Goal: Information Seeking & Learning: Learn about a topic

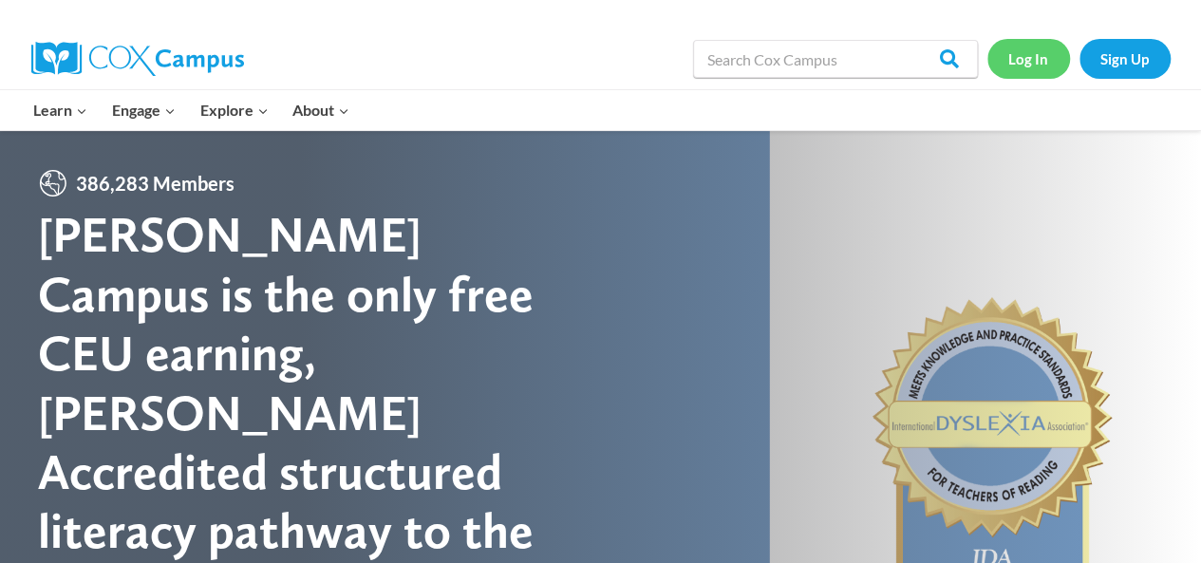
click at [1033, 66] on link "Log In" at bounding box center [1029, 58] width 83 height 39
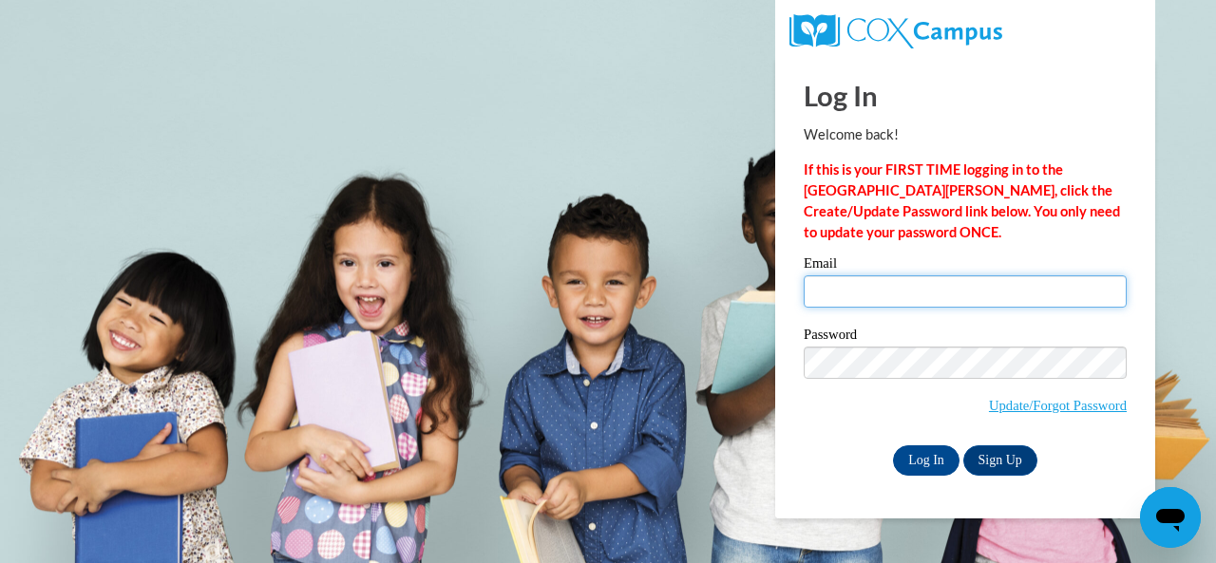
type input "e045676@muscogee.k12.ga.us"
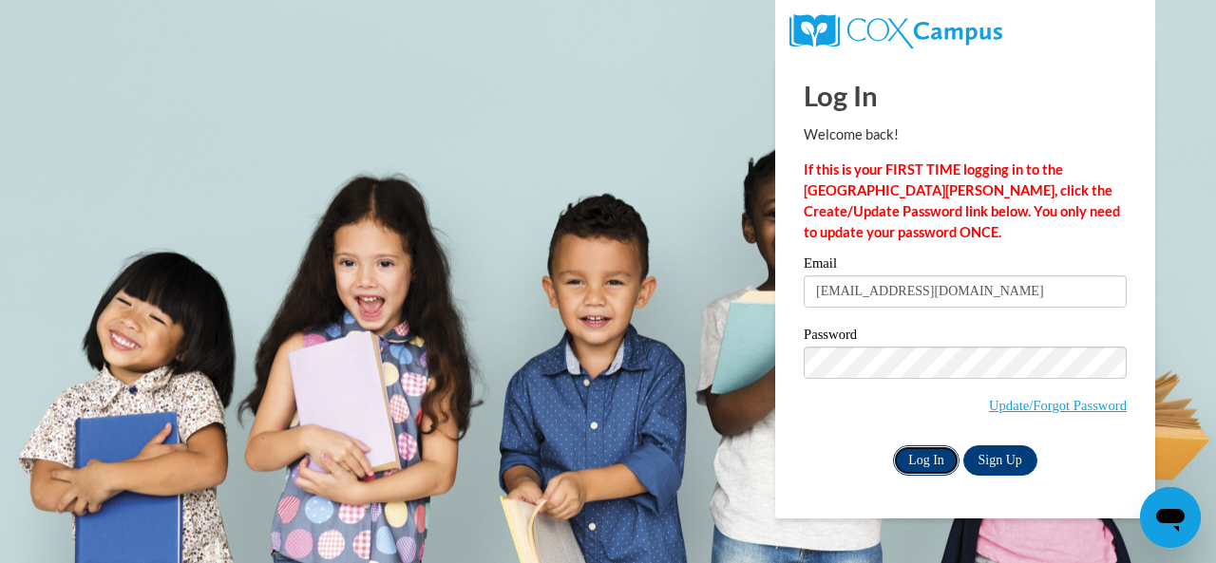
click at [914, 451] on input "Log In" at bounding box center [926, 460] width 66 height 30
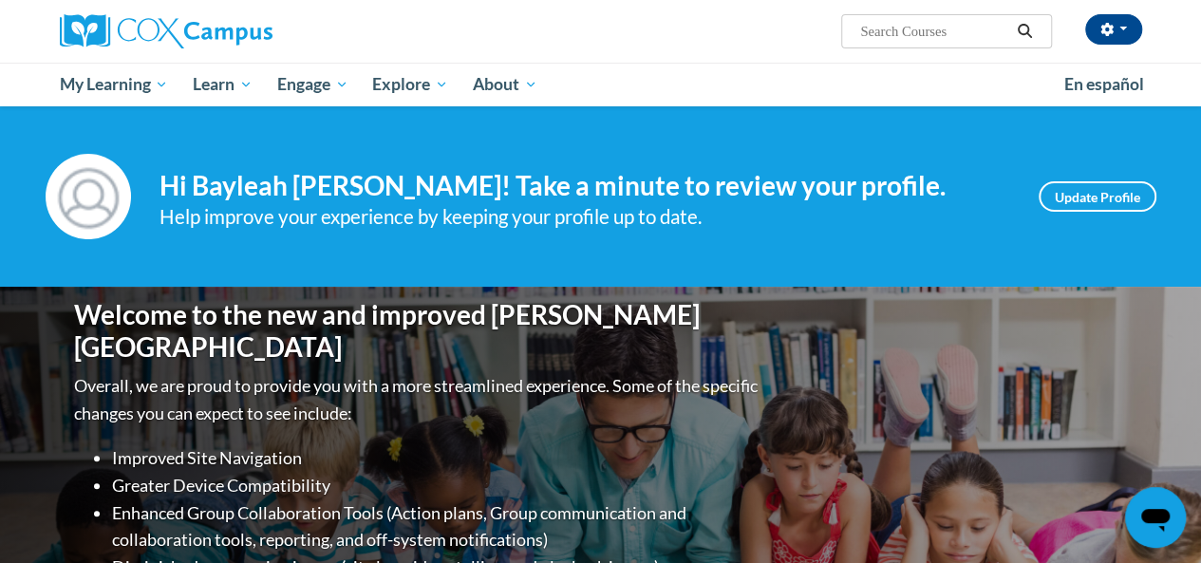
drag, startPoint x: 0, startPoint y: 0, endPoint x: 914, endPoint y: 451, distance: 1018.9
click at [914, 451] on div "Welcome to the new and improved Cox Campus Overall, we are proud to provide you…" at bounding box center [601, 477] width 1111 height 380
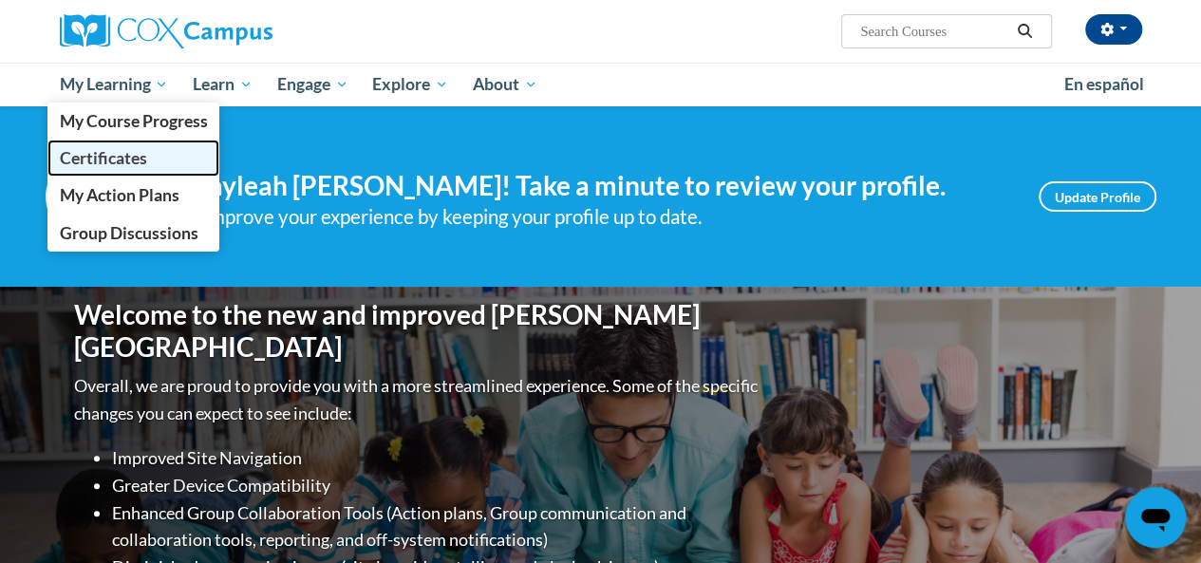
click at [116, 154] on span "Certificates" at bounding box center [102, 158] width 87 height 20
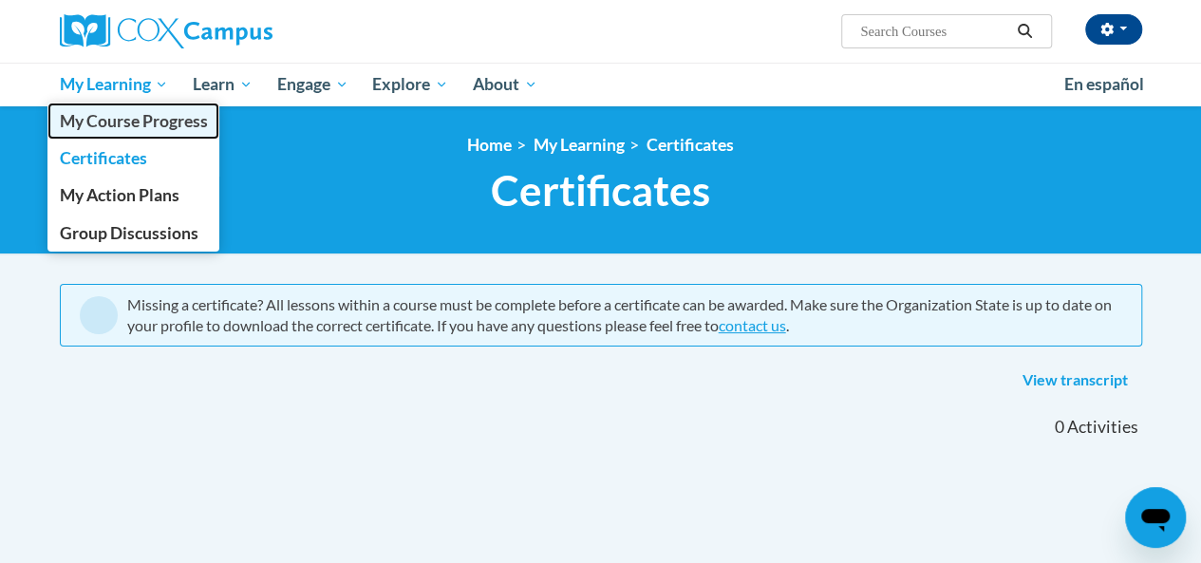
click at [165, 121] on span "My Course Progress" at bounding box center [133, 121] width 148 height 20
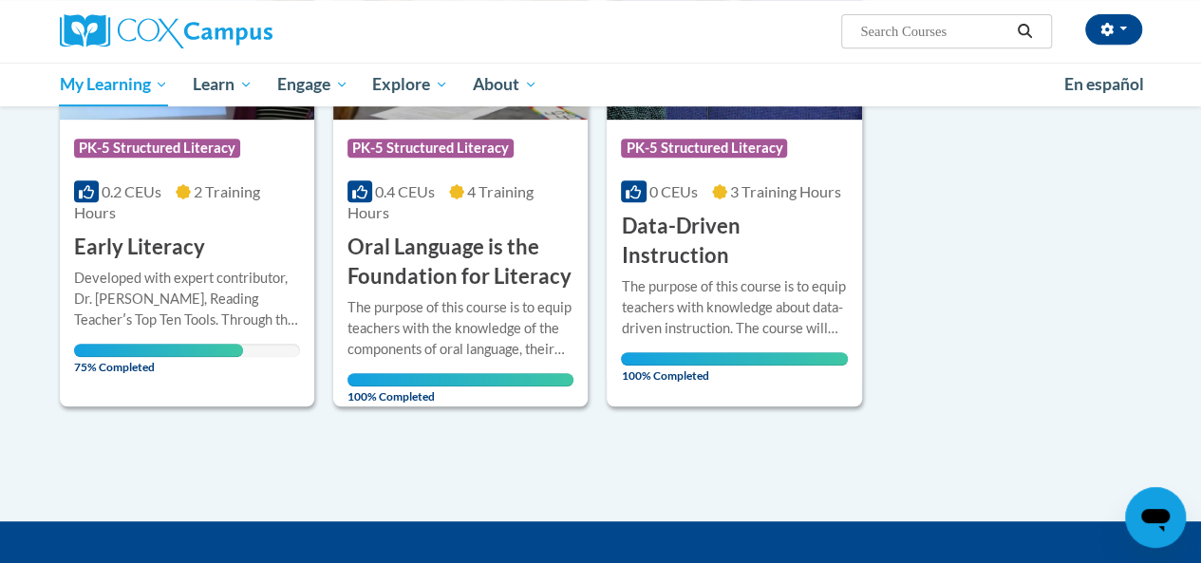
scroll to position [520, 0]
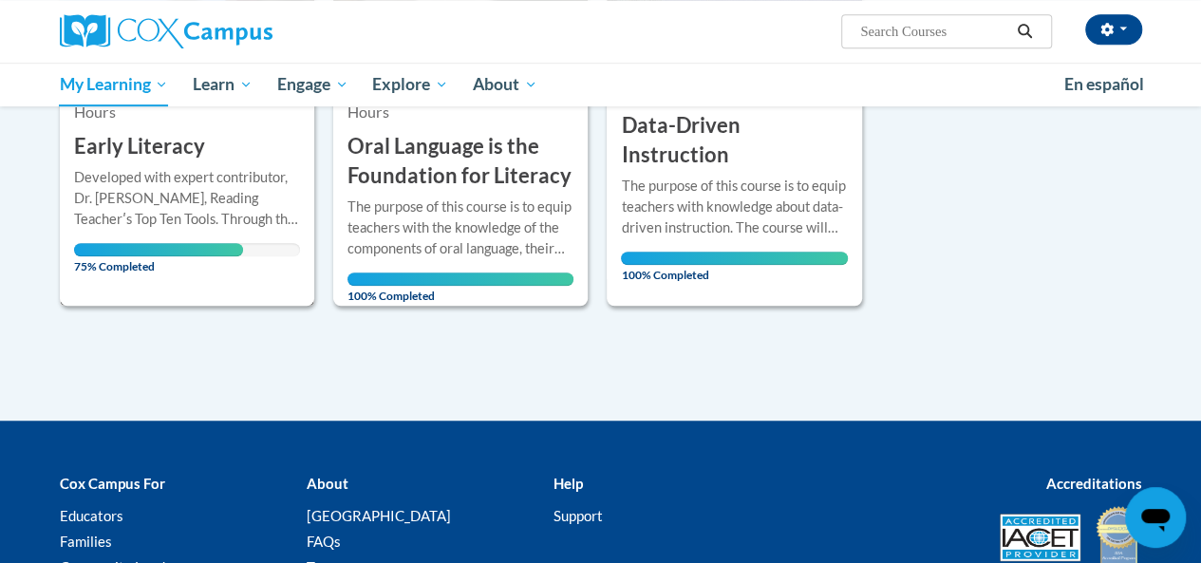
click at [189, 154] on h3 "Early Literacy" at bounding box center [139, 146] width 131 height 29
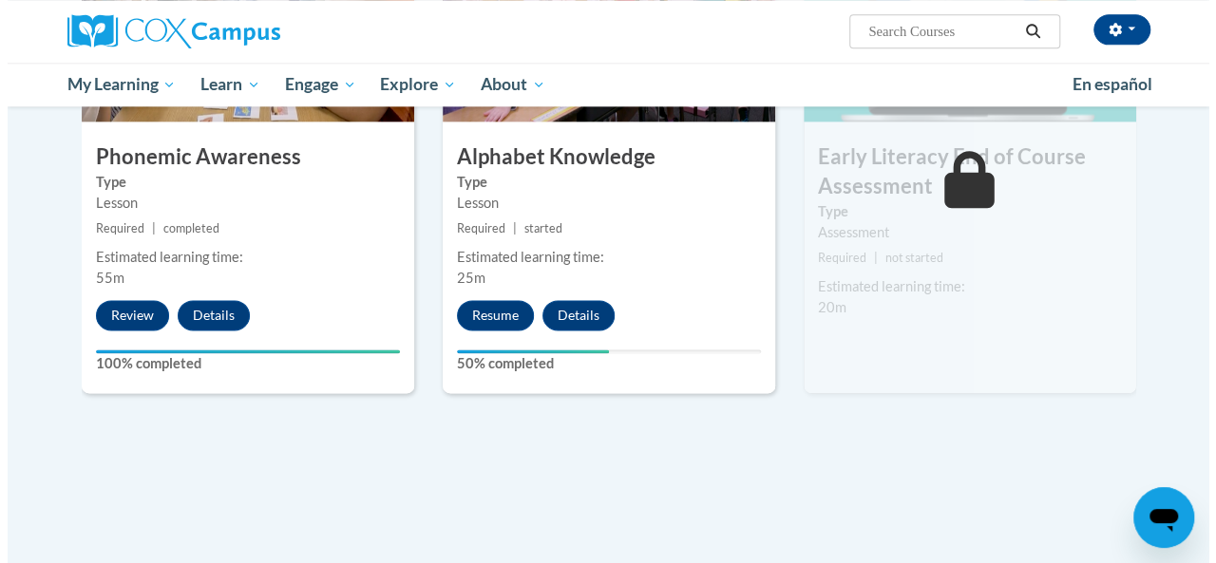
scroll to position [1079, 0]
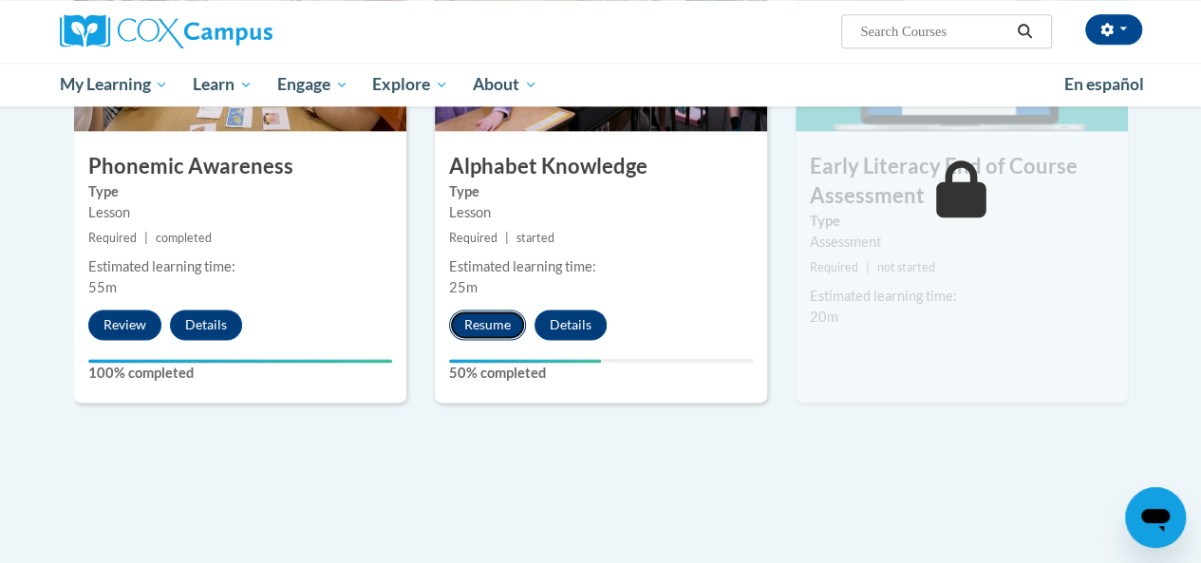
click at [486, 330] on button "Resume" at bounding box center [487, 325] width 77 height 30
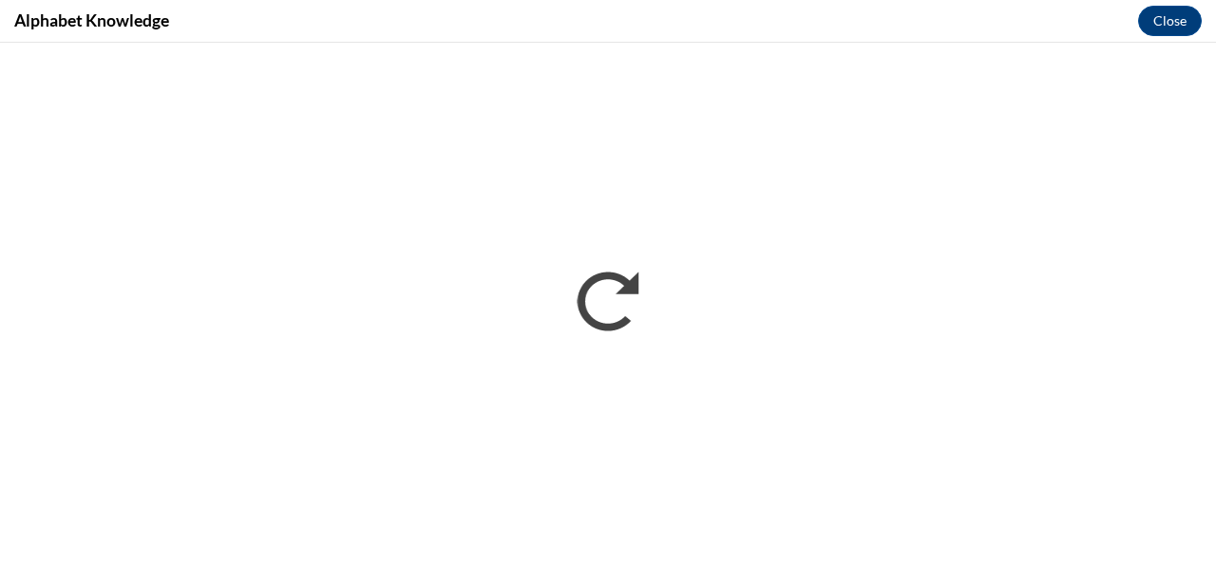
scroll to position [0, 0]
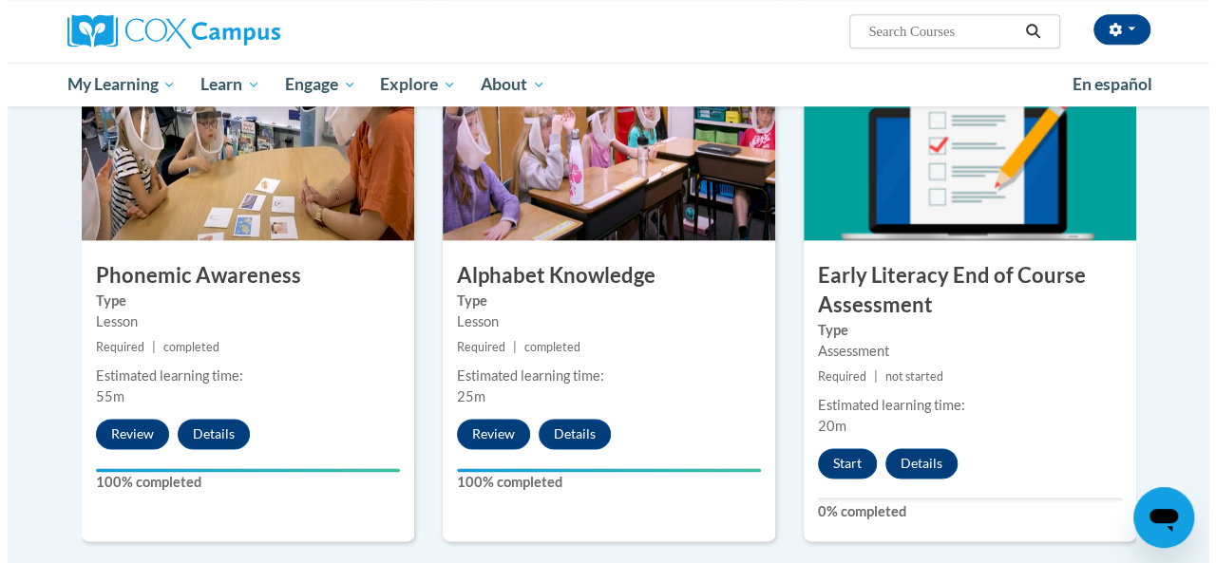
scroll to position [971, 0]
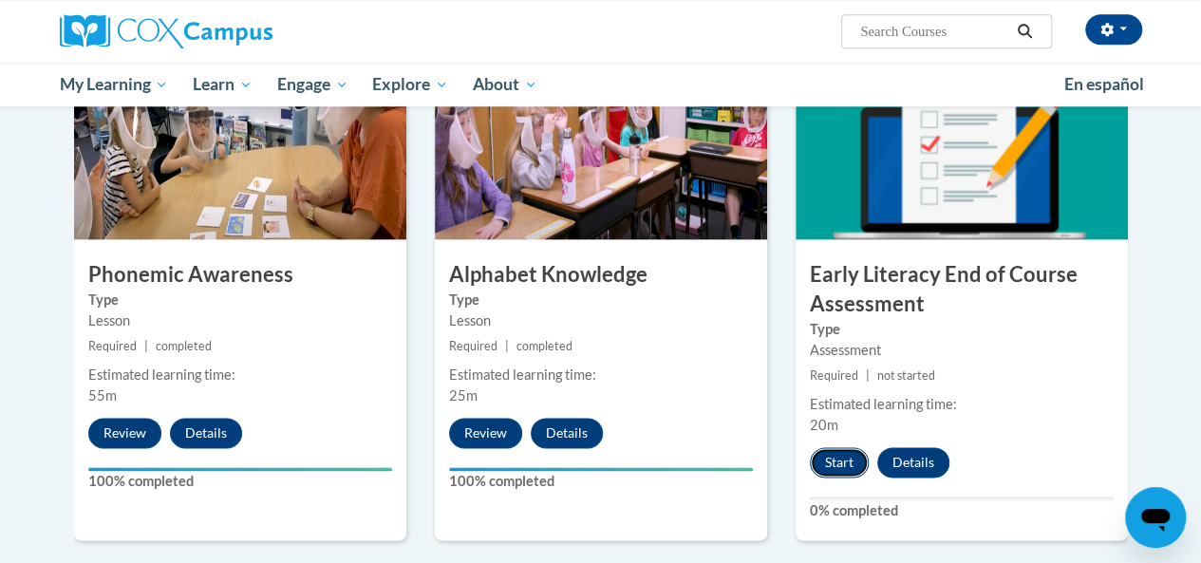
click at [826, 459] on button "Start" at bounding box center [839, 462] width 59 height 30
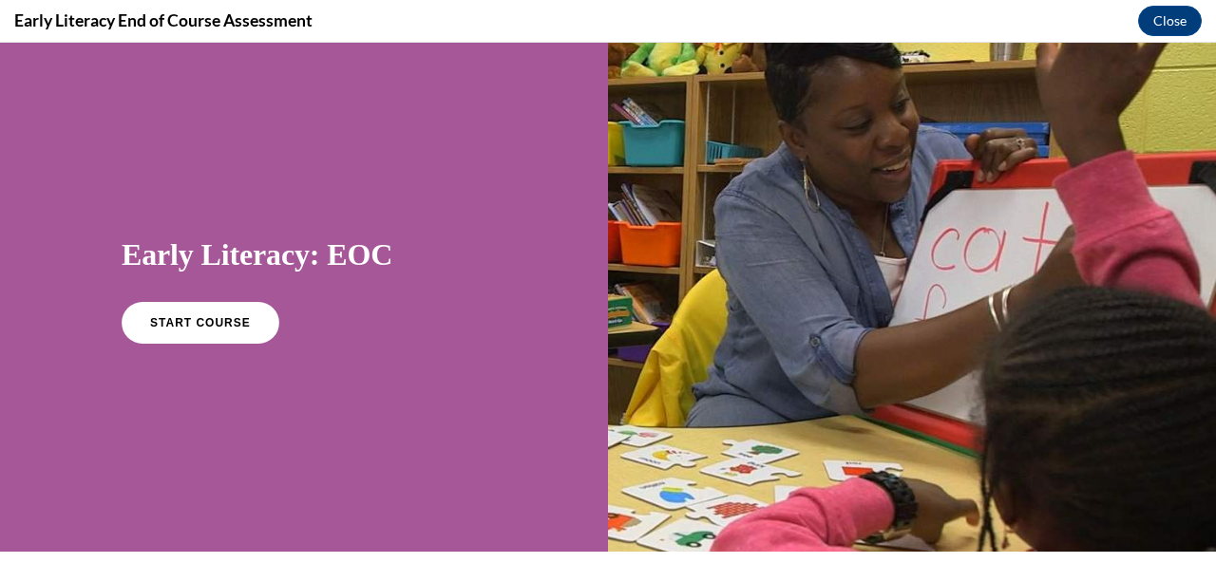
scroll to position [0, 0]
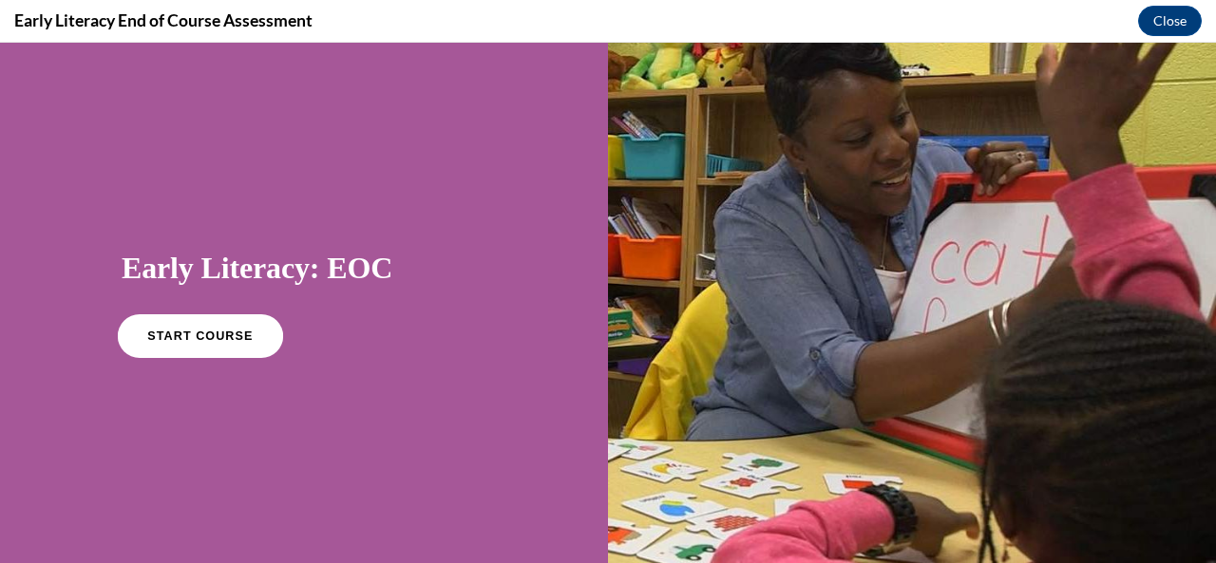
click at [215, 346] on link "START COURSE" at bounding box center [200, 336] width 165 height 44
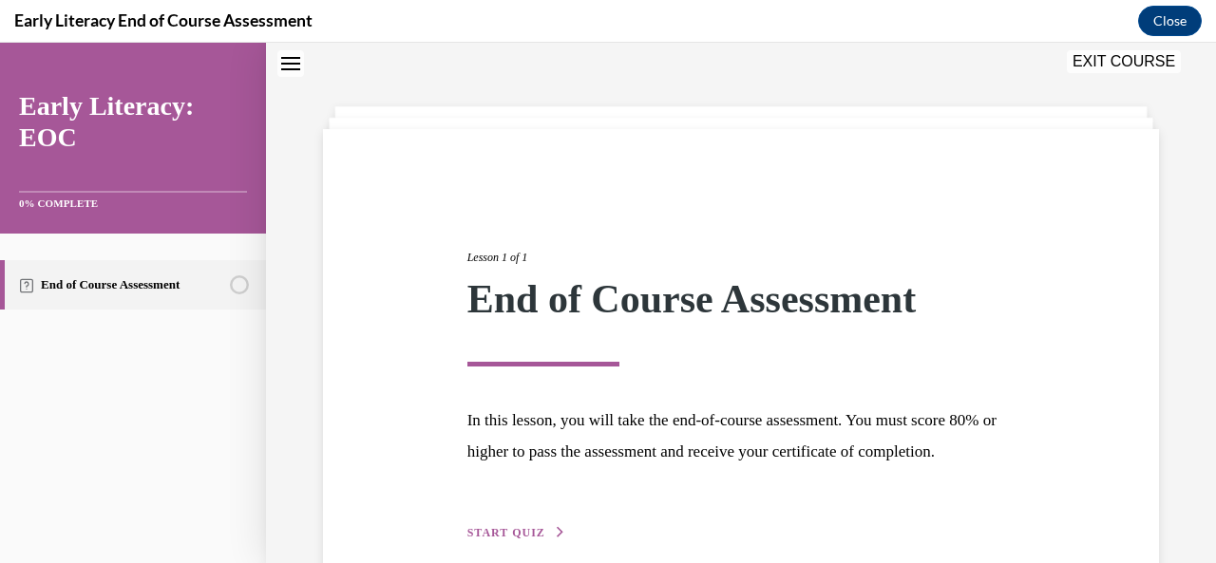
scroll to position [182, 0]
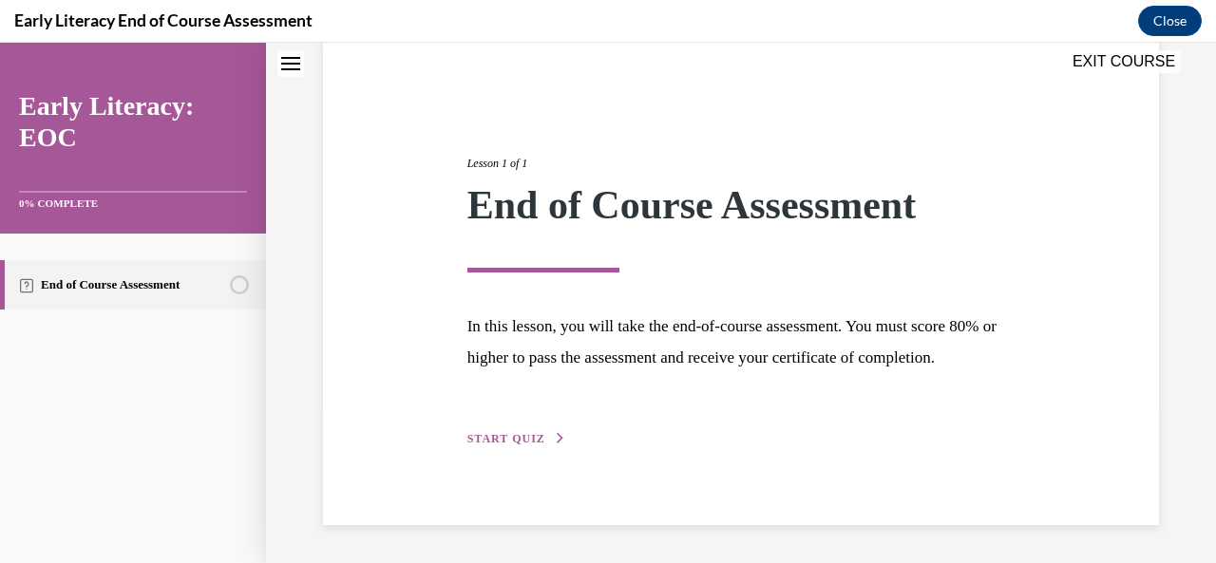
click at [514, 447] on button "START QUIZ" at bounding box center [516, 438] width 99 height 17
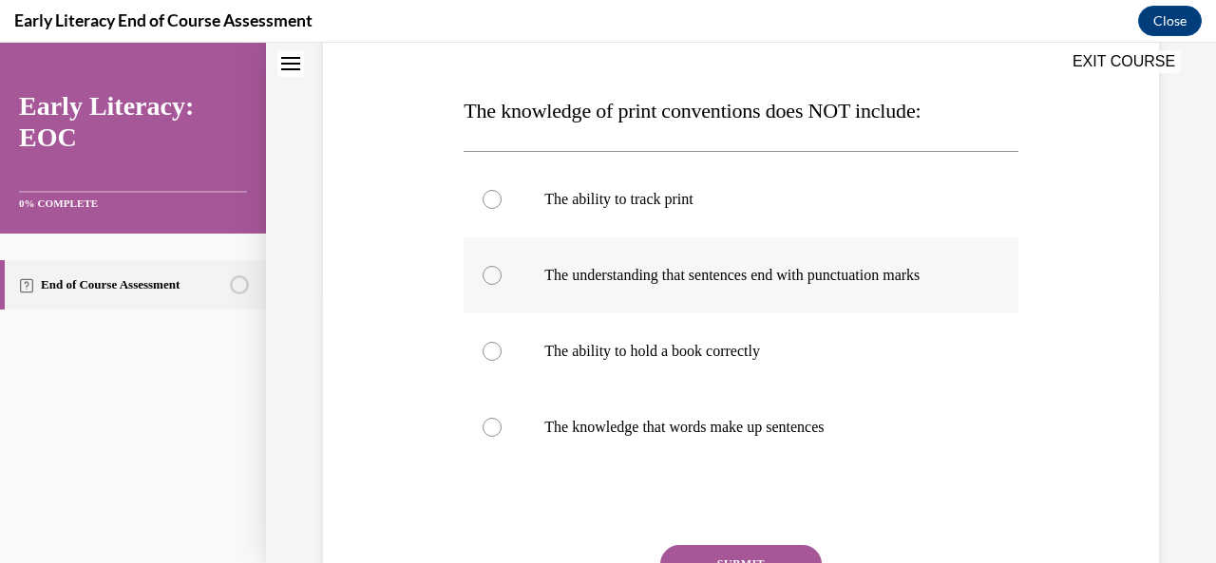
scroll to position [268, 0]
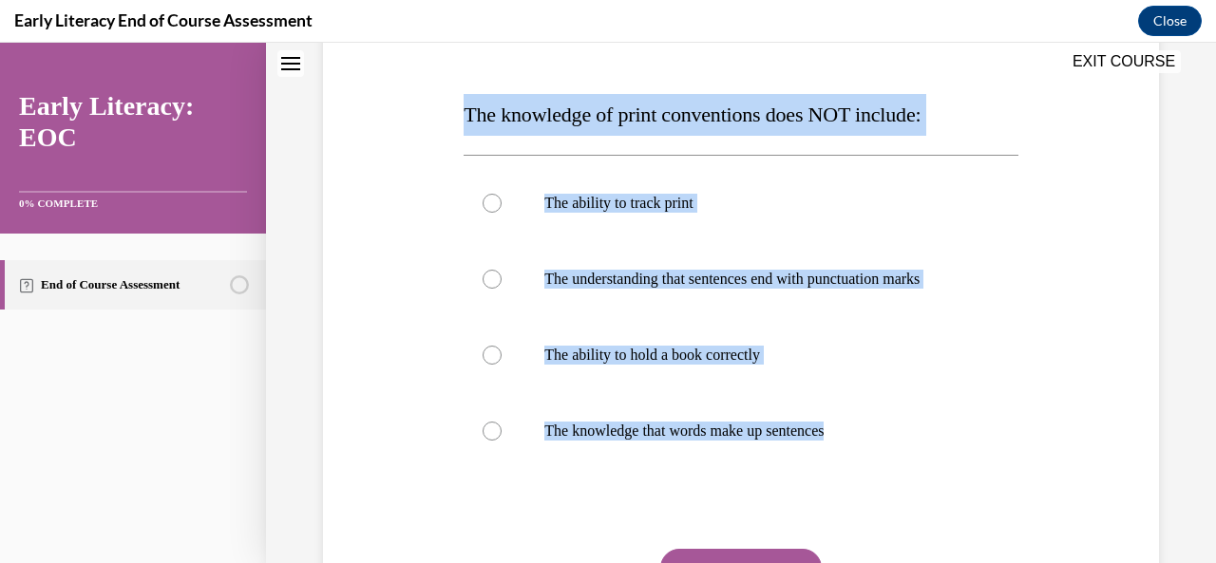
drag, startPoint x: 862, startPoint y: 426, endPoint x: 464, endPoint y: 107, distance: 510.1
click at [464, 107] on div "Question 01/12 The knowledge of print conventions does NOT include: The ability…" at bounding box center [740, 350] width 554 height 708
copy div "The knowledge of print conventions does NOT include: The ability to track print…"
click at [790, 328] on div at bounding box center [740, 355] width 554 height 76
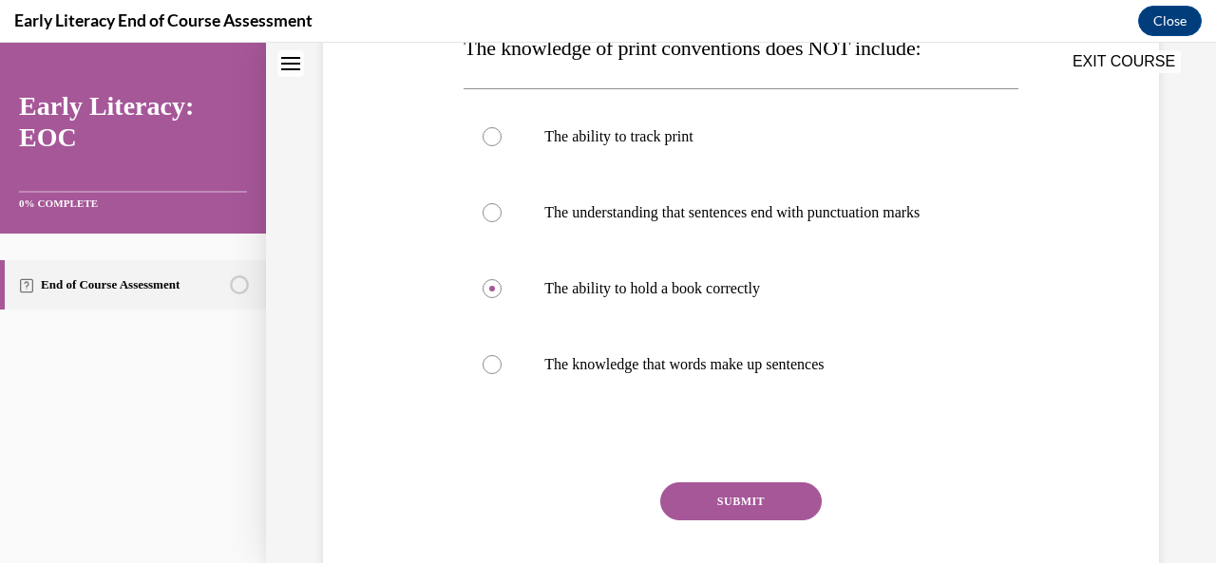
click at [733, 507] on button "SUBMIT" at bounding box center [740, 501] width 161 height 38
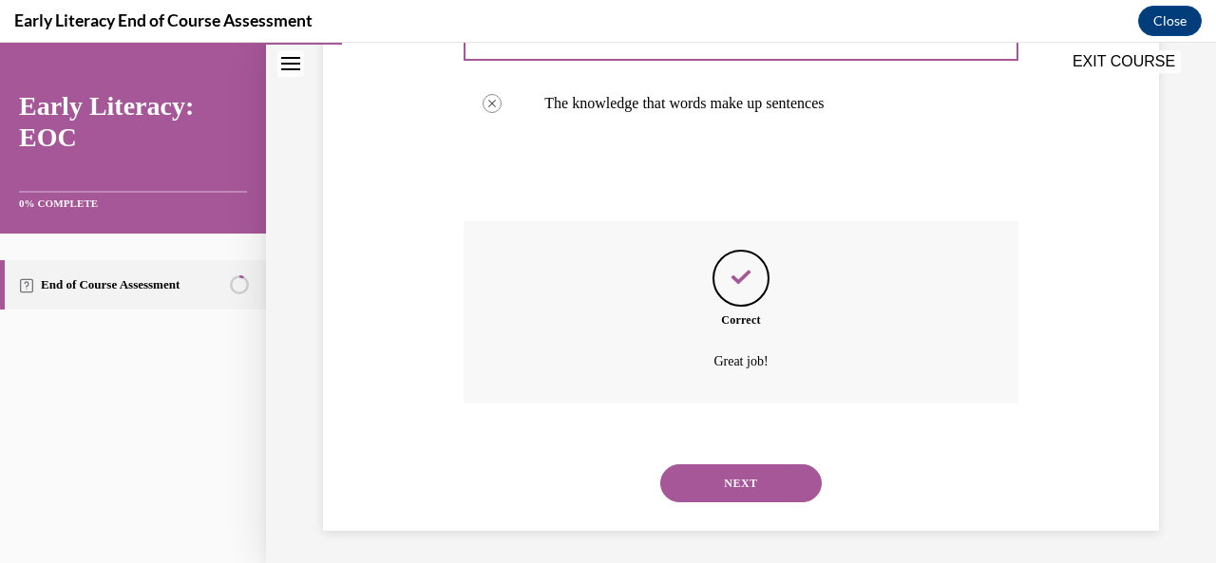
scroll to position [600, 0]
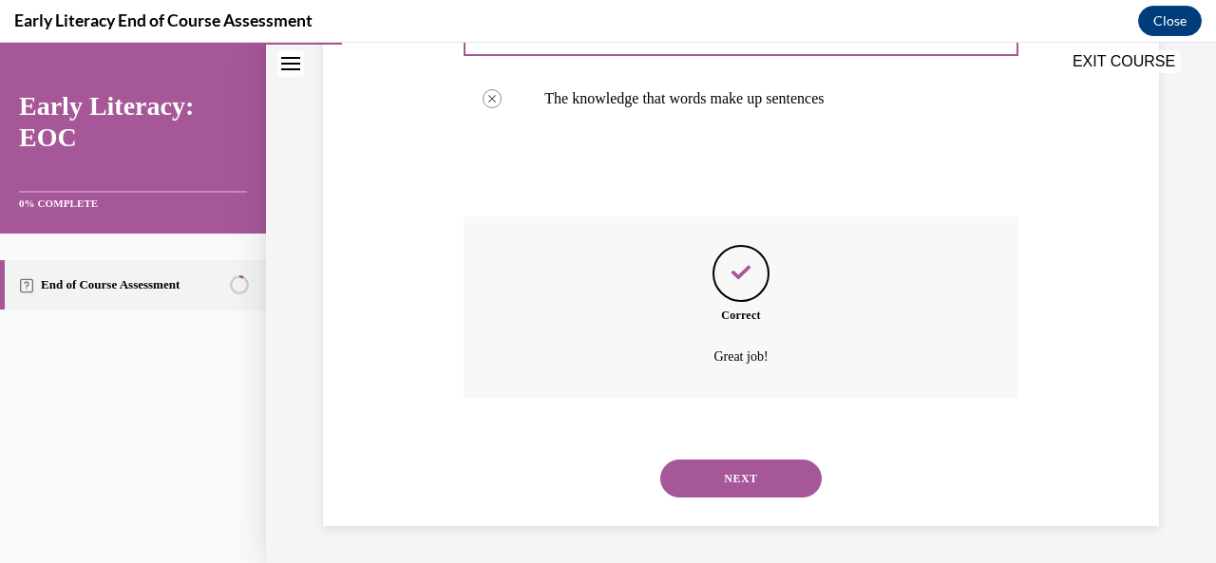
click at [731, 481] on button "NEXT" at bounding box center [740, 479] width 161 height 38
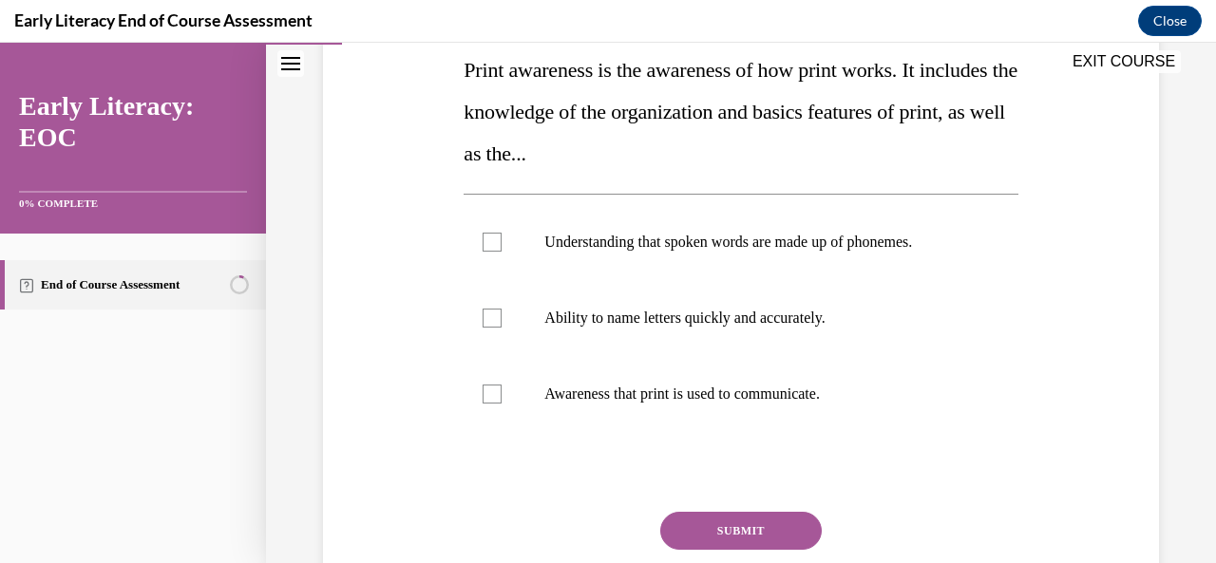
scroll to position [313, 0]
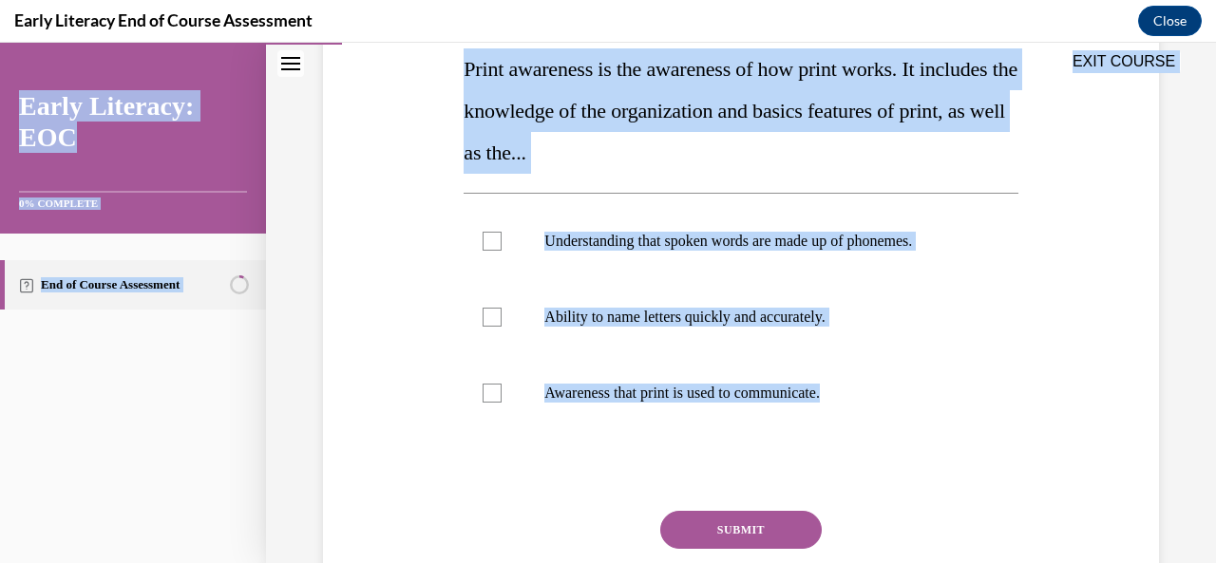
drag, startPoint x: 885, startPoint y: 446, endPoint x: 467, endPoint y: 69, distance: 562.8
click at [467, 69] on div "EXIT COURSE Early Literacy: EOC 0% COMPLETE End of Course Assessment Home Quest…" at bounding box center [608, 303] width 1216 height 520
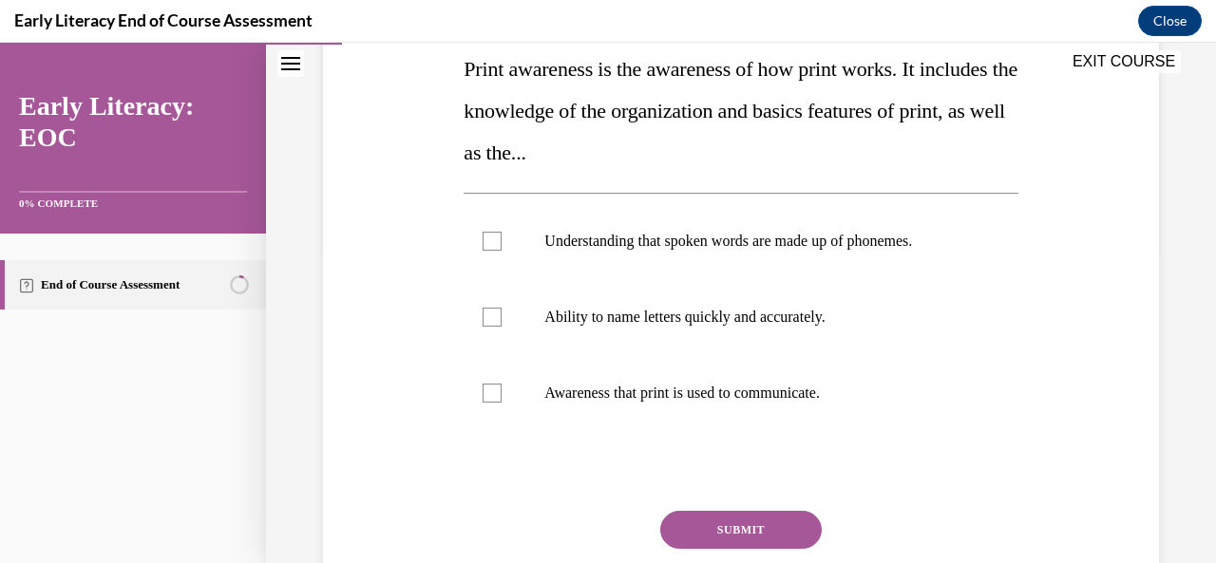
click at [467, 69] on div "EXIT COURSE" at bounding box center [731, 64] width 931 height 42
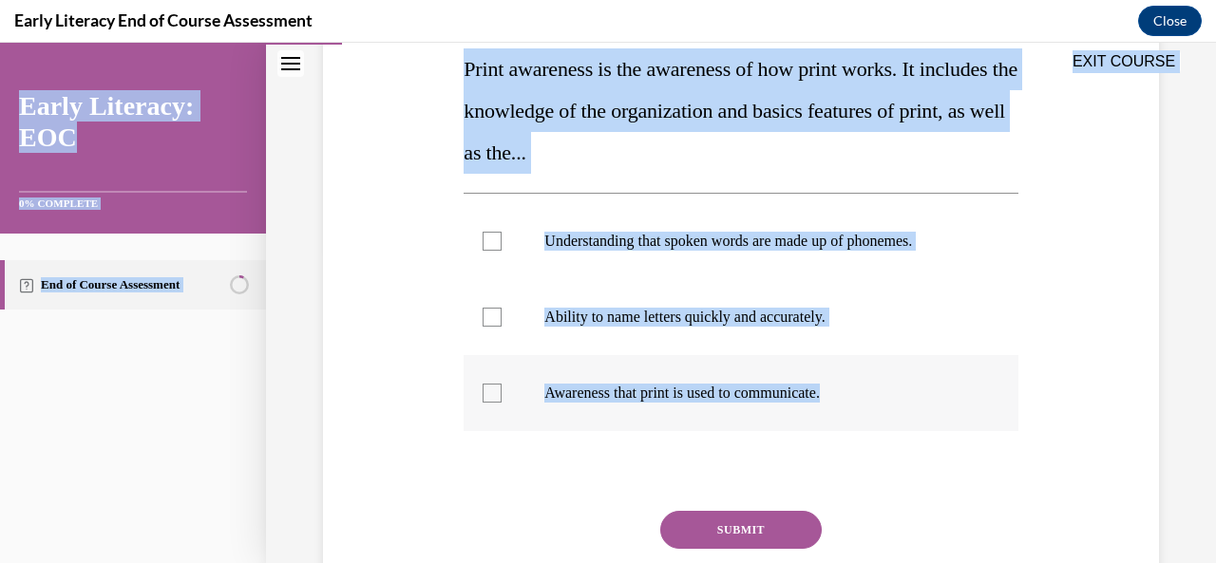
drag, startPoint x: 467, startPoint y: 69, endPoint x: 840, endPoint y: 400, distance: 498.5
click at [840, 400] on div "EXIT COURSE Early Literacy: EOC 0% COMPLETE End of Course Assessment Home Quest…" at bounding box center [608, 303] width 1216 height 520
click at [409, 136] on div "Question 02/12 Print awareness is the awareness of how print works. It includes…" at bounding box center [740, 280] width 845 height 773
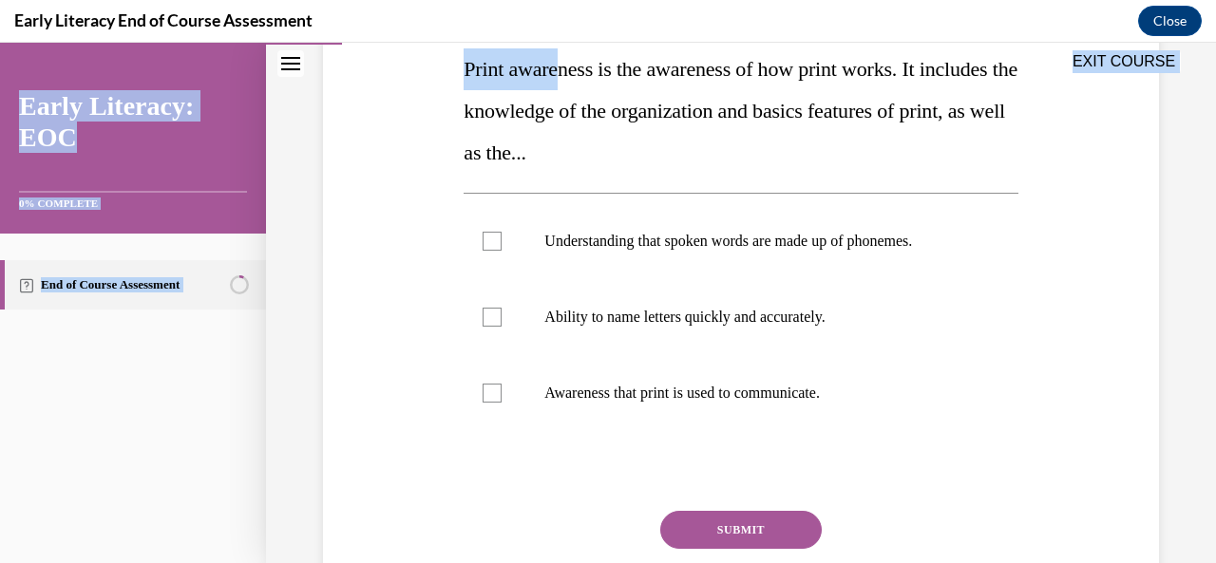
drag, startPoint x: 465, startPoint y: 66, endPoint x: 570, endPoint y: 86, distance: 106.5
click at [570, 86] on div "EXIT COURSE Early Literacy: EOC 0% COMPLETE End of Course Assessment Home Quest…" at bounding box center [608, 303] width 1216 height 520
click at [570, 86] on p "Print awareness is the awareness of how print works. It includes the knowledge …" at bounding box center [740, 110] width 554 height 125
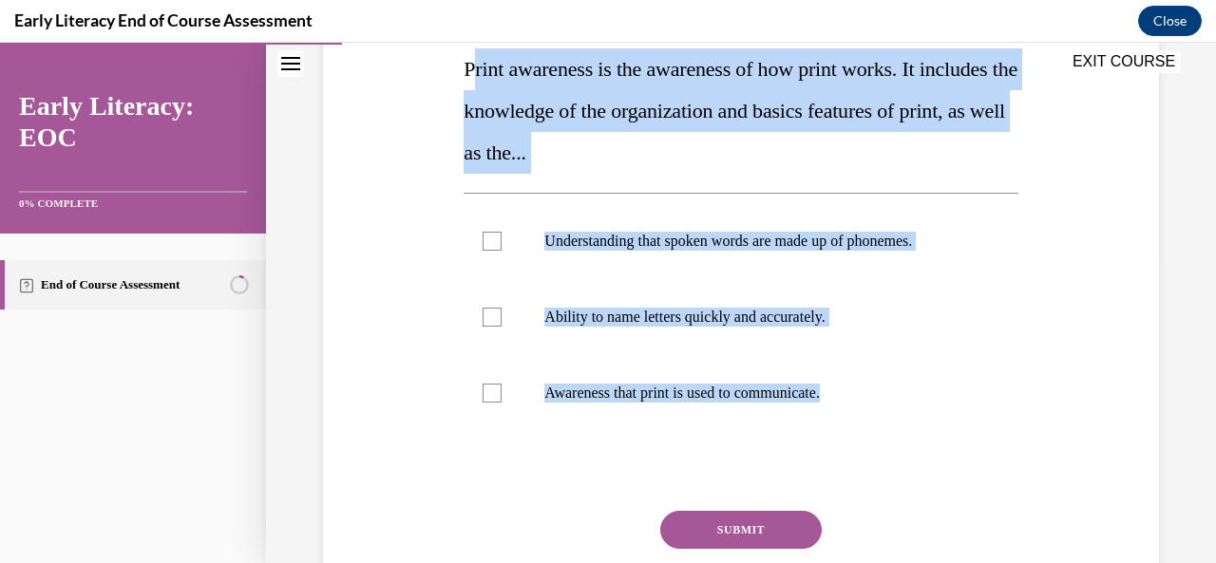
drag, startPoint x: 919, startPoint y: 466, endPoint x: 470, endPoint y: 85, distance: 588.9
click at [470, 85] on div "Question 02/12 Print awareness is the awareness of how print works. It includes…" at bounding box center [740, 309] width 554 height 716
copy div "rint awareness is the awareness of how print works. It includes the knowledge o…"
click at [811, 160] on p "Print awareness is the awareness of how print works. It includes the knowledge …" at bounding box center [740, 110] width 554 height 125
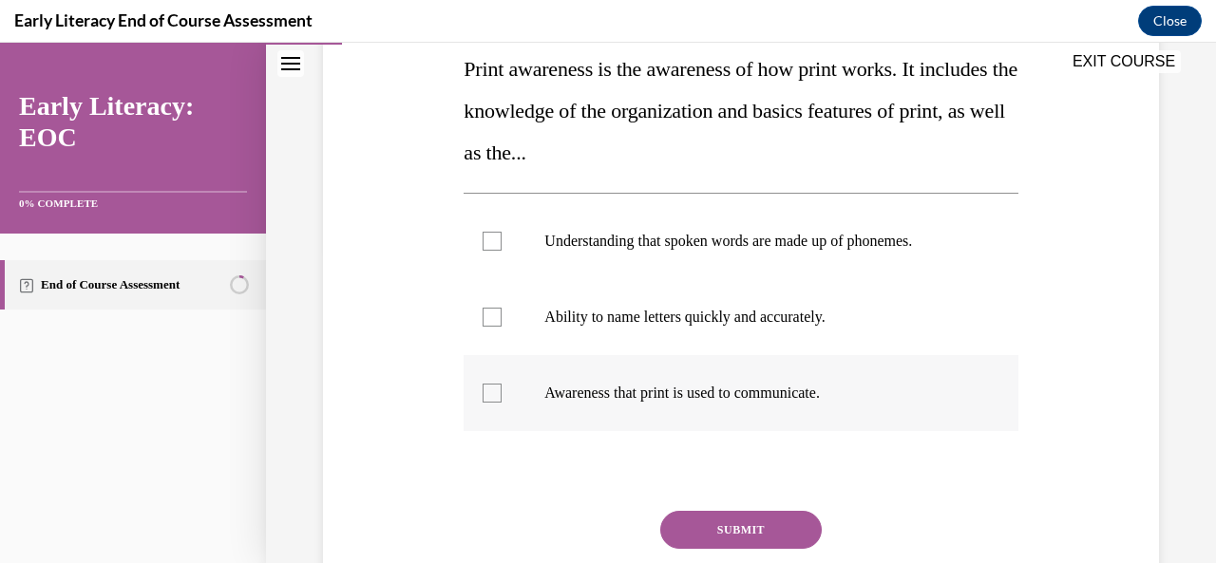
click at [600, 406] on div at bounding box center [740, 393] width 554 height 76
click at [729, 528] on button "SUBMIT" at bounding box center [740, 530] width 161 height 38
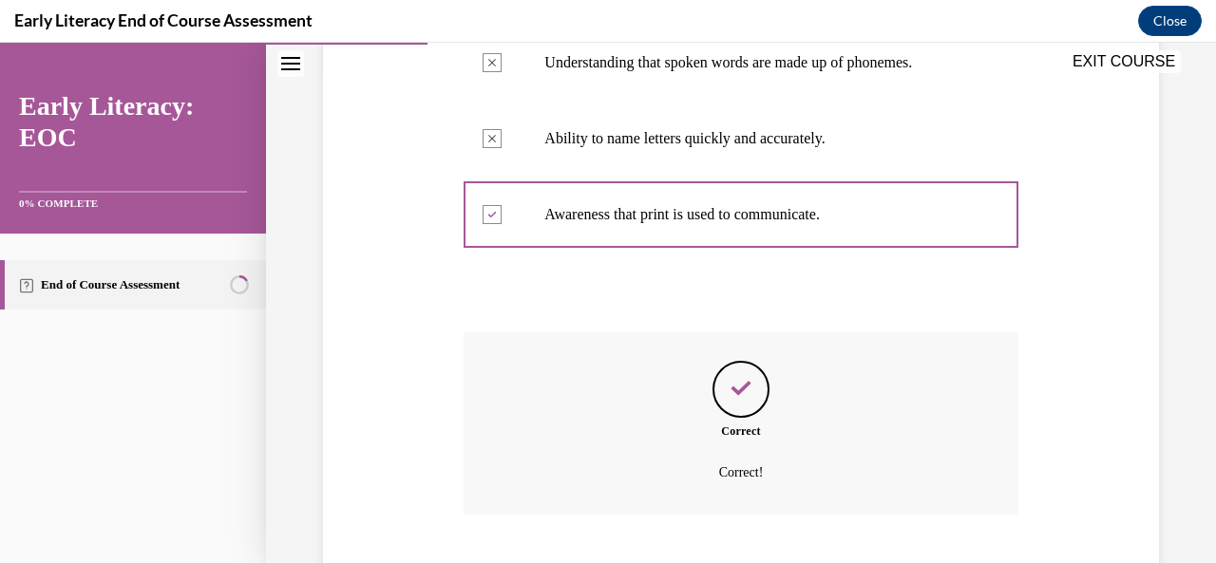
scroll to position [608, 0]
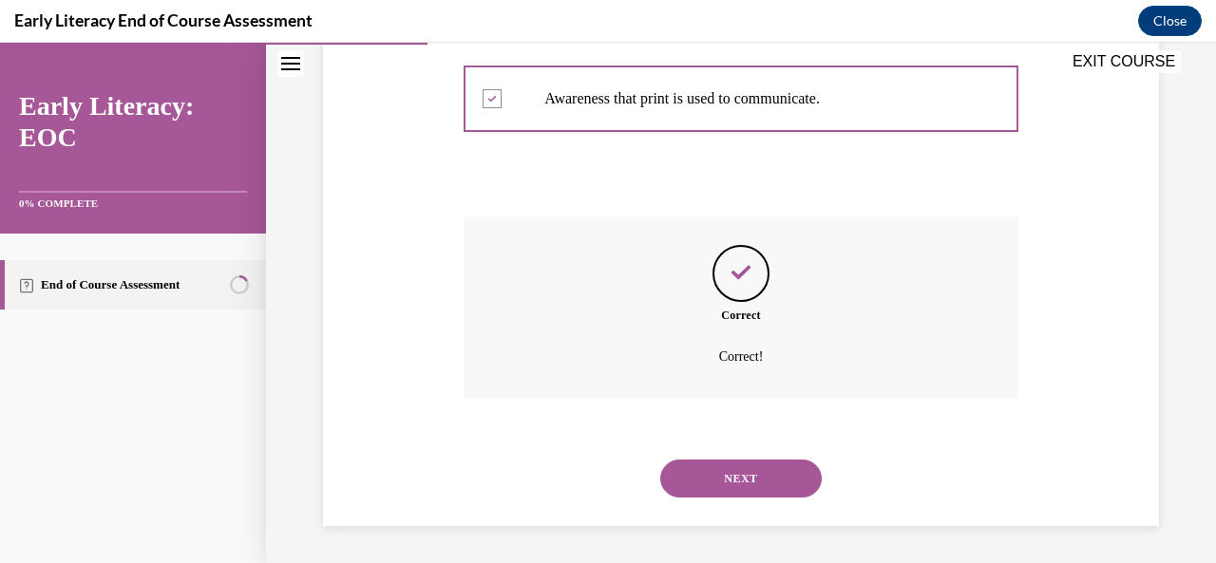
click at [718, 468] on button "NEXT" at bounding box center [740, 479] width 161 height 38
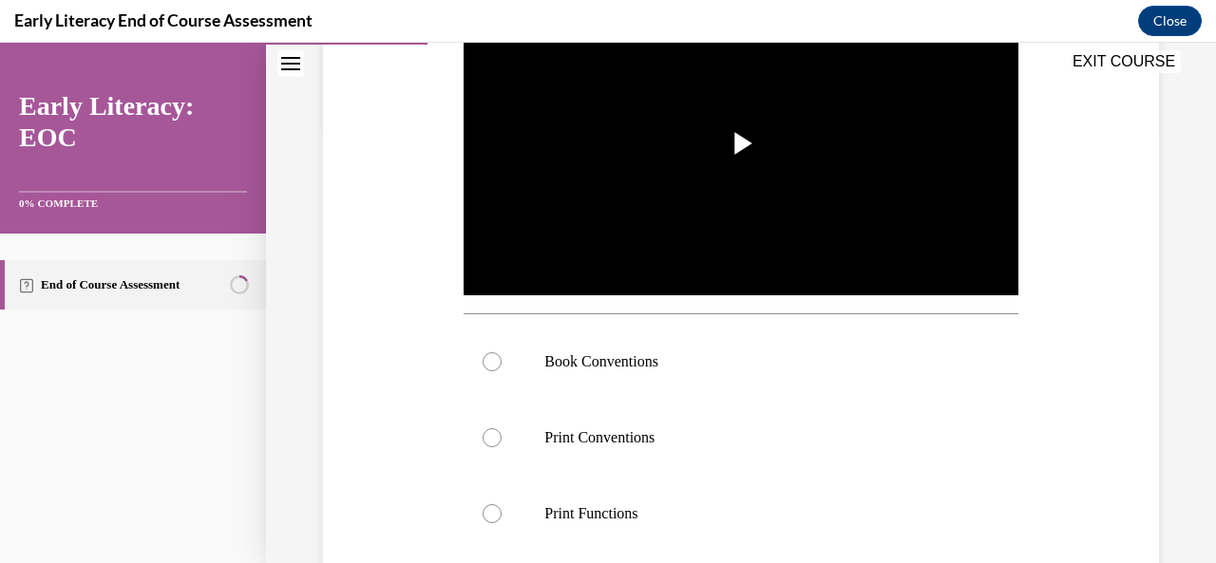
scroll to position [425, 0]
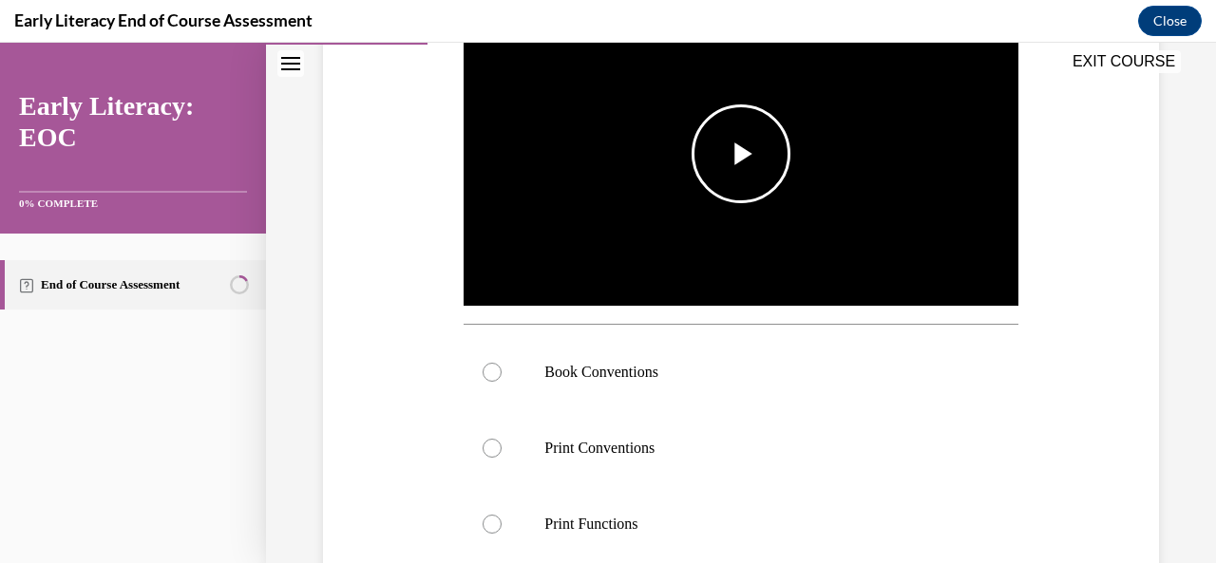
click at [741, 154] on span "Video player" at bounding box center [741, 154] width 0 height 0
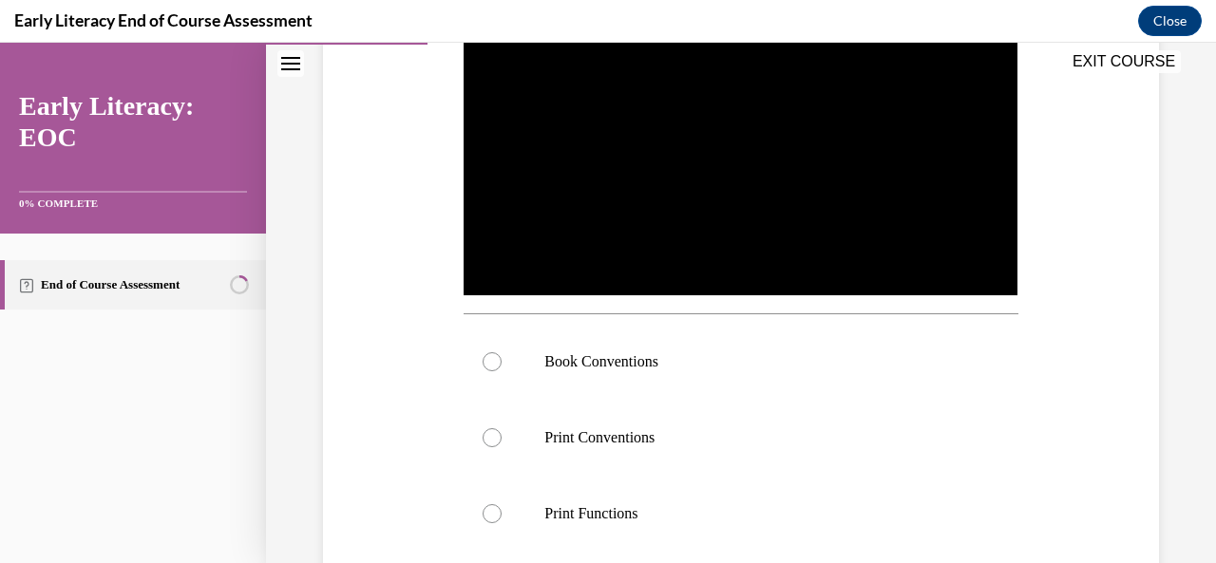
scroll to position [433, 0]
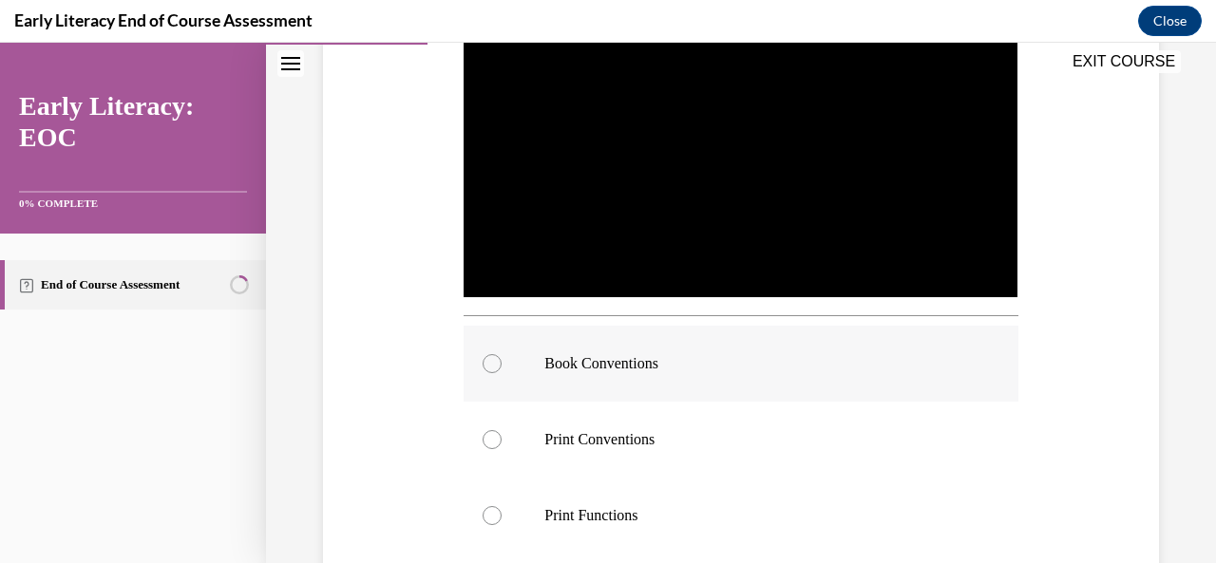
click at [727, 354] on p "Book Conventions" at bounding box center [756, 363] width 425 height 19
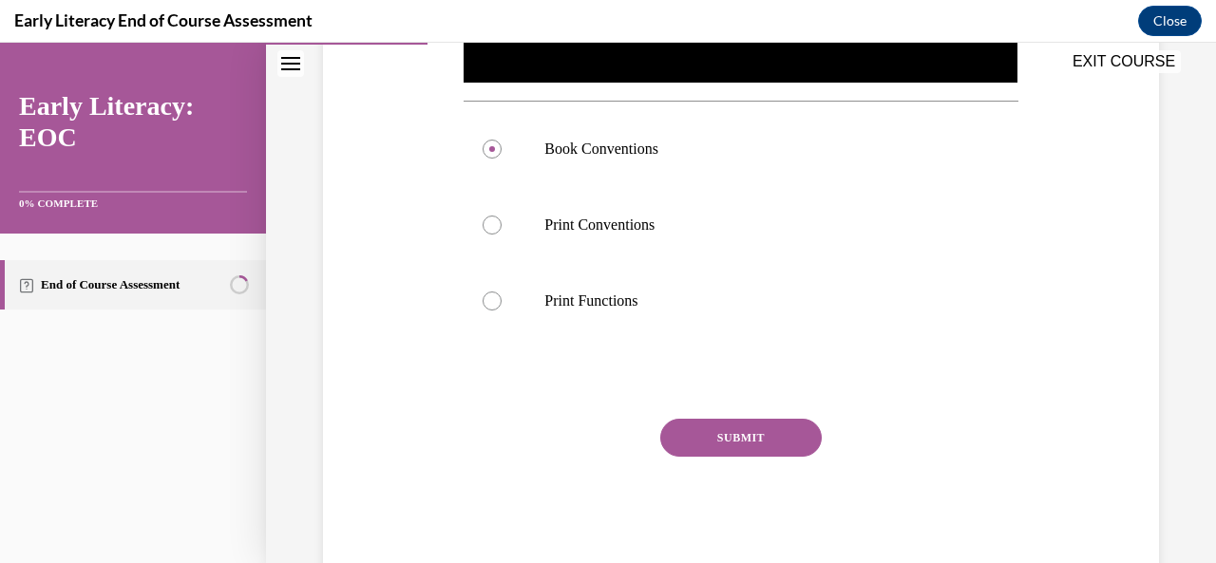
click at [726, 444] on button "SUBMIT" at bounding box center [740, 438] width 161 height 38
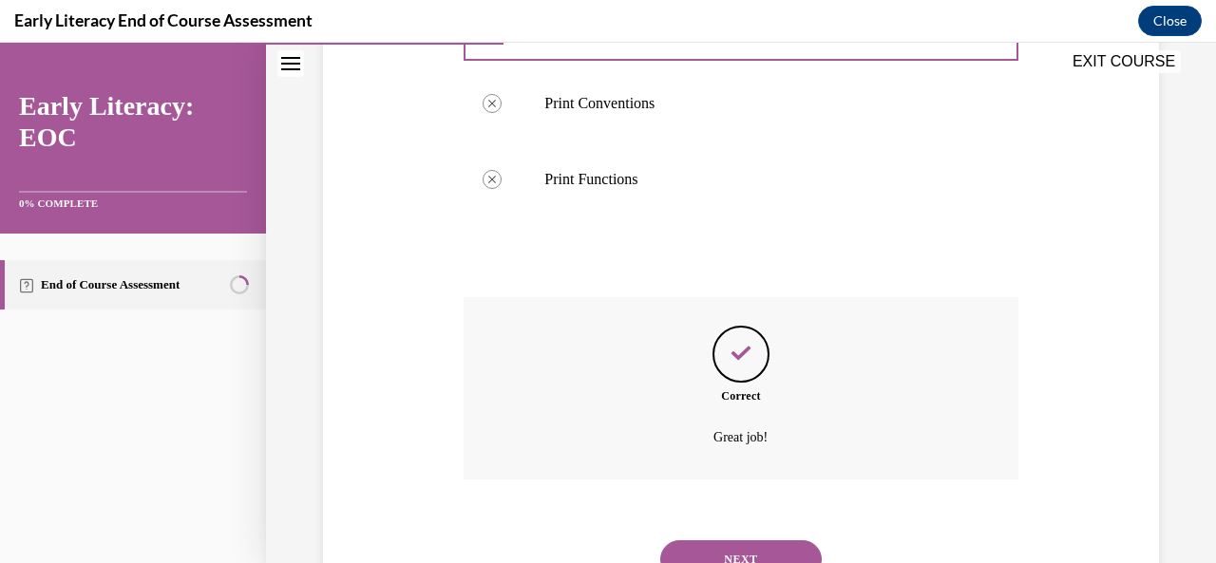
scroll to position [844, 0]
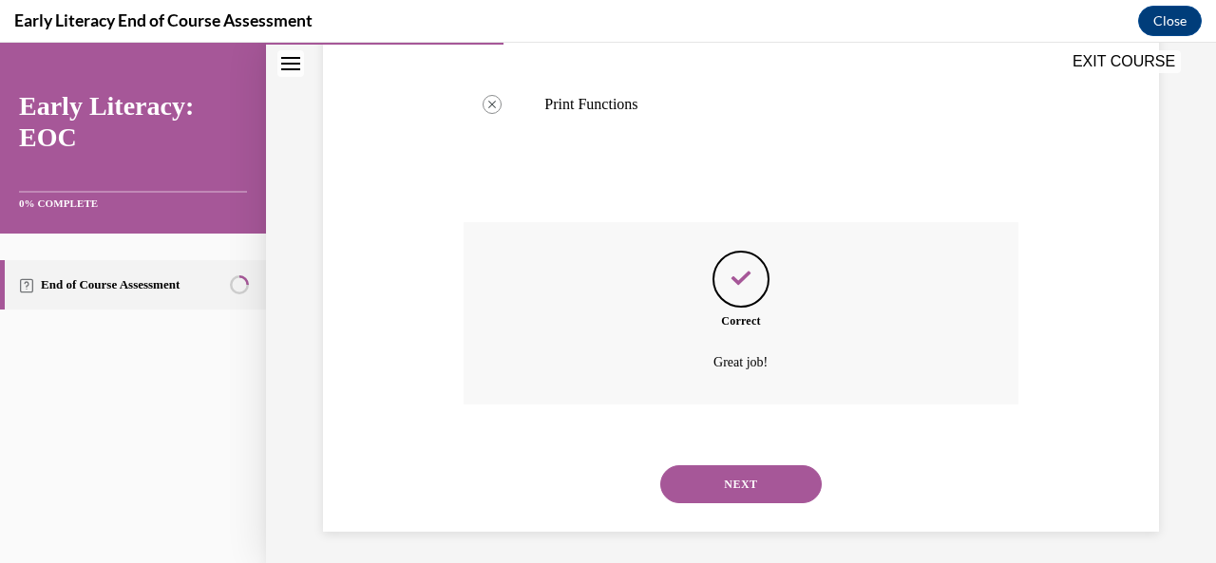
click at [729, 476] on button "NEXT" at bounding box center [740, 484] width 161 height 38
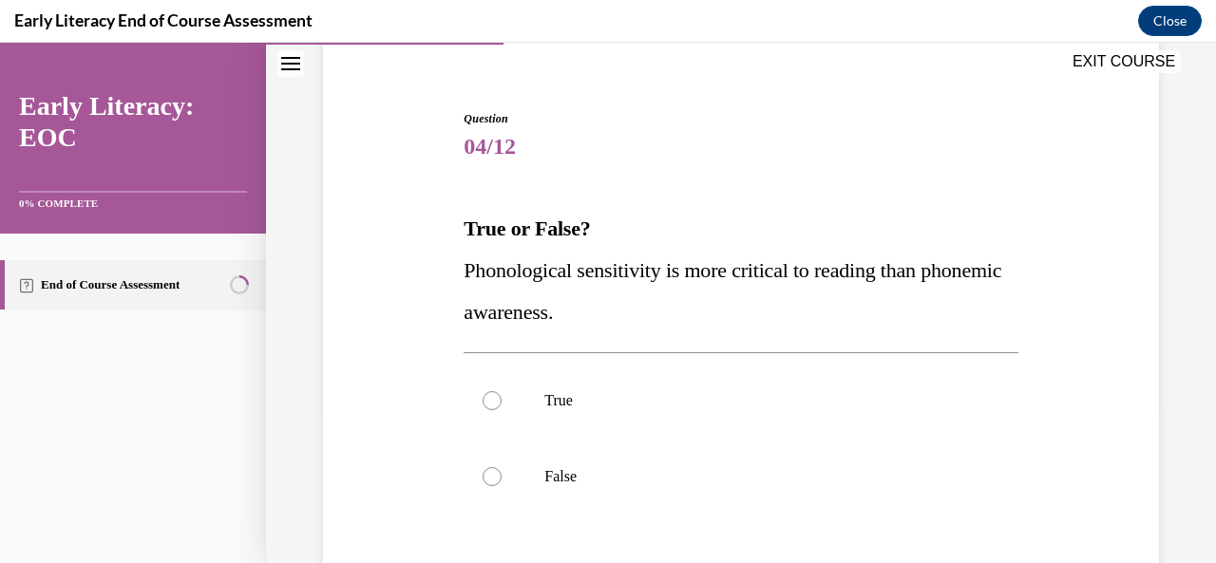
scroll to position [198, 0]
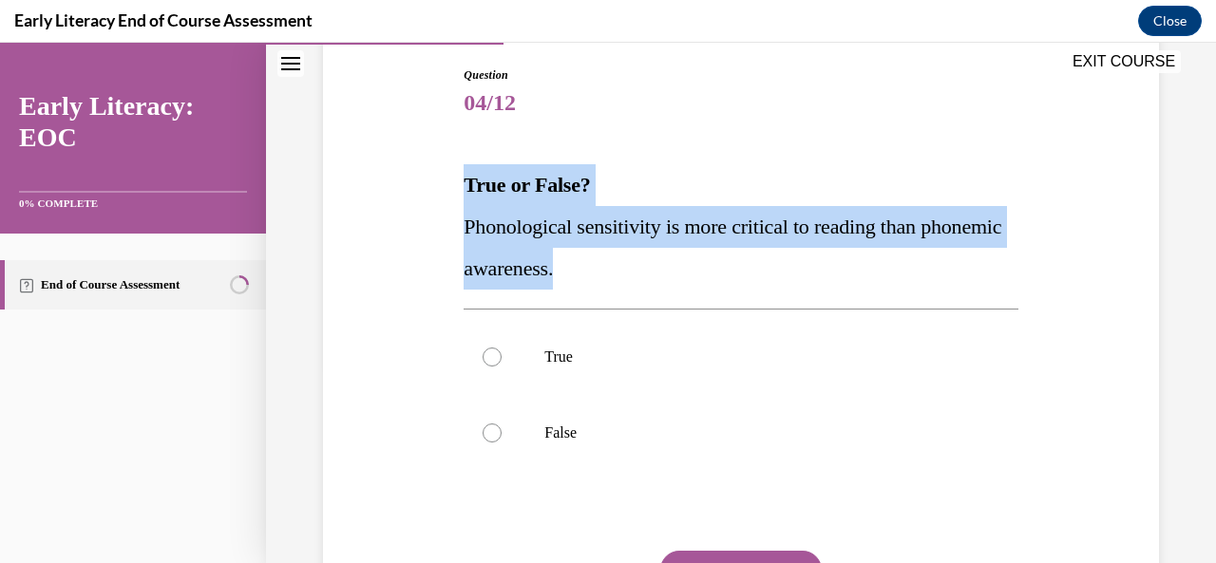
drag, startPoint x: 660, startPoint y: 270, endPoint x: 462, endPoint y: 174, distance: 220.4
click at [463, 174] on div "True or False? Phonological sensitivity is more critical to reading than phonem…" at bounding box center [740, 226] width 554 height 125
copy div "True or False? Phonological sensitivity is more critical to reading than phonem…"
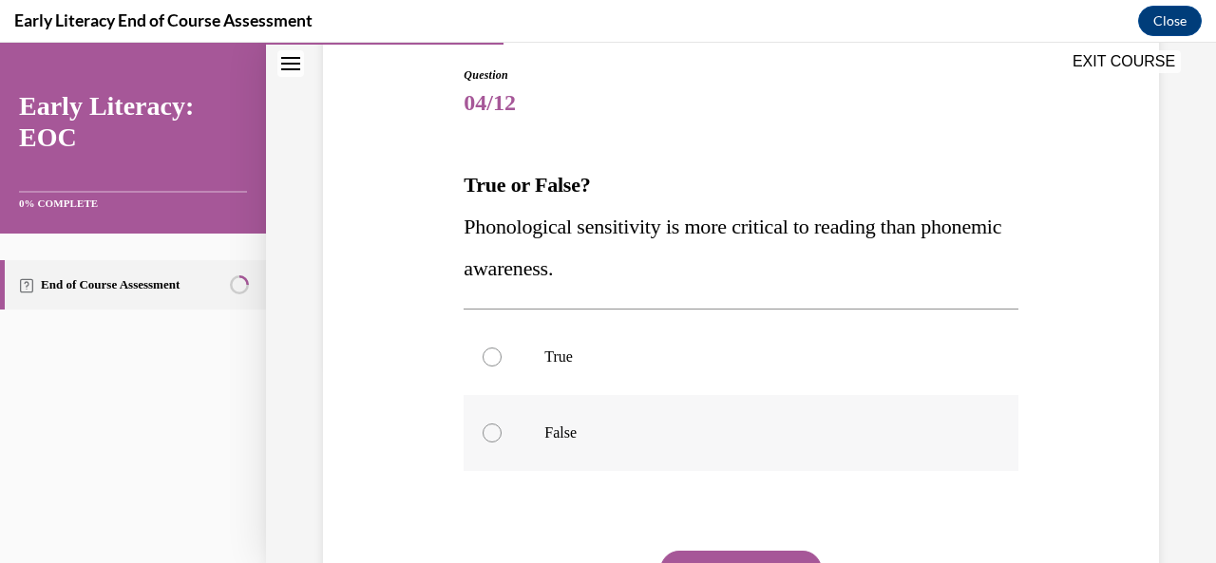
click at [521, 420] on div at bounding box center [740, 433] width 554 height 76
click at [717, 557] on button "SUBMIT" at bounding box center [740, 570] width 161 height 38
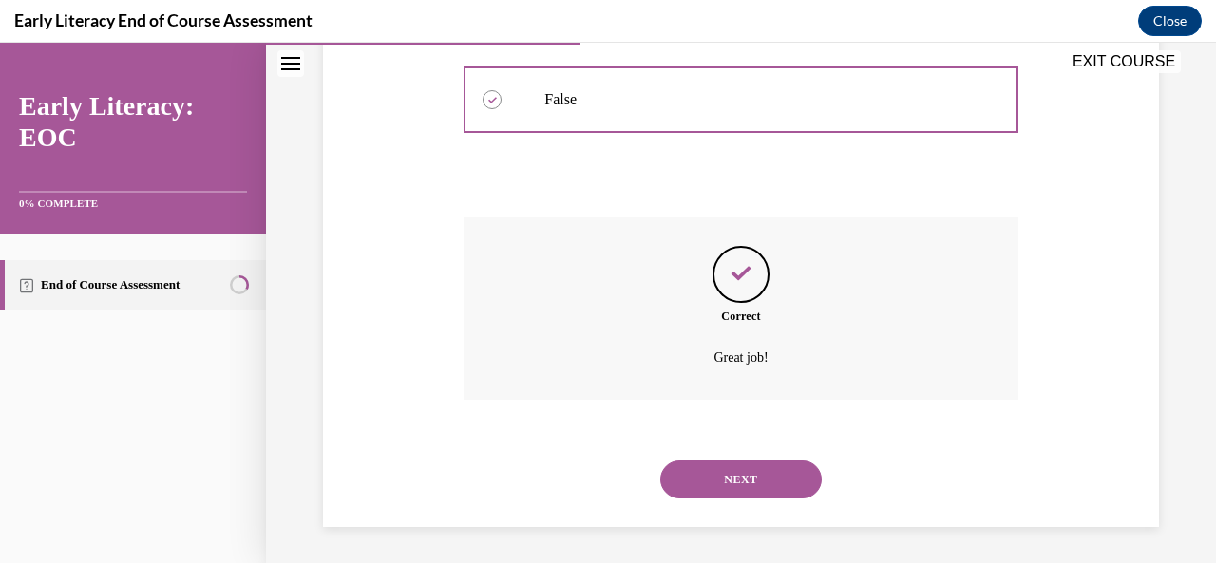
scroll to position [532, 0]
click at [736, 491] on button "NEXT" at bounding box center [740, 479] width 161 height 38
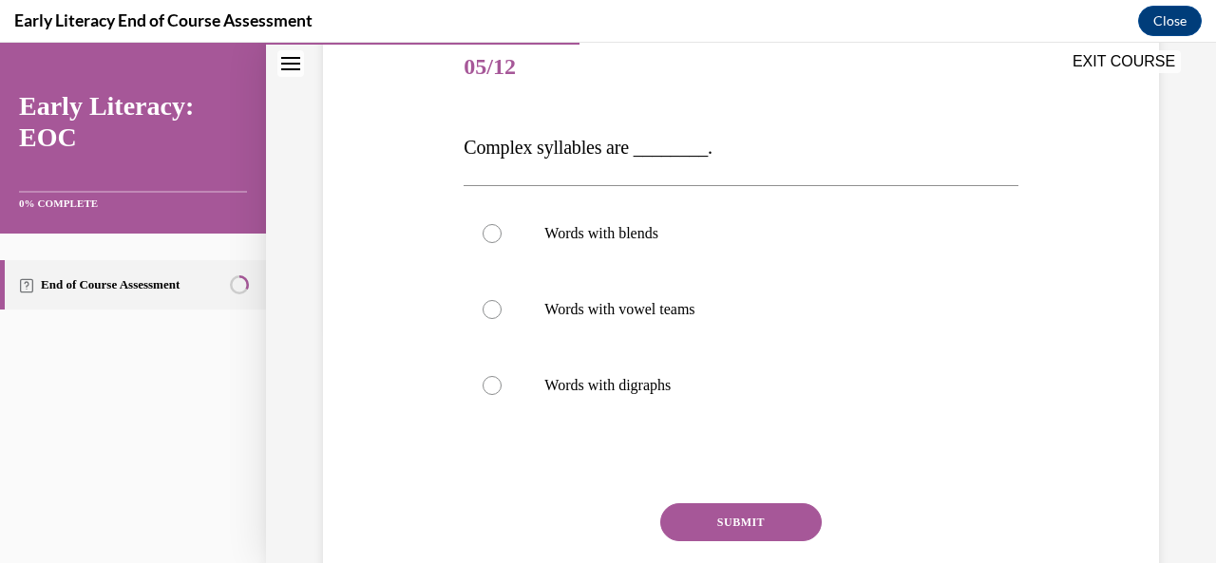
scroll to position [235, 0]
click at [641, 387] on p "Words with digraphs" at bounding box center [756, 384] width 425 height 19
click at [658, 276] on div at bounding box center [740, 309] width 554 height 76
click at [722, 516] on button "SUBMIT" at bounding box center [740, 521] width 161 height 38
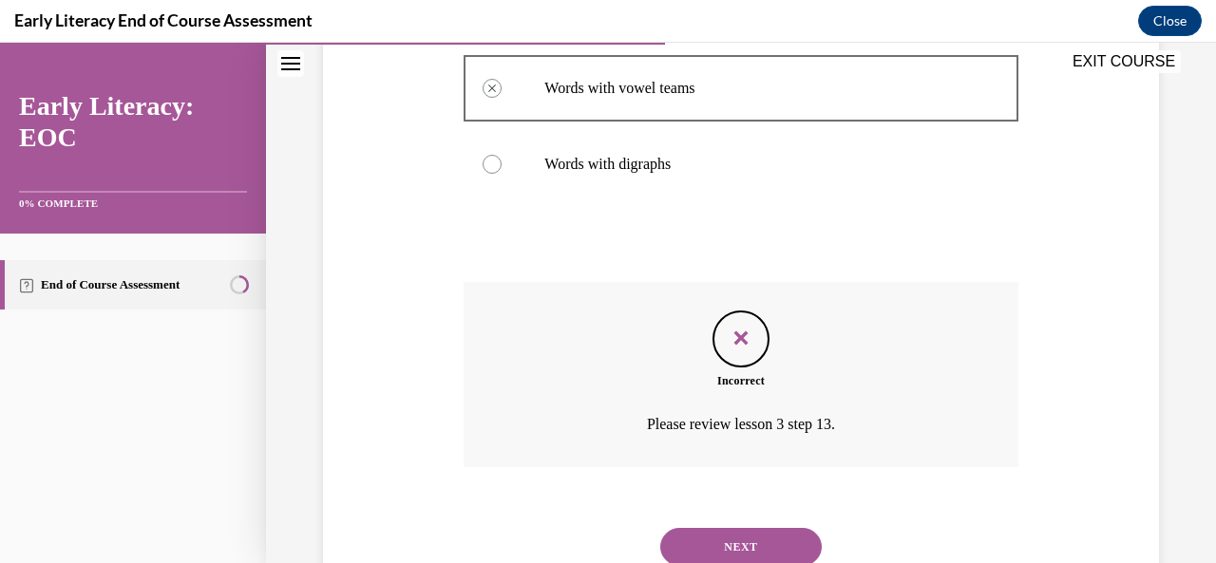
scroll to position [523, 0]
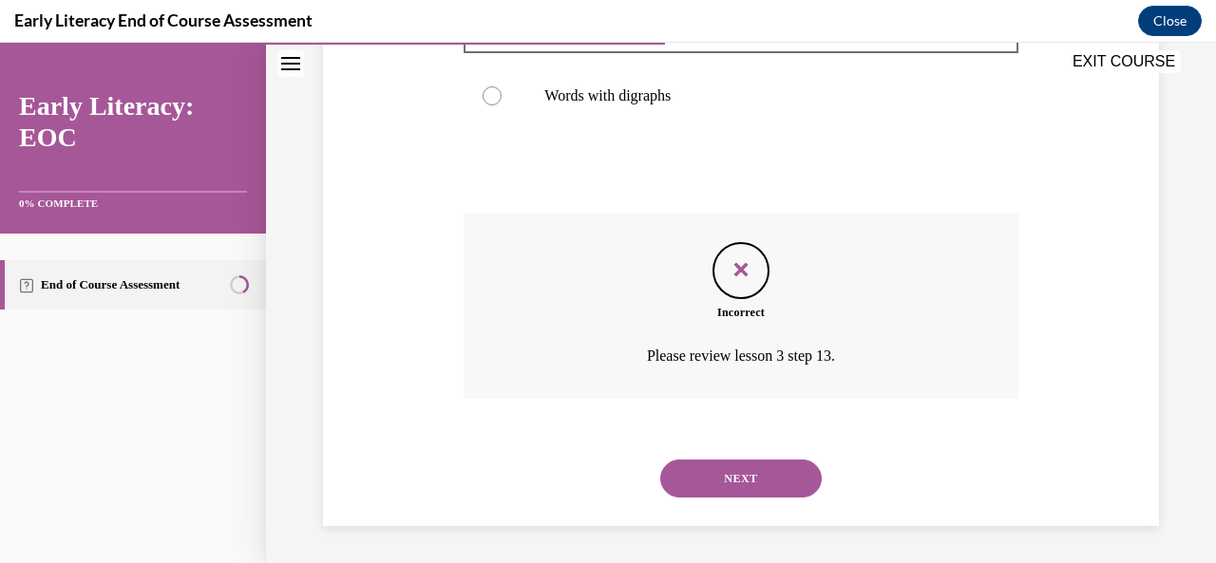
click at [724, 485] on button "NEXT" at bounding box center [740, 479] width 161 height 38
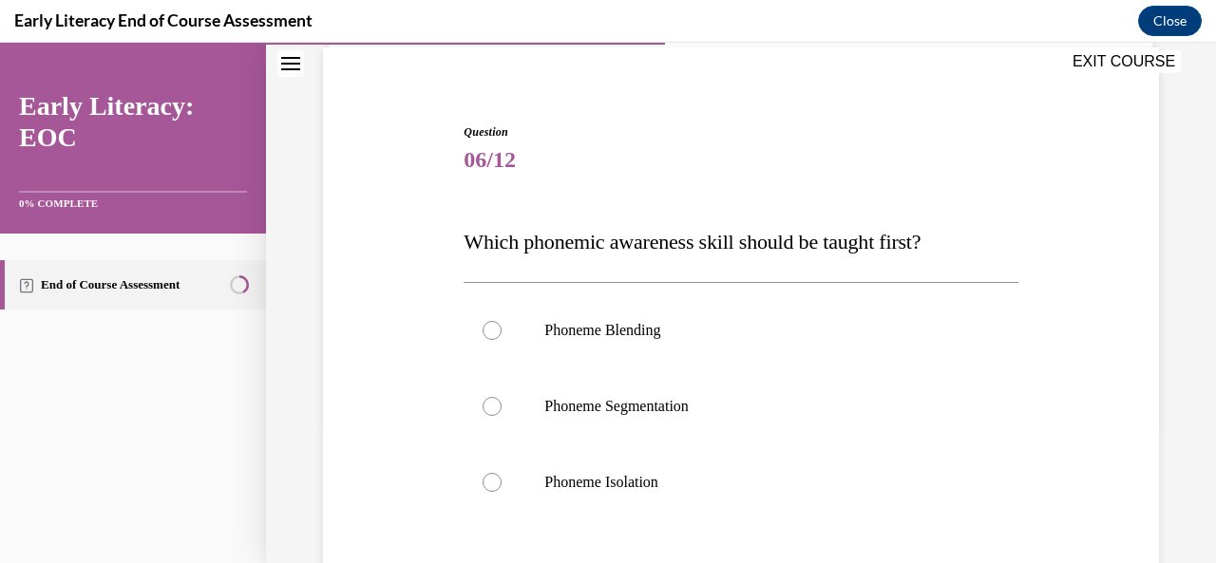
scroll to position [186, 0]
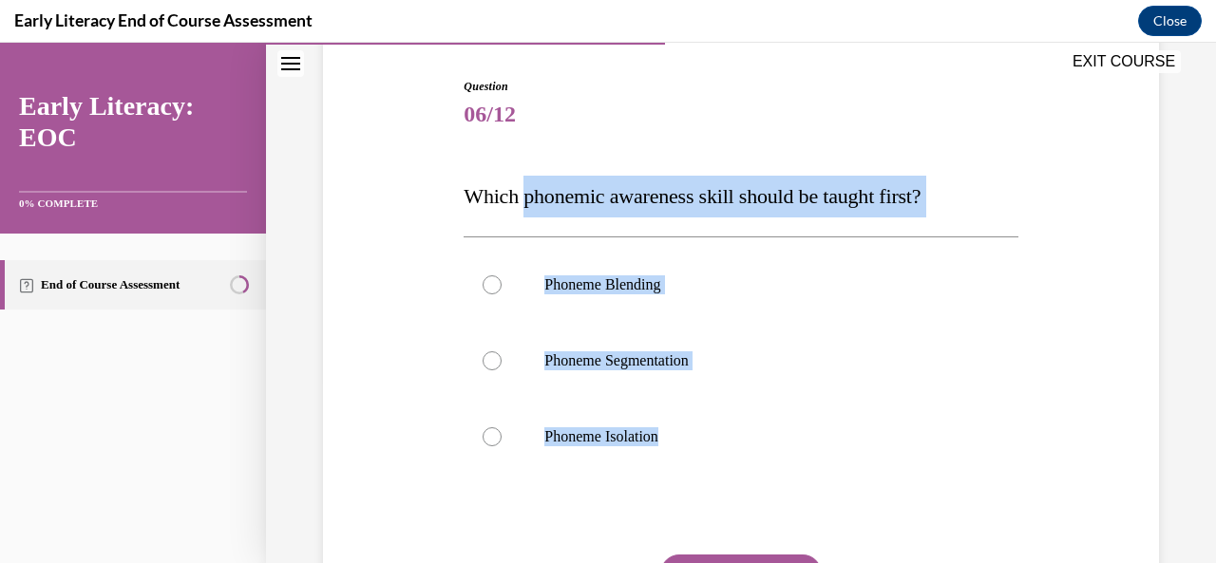
drag, startPoint x: 794, startPoint y: 483, endPoint x: 526, endPoint y: 208, distance: 384.2
click at [526, 208] on div "Question 06/12 Which phonemic awareness skill should be taught first? Phoneme B…" at bounding box center [740, 394] width 554 height 633
copy div "phonemic awareness skill should be taught first? Phoneme Blending Phoneme Segme…"
drag, startPoint x: 469, startPoint y: 193, endPoint x: 683, endPoint y: 439, distance: 325.8
click at [683, 439] on div "Question 06/12 Which phonemic awareness skill should be taught first? Phoneme B…" at bounding box center [740, 394] width 554 height 633
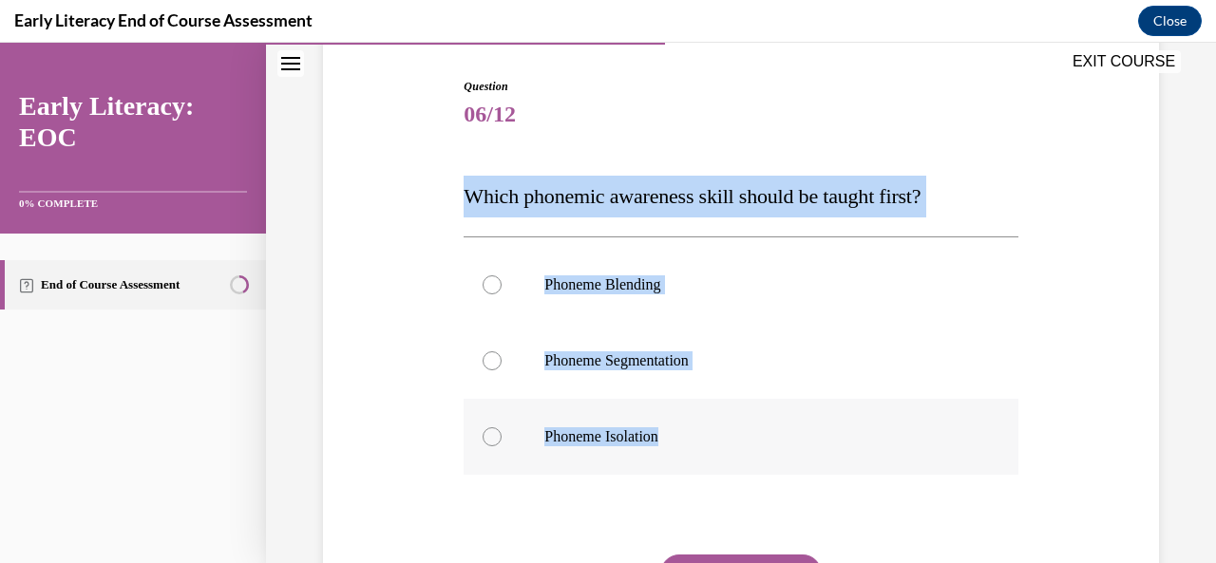
copy div "Which phonemic awareness skill should be taught first? Phoneme Blending Phoneme…"
click at [564, 468] on div at bounding box center [740, 437] width 554 height 76
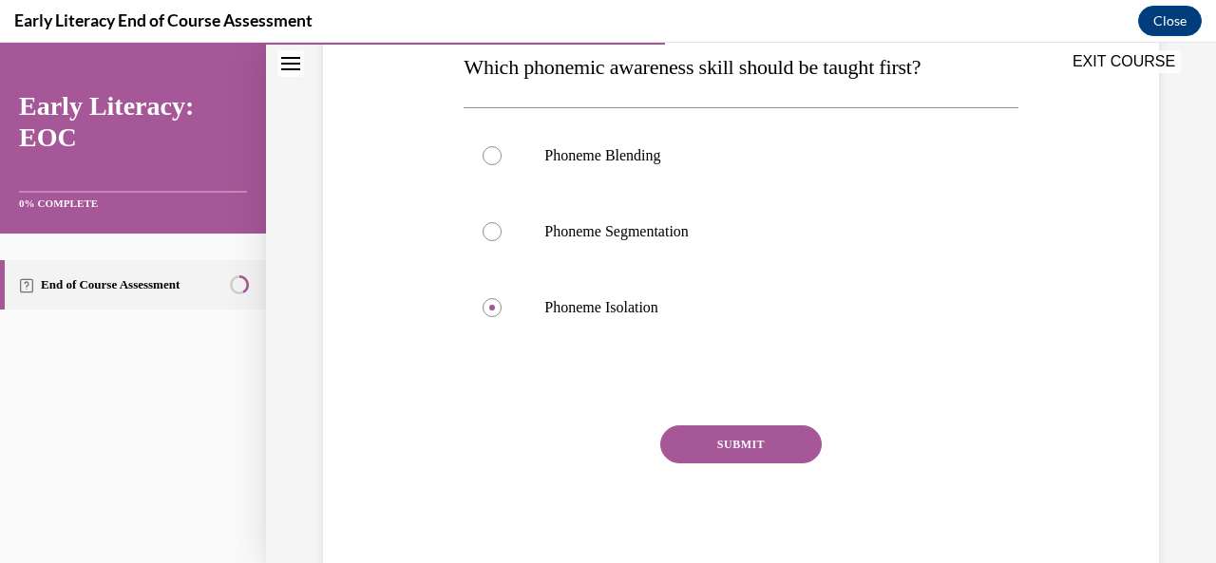
click at [726, 449] on button "SUBMIT" at bounding box center [740, 444] width 161 height 38
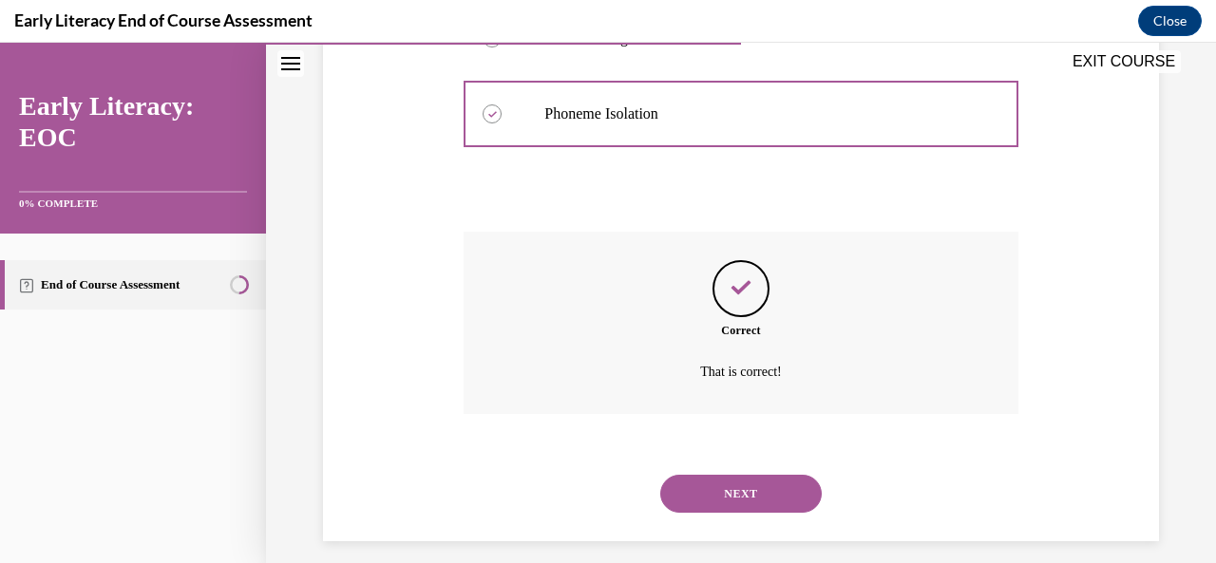
scroll to position [524, 0]
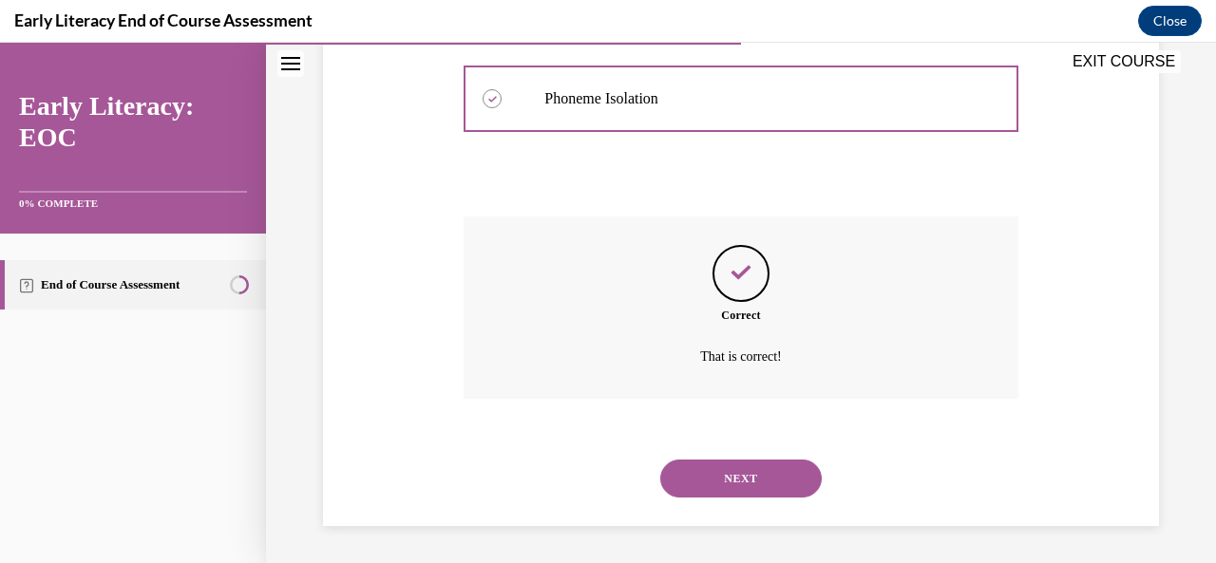
click at [734, 487] on button "NEXT" at bounding box center [740, 479] width 161 height 38
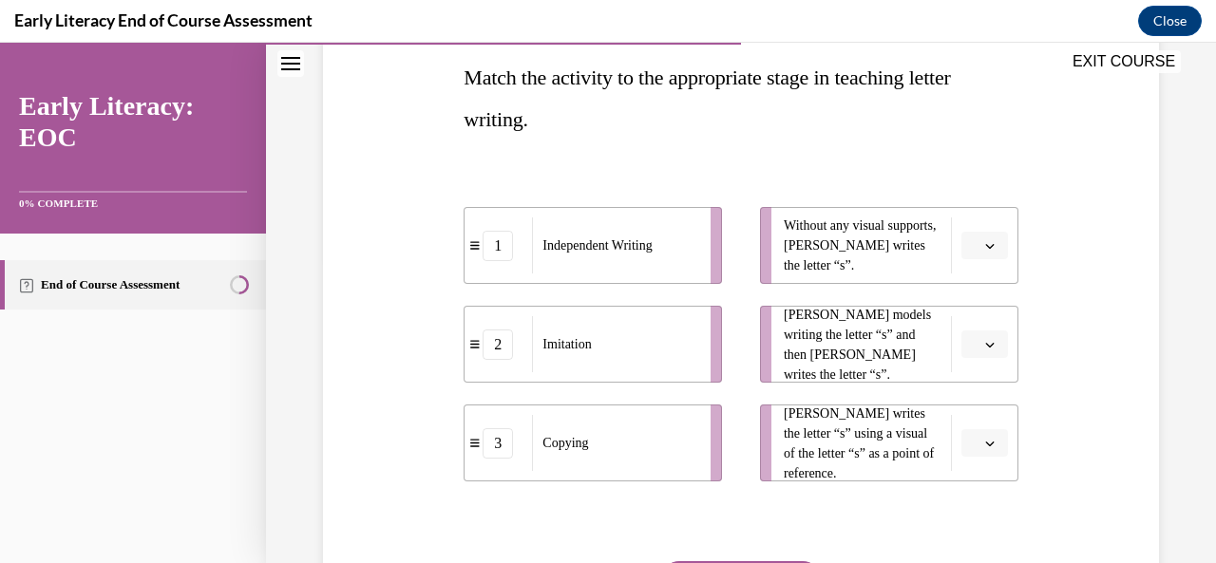
scroll to position [346, 0]
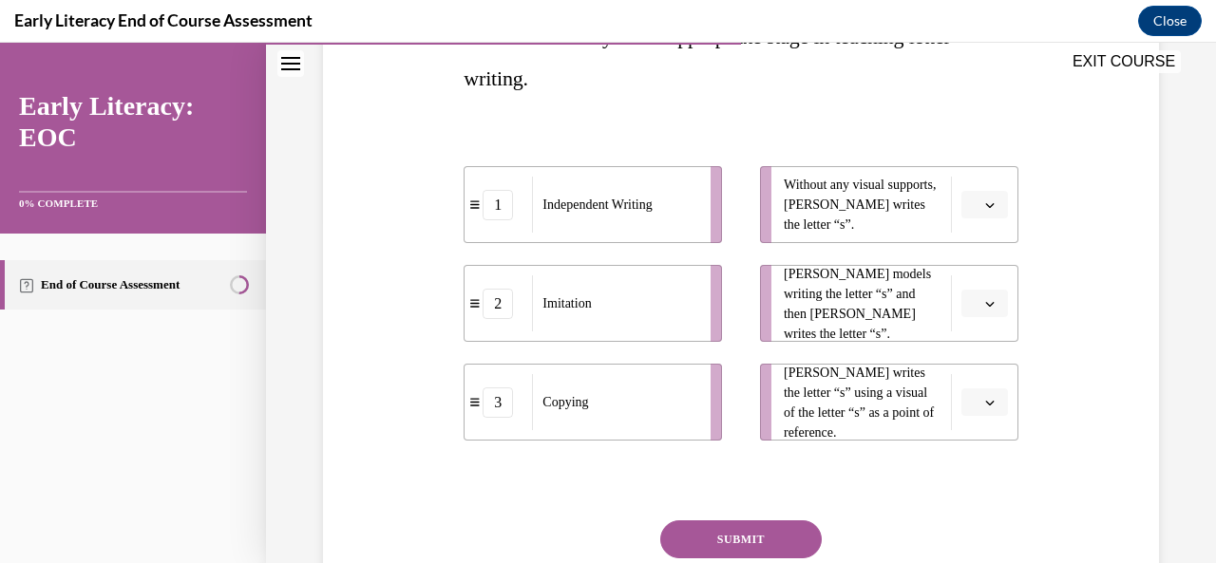
click at [641, 394] on div "Copying" at bounding box center [615, 402] width 166 height 56
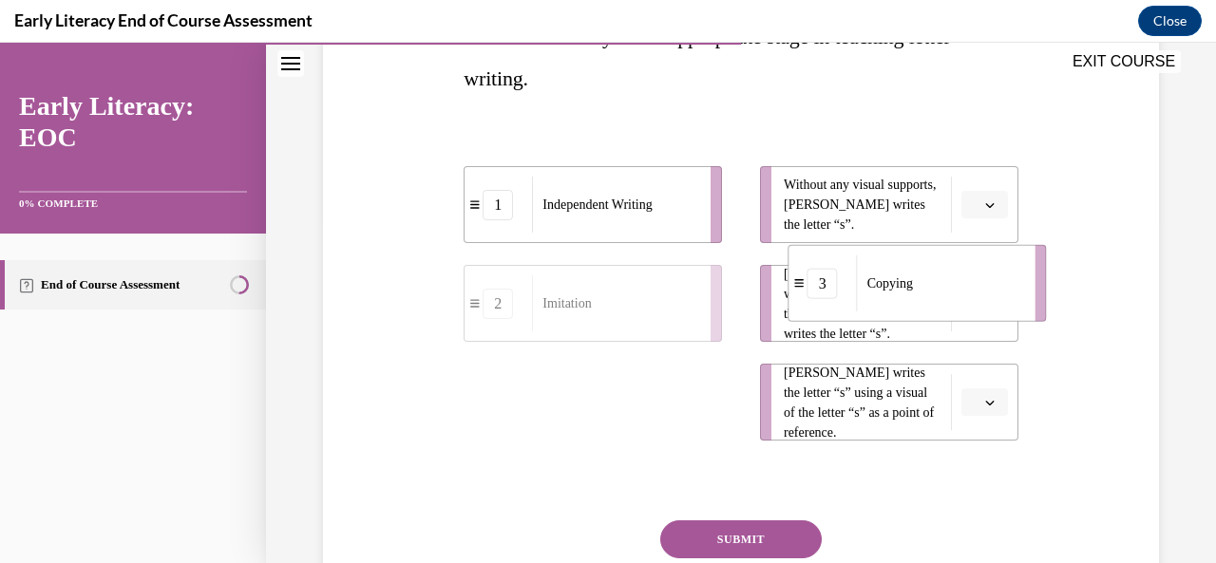
drag, startPoint x: 669, startPoint y: 398, endPoint x: 984, endPoint y: 291, distance: 333.1
click at [988, 290] on div "Copying" at bounding box center [940, 283] width 166 height 56
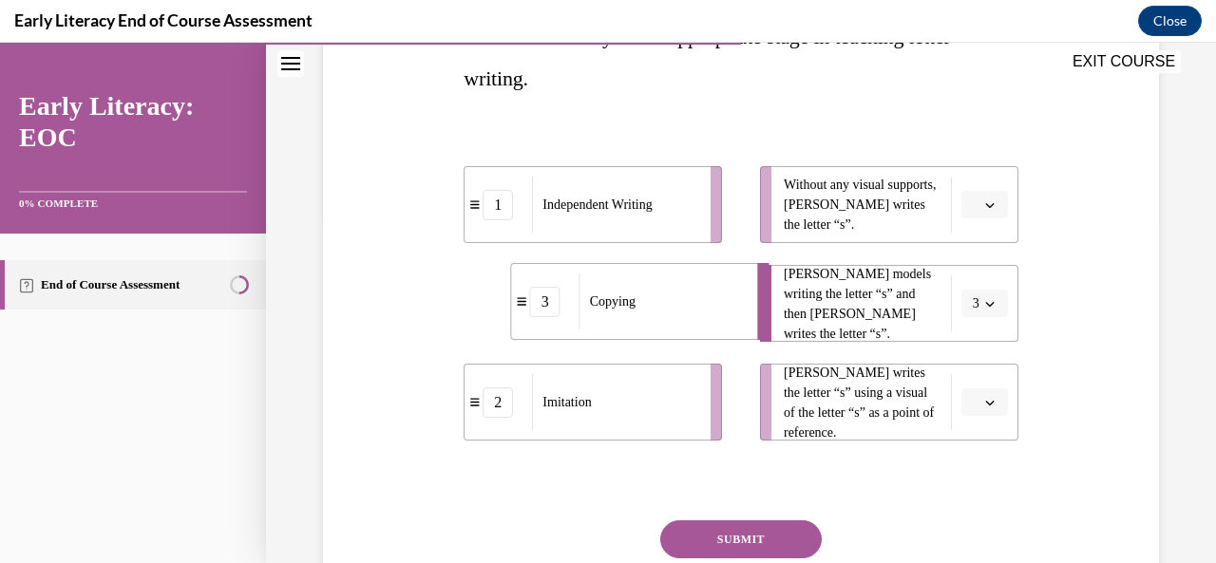
click at [704, 309] on div "Copying" at bounding box center [662, 302] width 166 height 56
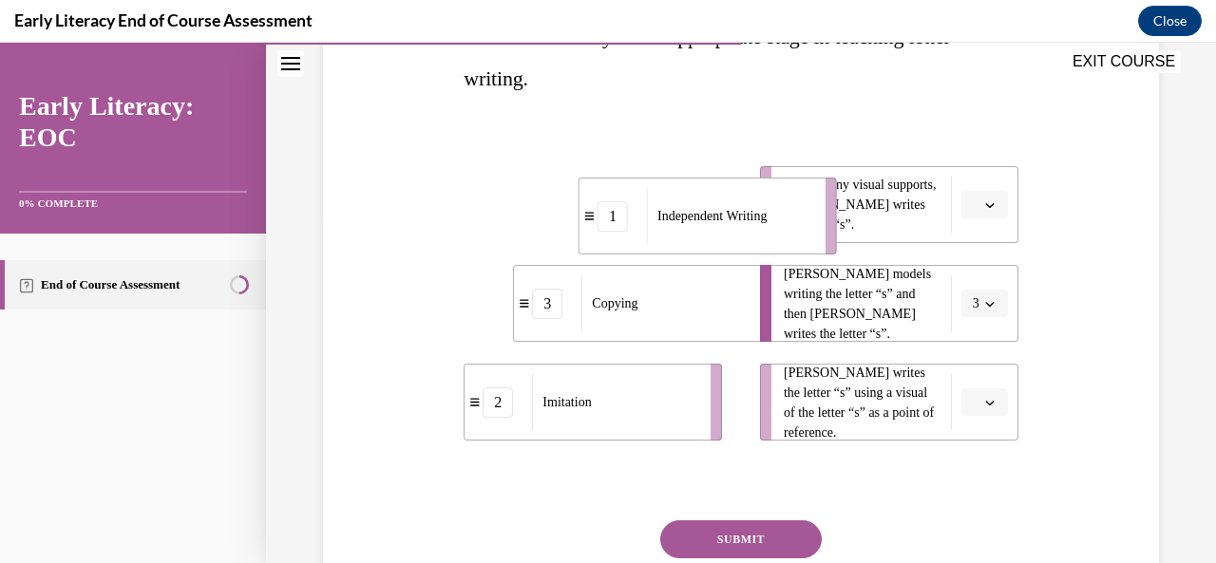
drag, startPoint x: 668, startPoint y: 231, endPoint x: 783, endPoint y: 242, distance: 115.5
click at [783, 242] on div "Independent Writing" at bounding box center [730, 216] width 166 height 56
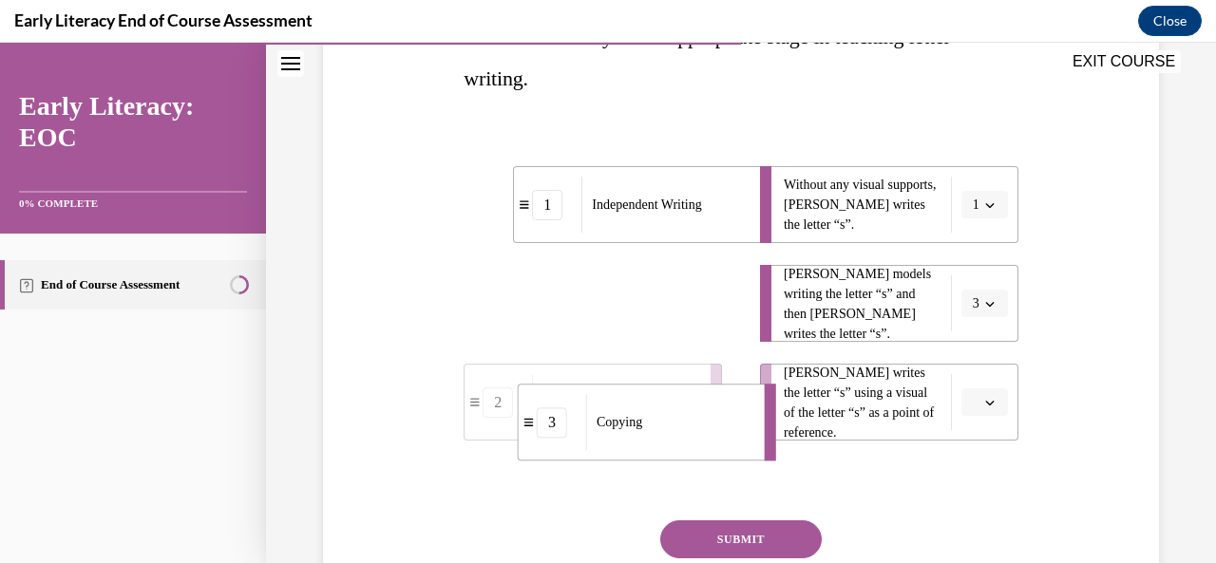
drag, startPoint x: 659, startPoint y: 314, endPoint x: 664, endPoint y: 435, distance: 120.7
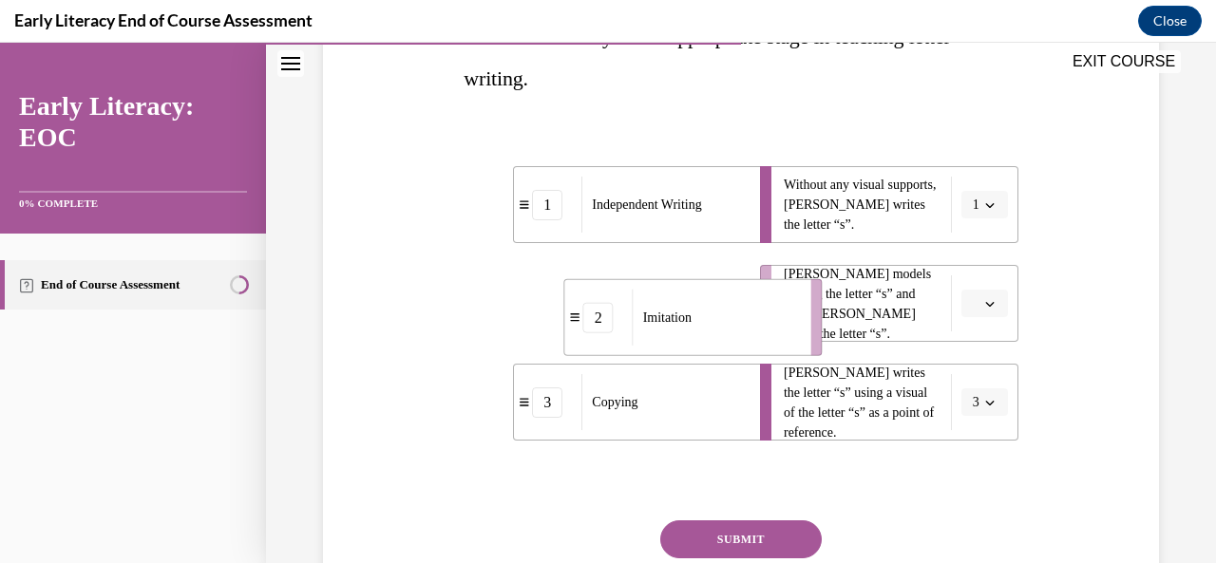
drag, startPoint x: 628, startPoint y: 322, endPoint x: 727, endPoint y: 336, distance: 100.7
click at [727, 336] on div "Imitation" at bounding box center [716, 318] width 166 height 56
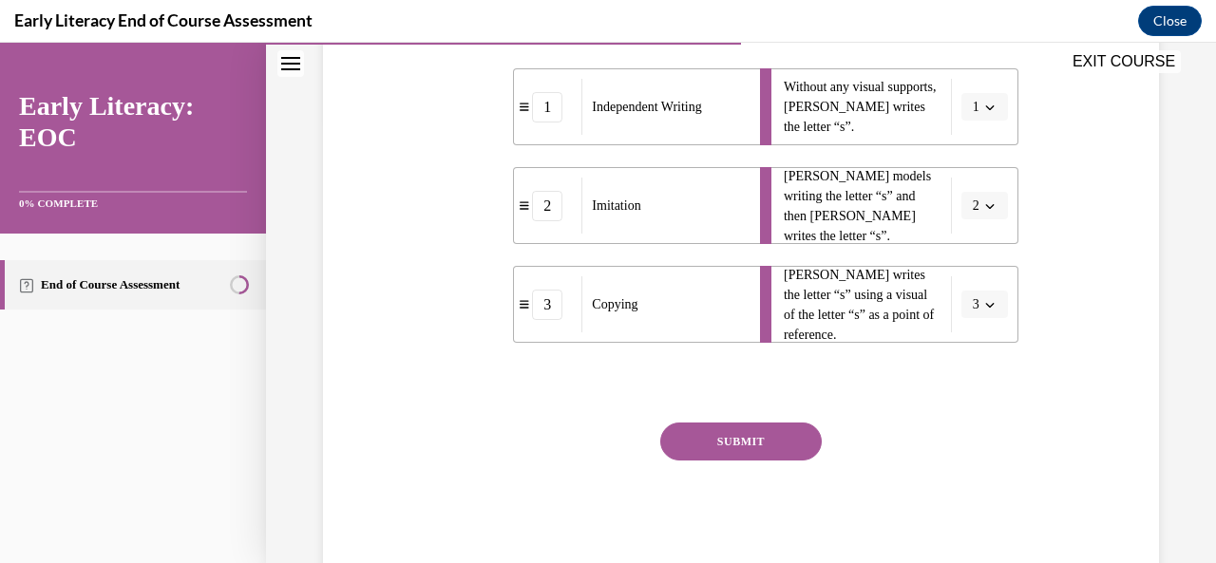
click at [723, 449] on button "SUBMIT" at bounding box center [740, 442] width 161 height 38
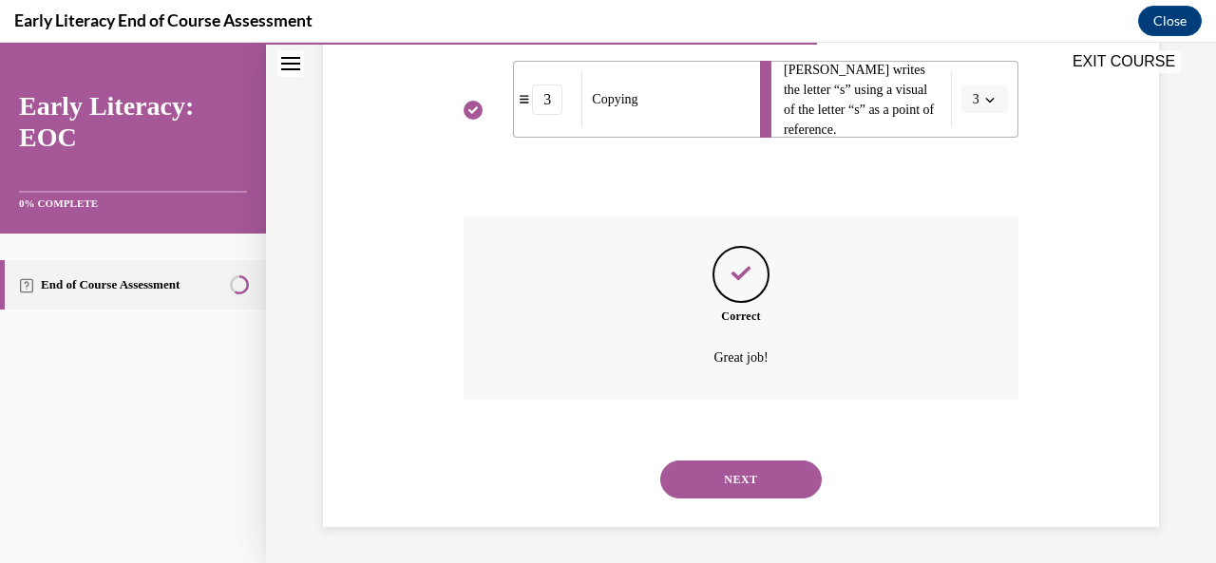
scroll to position [650, 0]
click at [719, 466] on button "NEXT" at bounding box center [740, 479] width 161 height 38
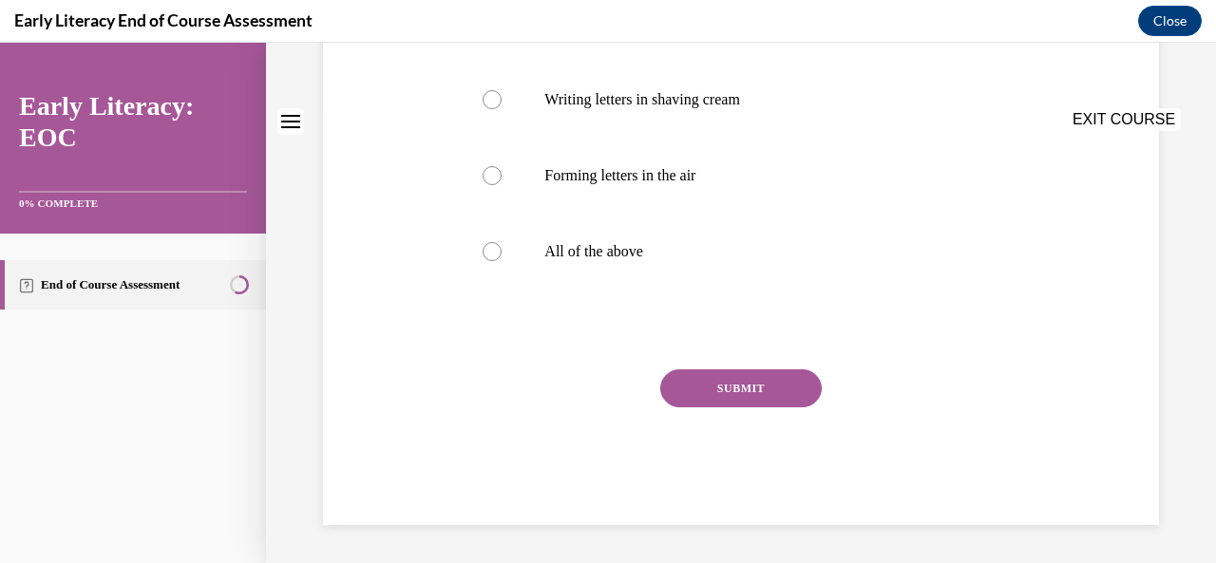
scroll to position [0, 0]
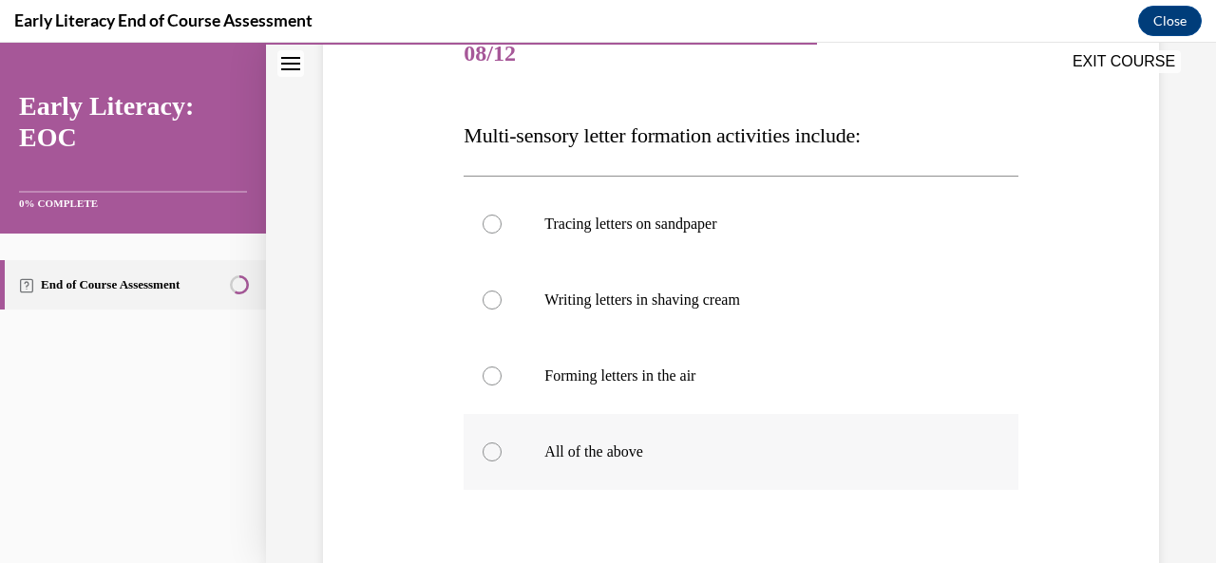
click at [680, 444] on p "All of the above" at bounding box center [756, 452] width 425 height 19
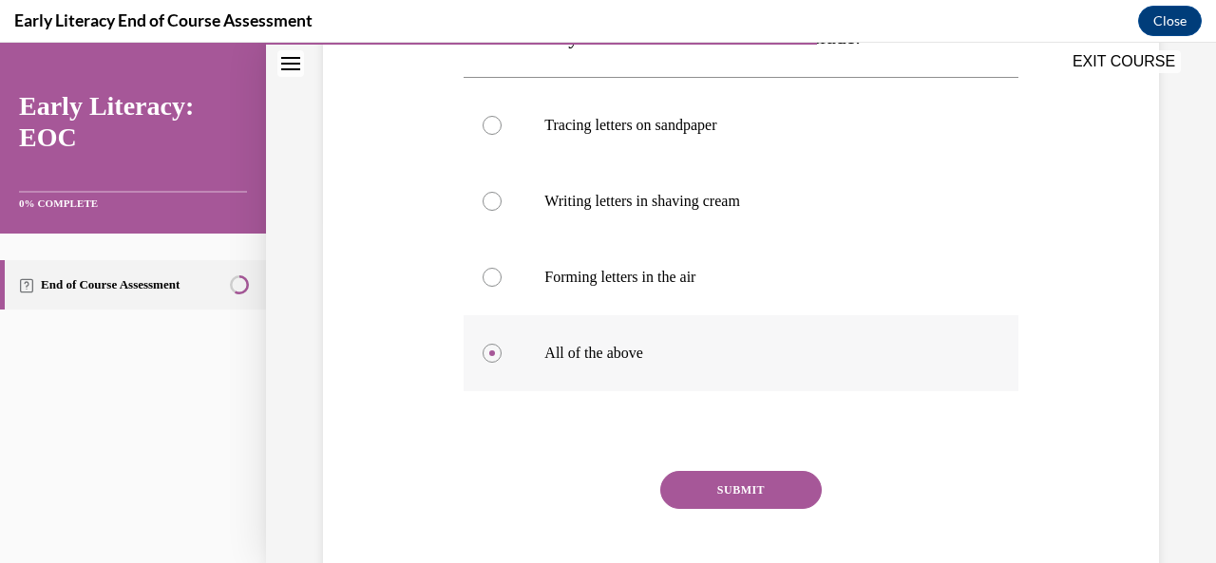
scroll to position [353, 0]
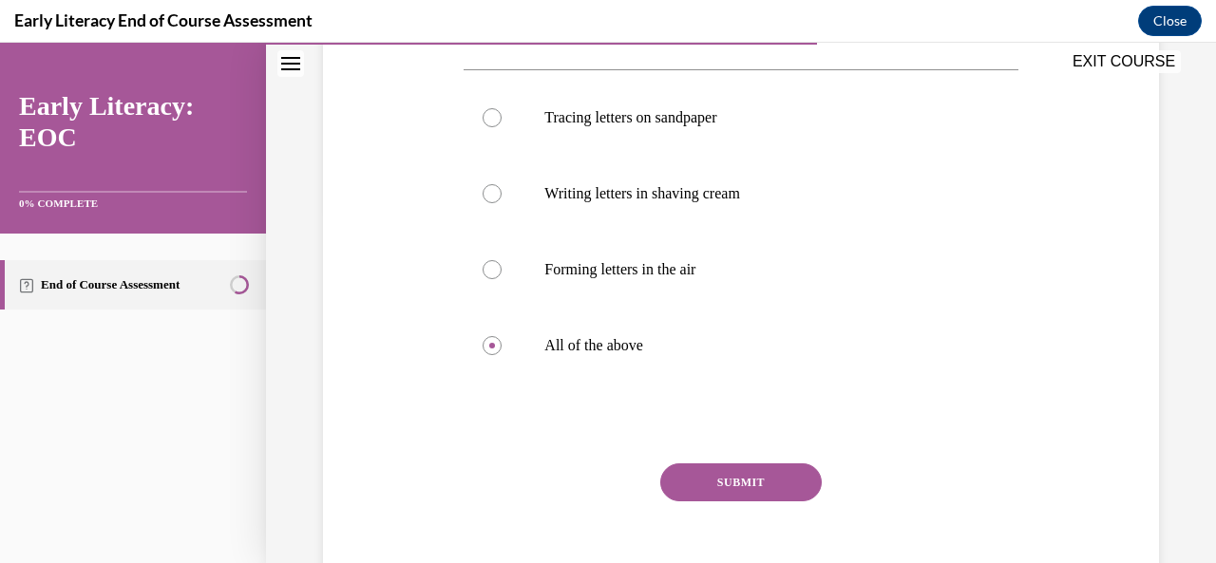
click at [710, 480] on button "SUBMIT" at bounding box center [740, 482] width 161 height 38
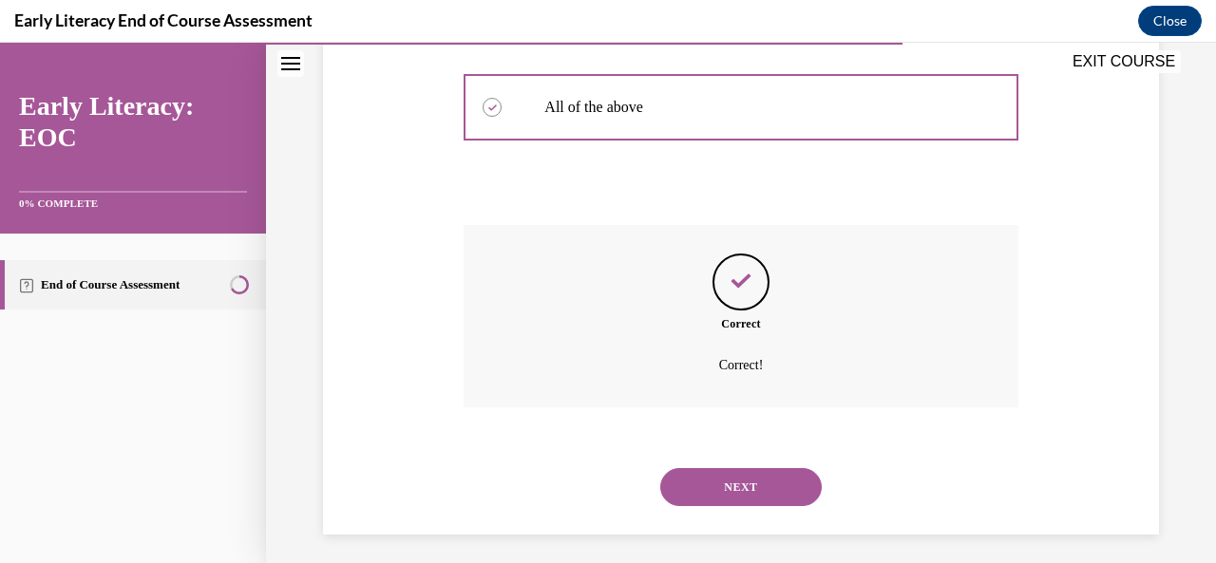
scroll to position [600, 0]
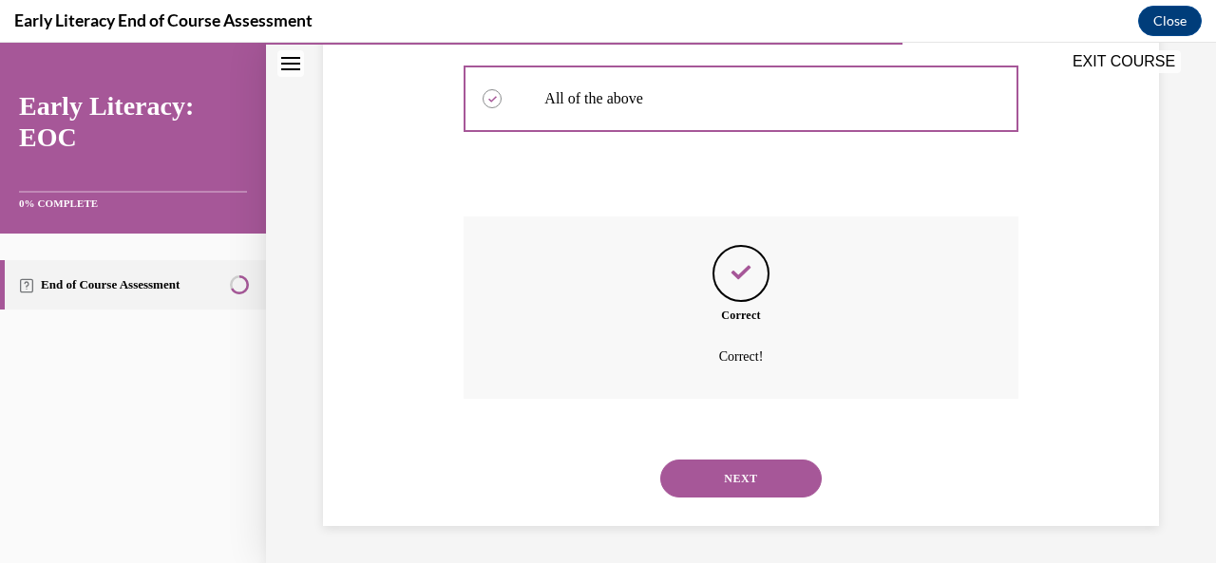
click at [714, 488] on button "NEXT" at bounding box center [740, 479] width 161 height 38
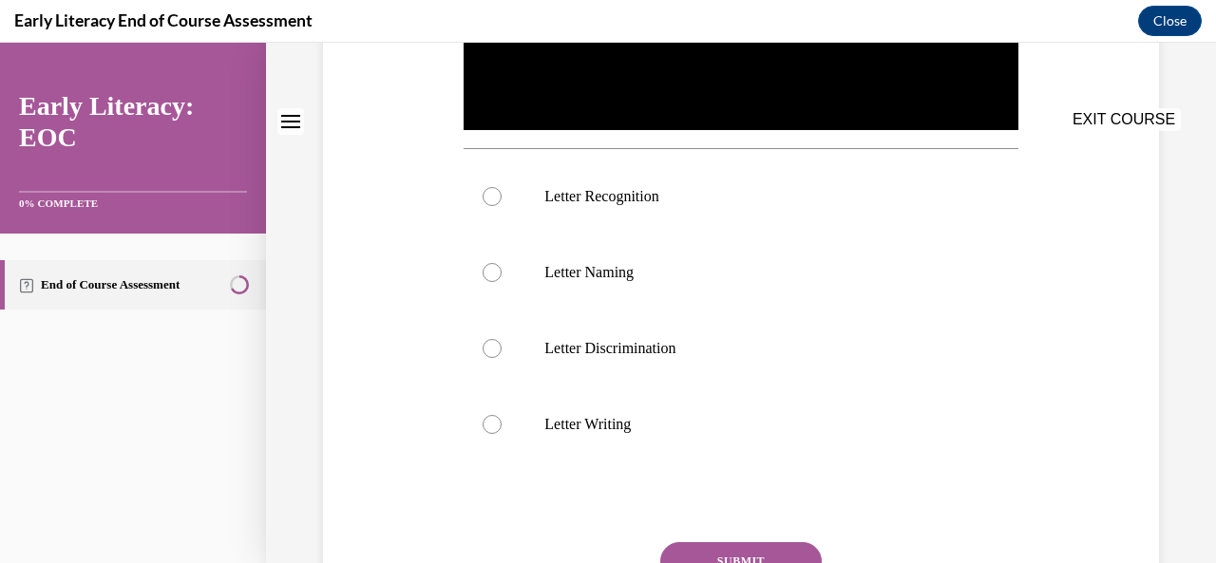
scroll to position [0, 0]
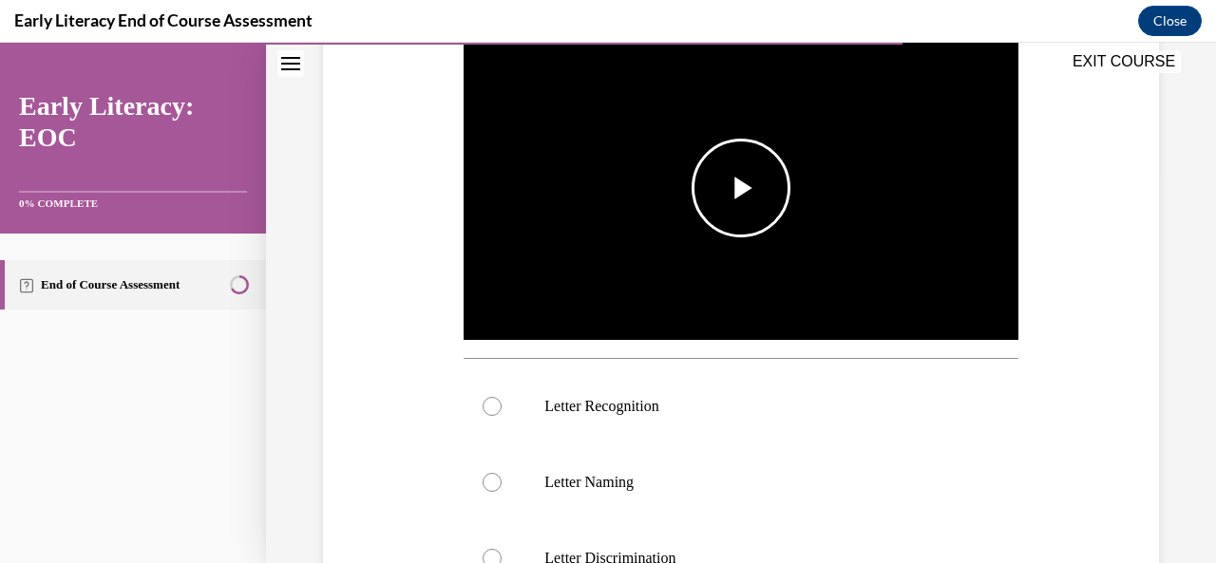
click at [790, 160] on img "Video player" at bounding box center [740, 188] width 554 height 312
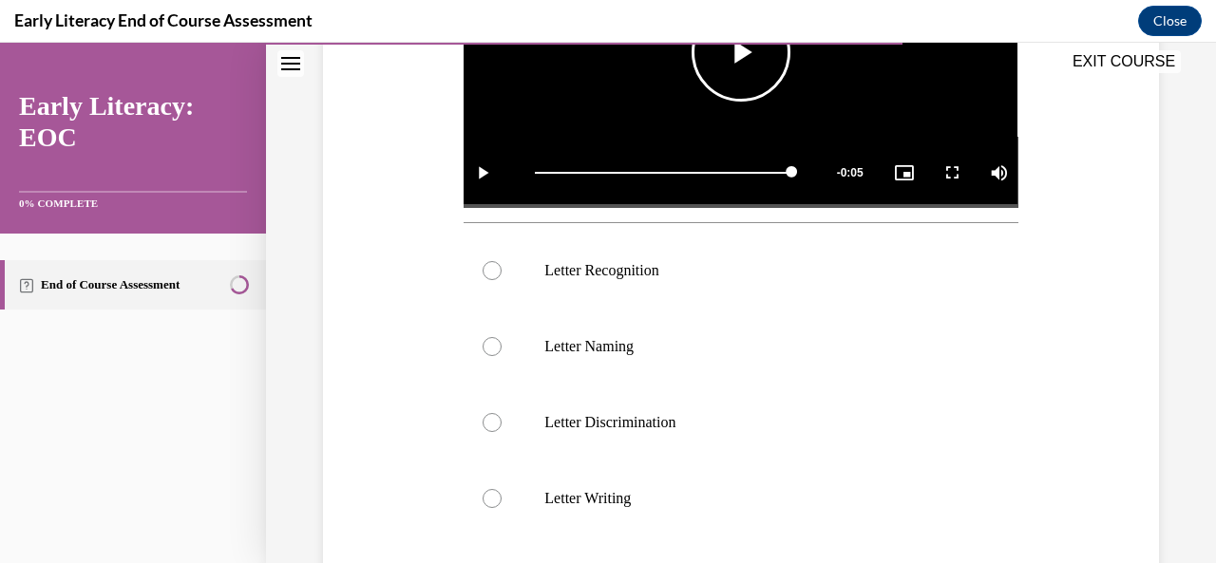
scroll to position [528, 0]
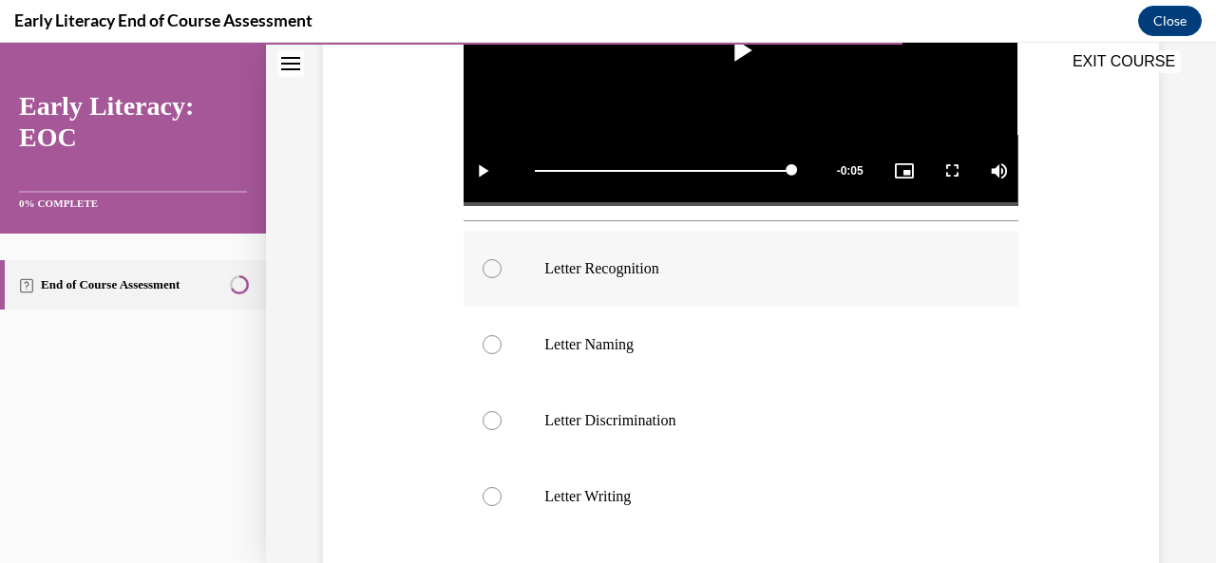
click at [591, 281] on div at bounding box center [740, 269] width 554 height 76
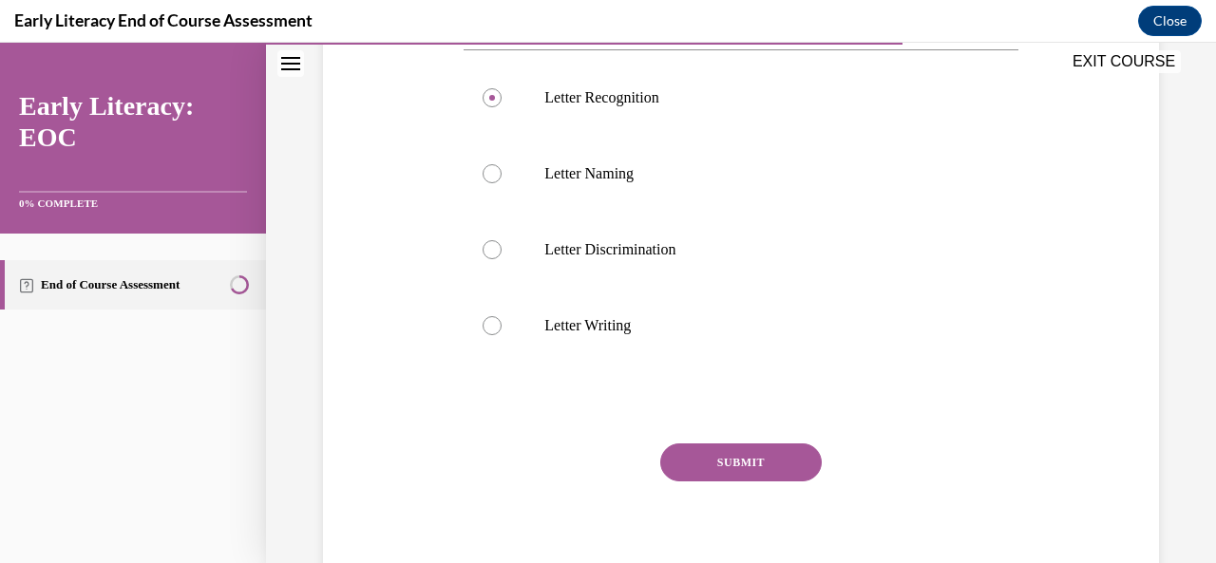
click at [720, 449] on button "SUBMIT" at bounding box center [740, 463] width 161 height 38
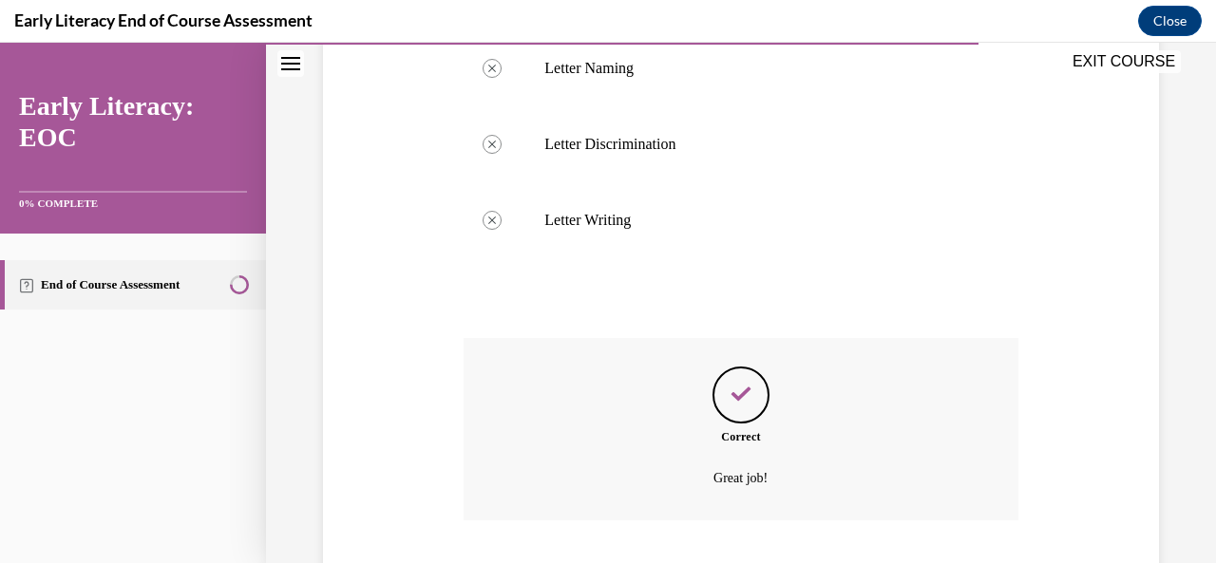
scroll to position [920, 0]
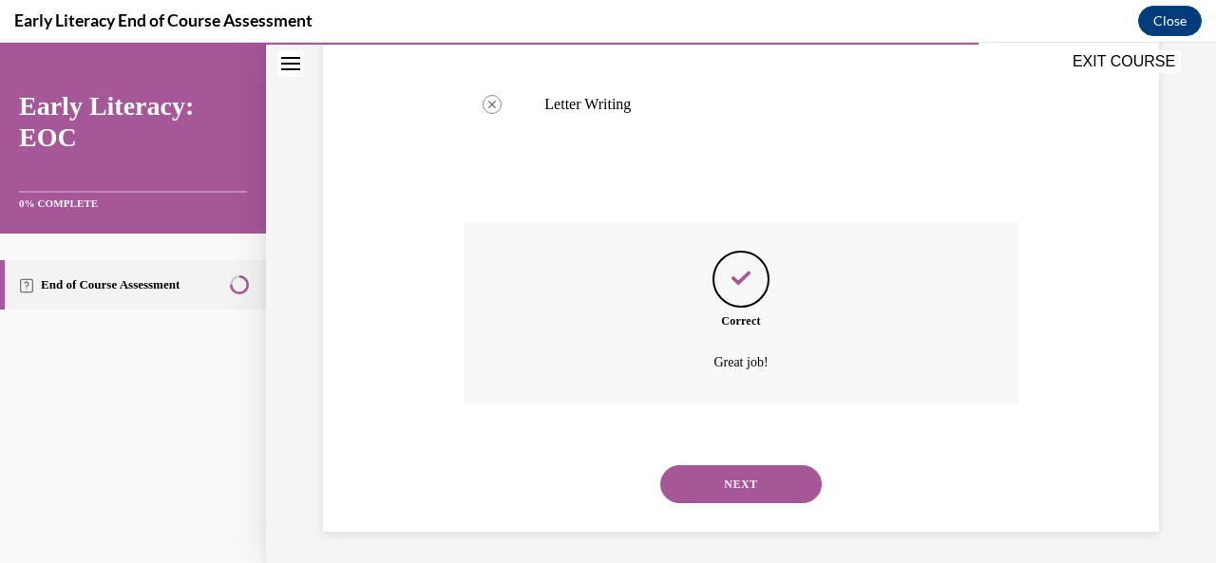
click at [722, 469] on button "NEXT" at bounding box center [740, 484] width 161 height 38
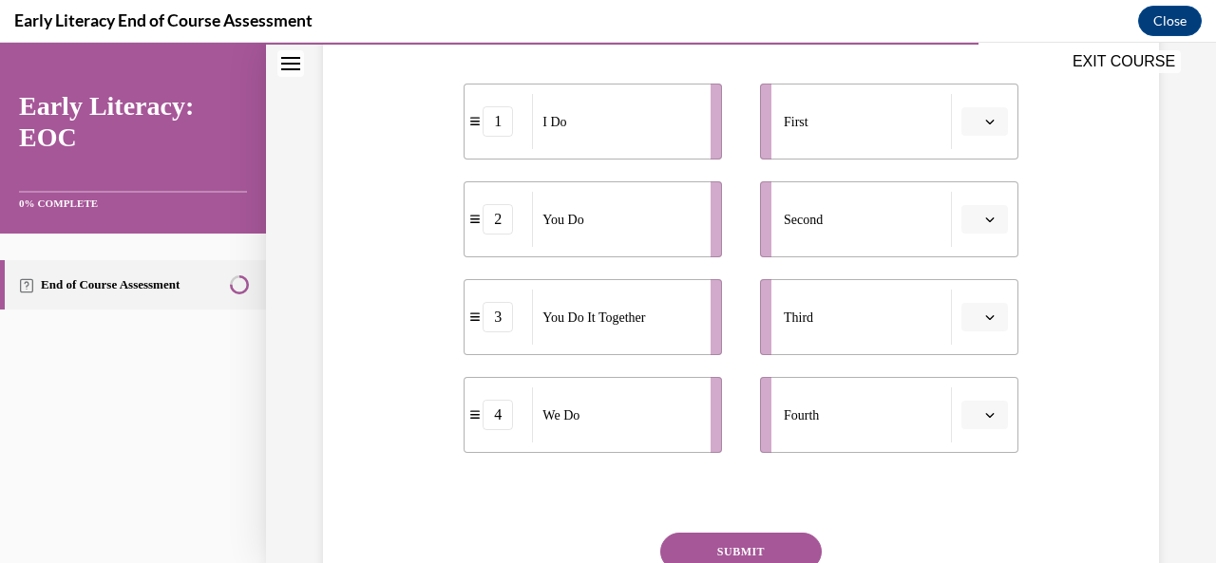
scroll to position [374, 0]
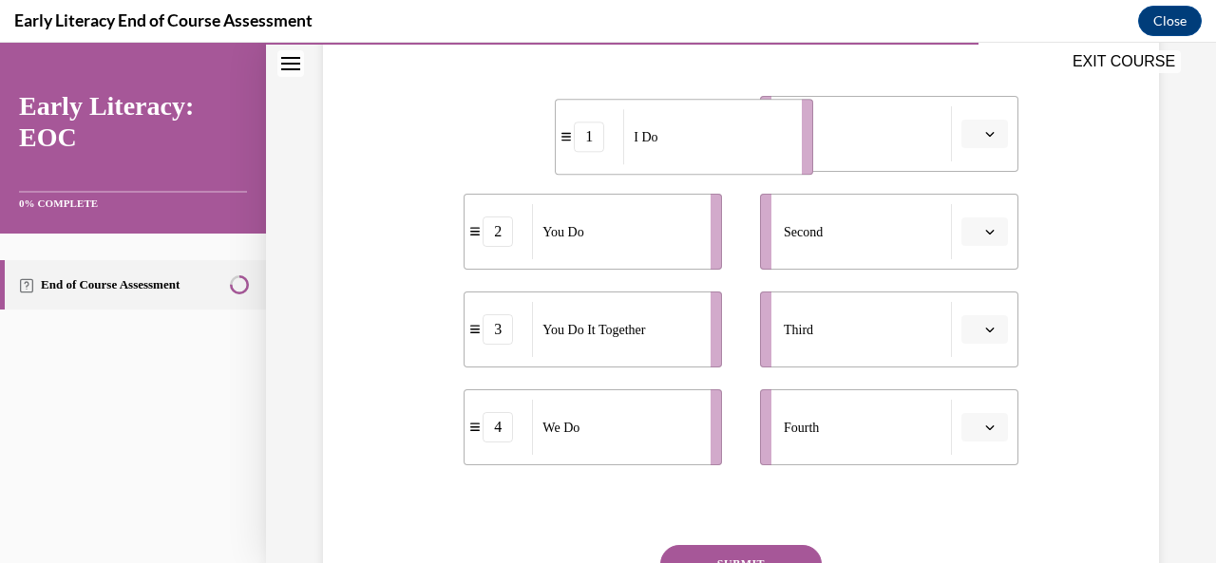
drag, startPoint x: 665, startPoint y: 144, endPoint x: 757, endPoint y: 147, distance: 92.2
click at [757, 147] on div "I Do" at bounding box center [706, 136] width 166 height 55
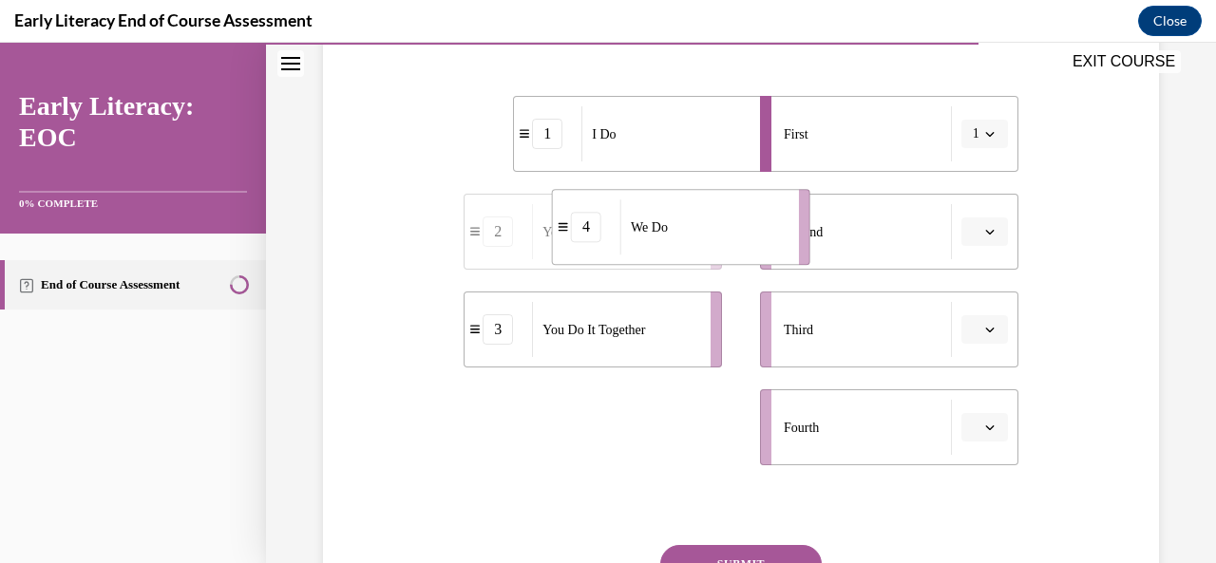
drag, startPoint x: 691, startPoint y: 429, endPoint x: 780, endPoint y: 229, distance: 219.0
click at [780, 229] on li "4 We Do" at bounding box center [681, 227] width 258 height 76
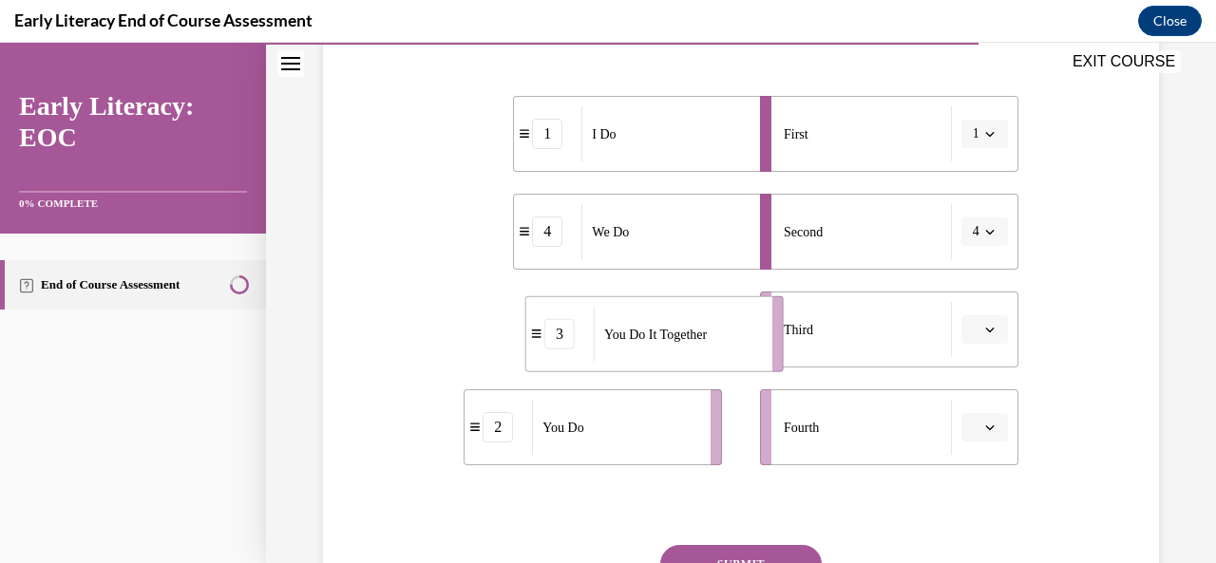
drag, startPoint x: 621, startPoint y: 345, endPoint x: 683, endPoint y: 349, distance: 61.9
click at [683, 349] on div "You Do It Together" at bounding box center [677, 334] width 166 height 55
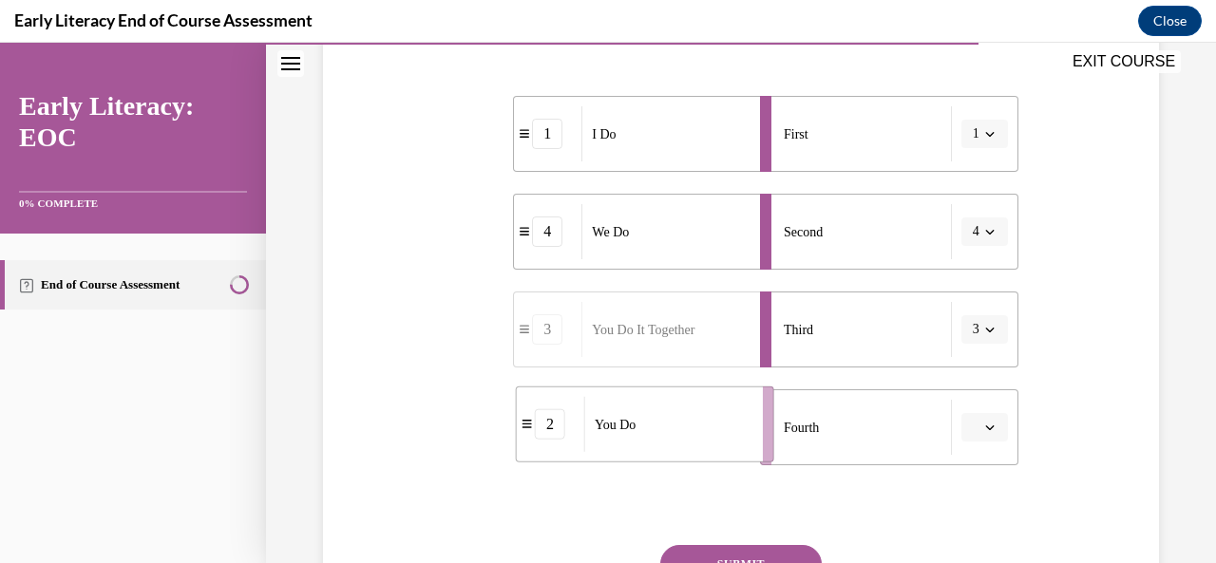
drag, startPoint x: 641, startPoint y: 437, endPoint x: 779, endPoint y: 430, distance: 137.9
click at [750, 430] on div "You Do" at bounding box center [667, 424] width 166 height 55
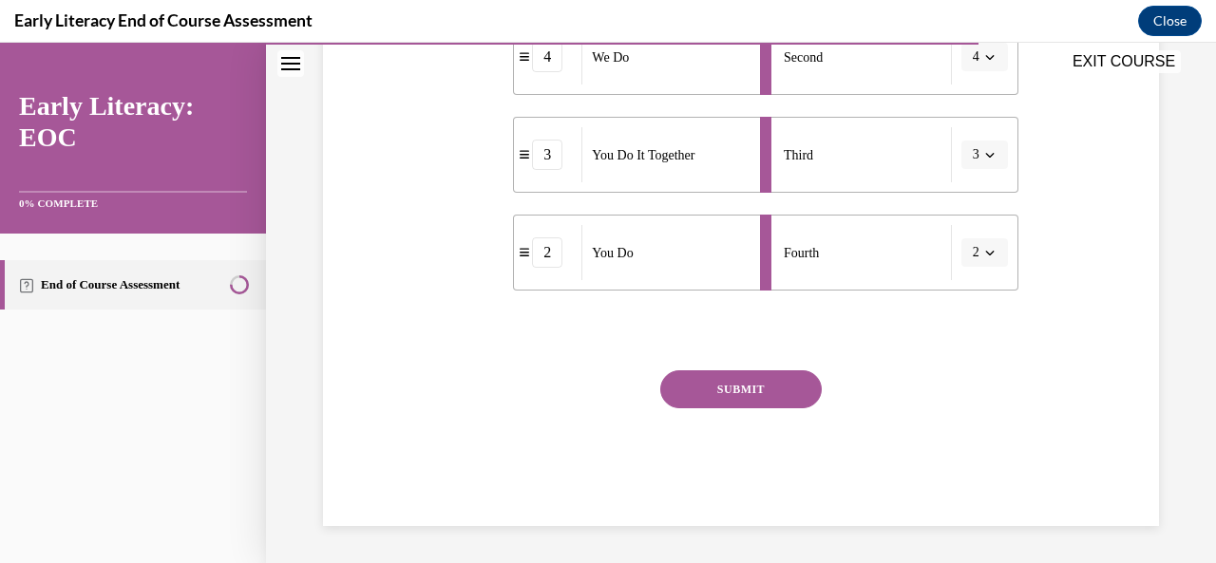
click at [728, 404] on button "SUBMIT" at bounding box center [740, 389] width 161 height 38
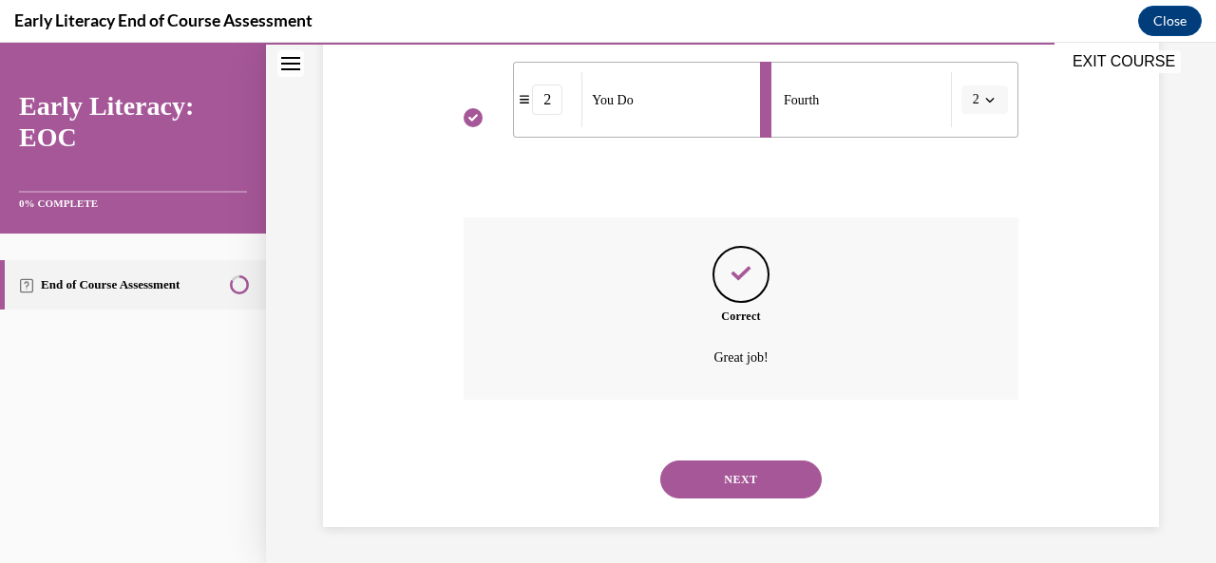
scroll to position [703, 0]
click at [726, 472] on button "NEXT" at bounding box center [740, 479] width 161 height 38
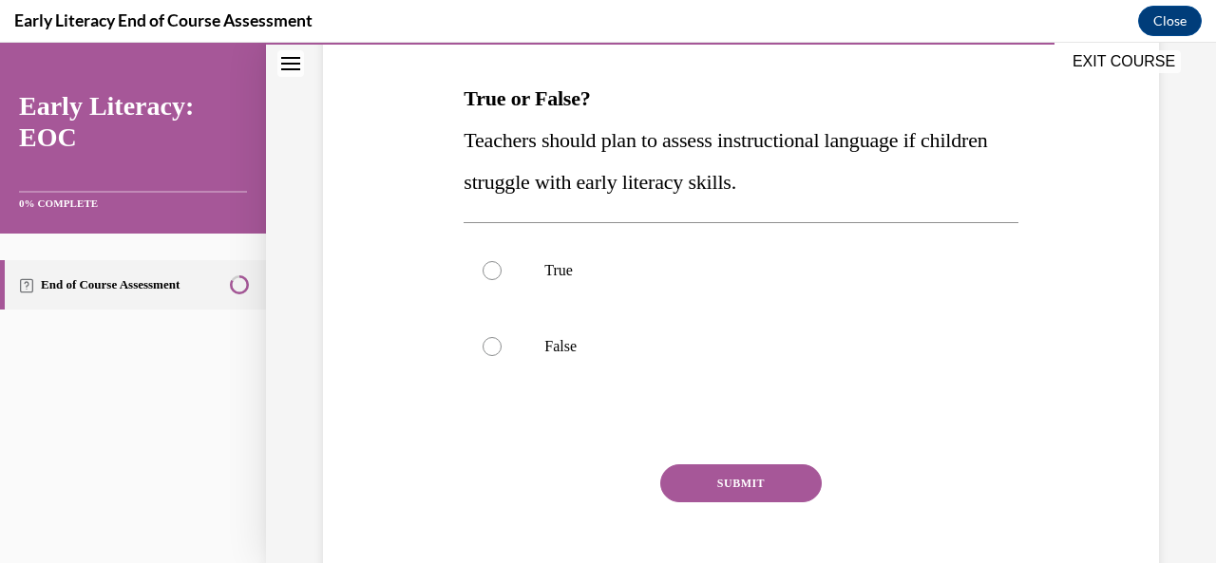
scroll to position [291, 0]
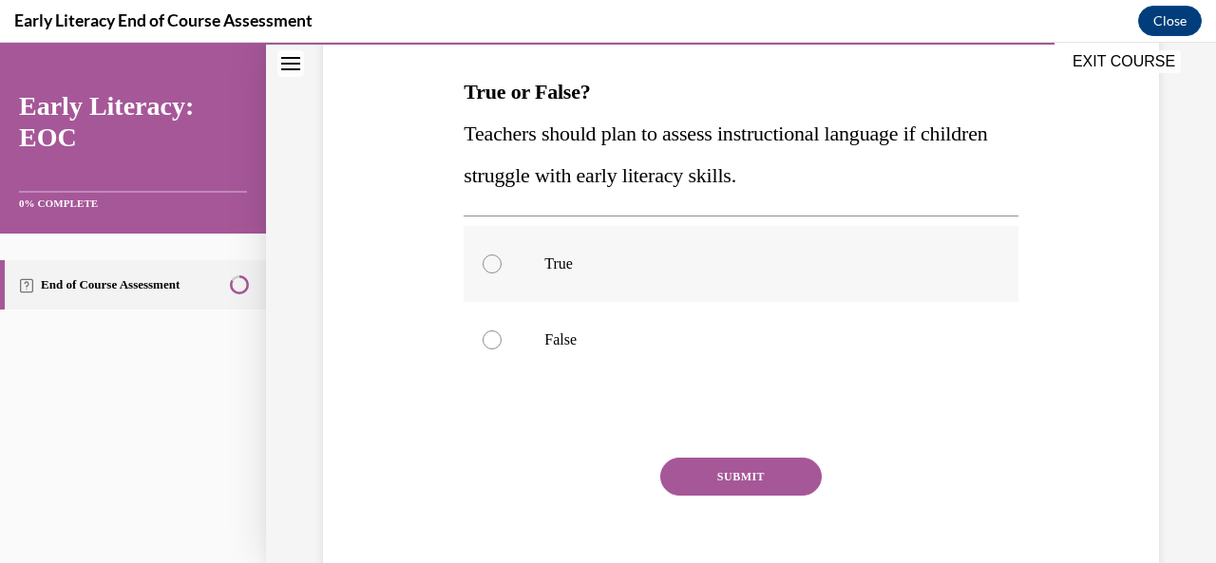
click at [654, 262] on p "True" at bounding box center [756, 264] width 425 height 19
click at [712, 465] on button "SUBMIT" at bounding box center [740, 477] width 161 height 38
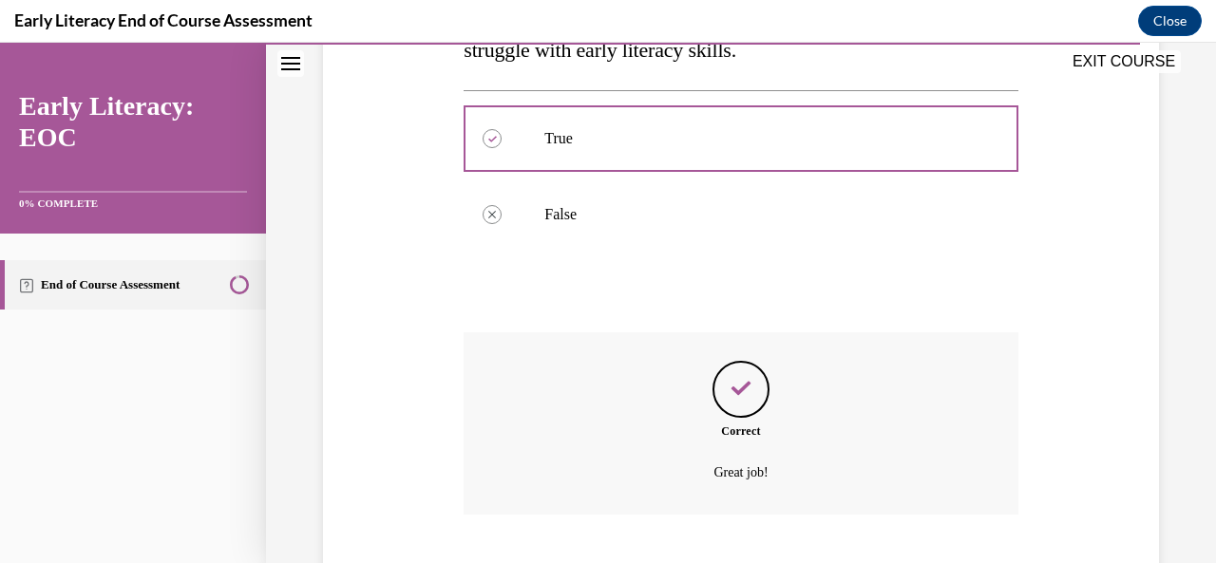
scroll to position [532, 0]
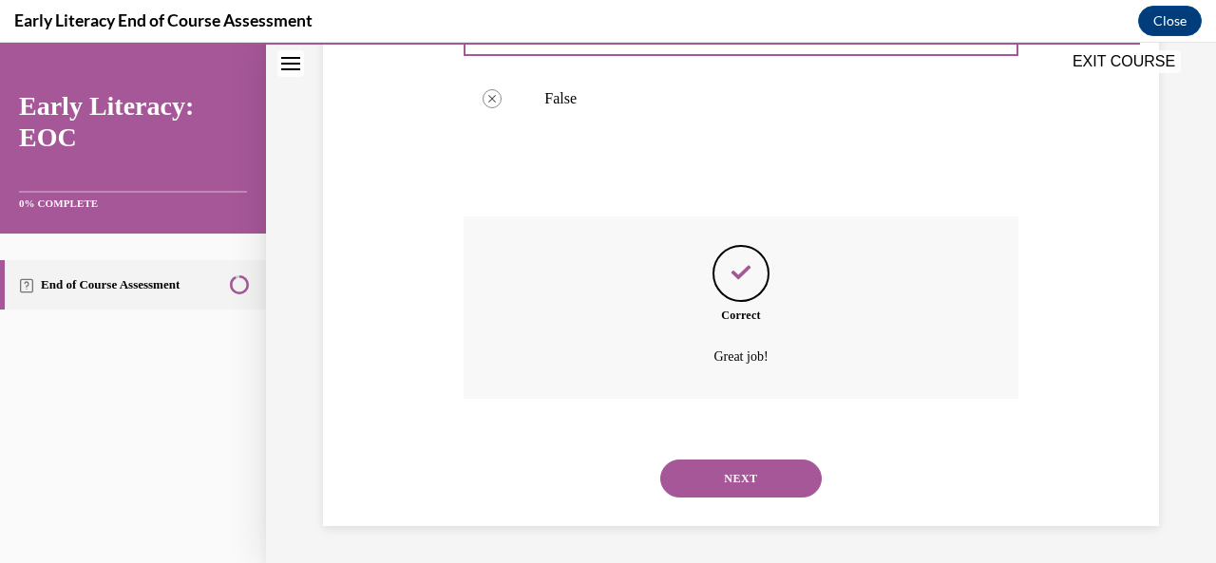
click at [712, 465] on button "NEXT" at bounding box center [740, 479] width 161 height 38
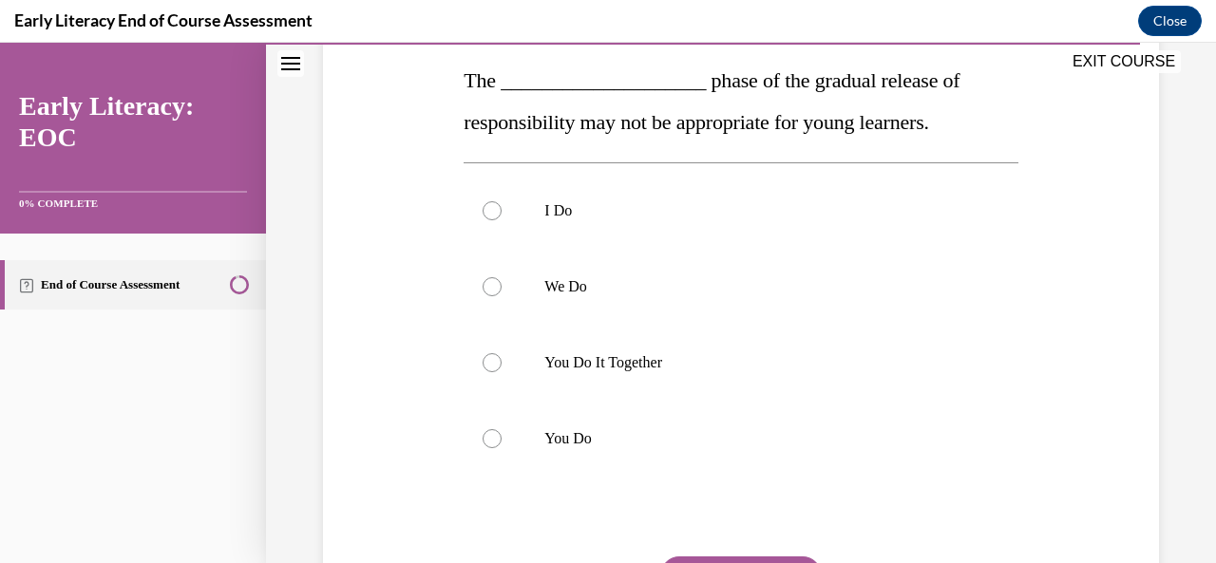
scroll to position [304, 0]
click at [656, 345] on div at bounding box center [740, 361] width 554 height 76
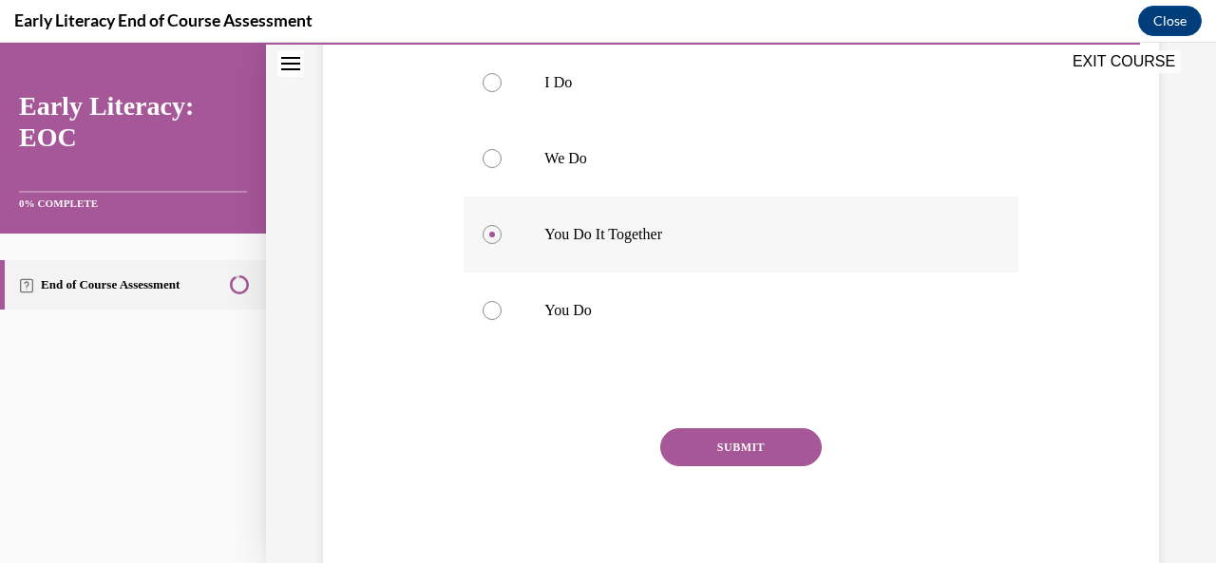
scroll to position [431, 0]
click at [708, 449] on button "SUBMIT" at bounding box center [740, 446] width 161 height 38
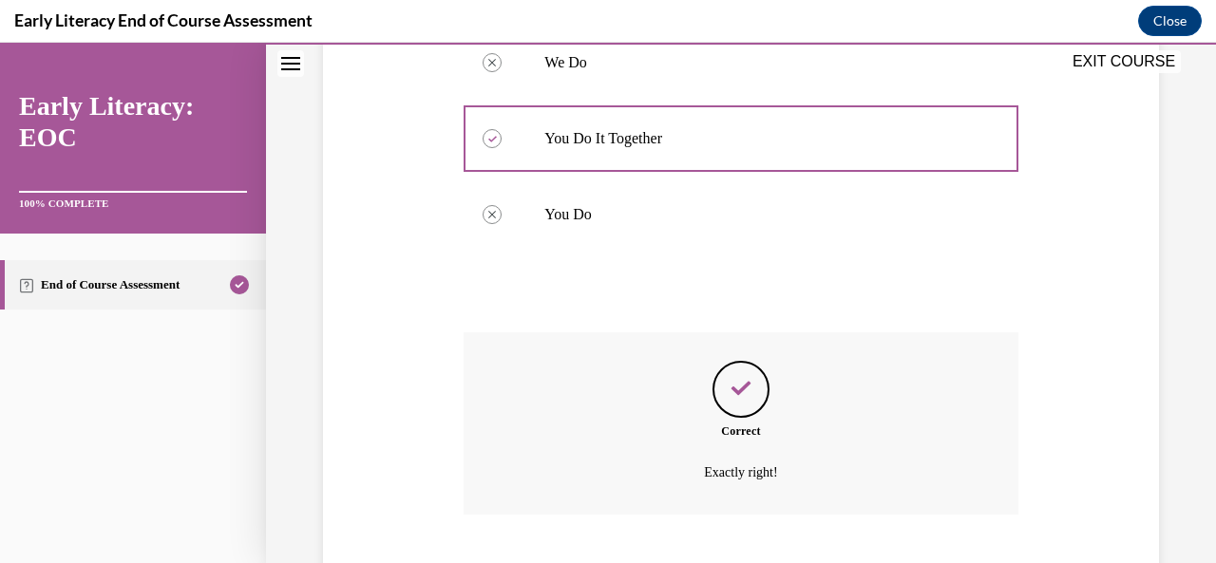
scroll to position [642, 0]
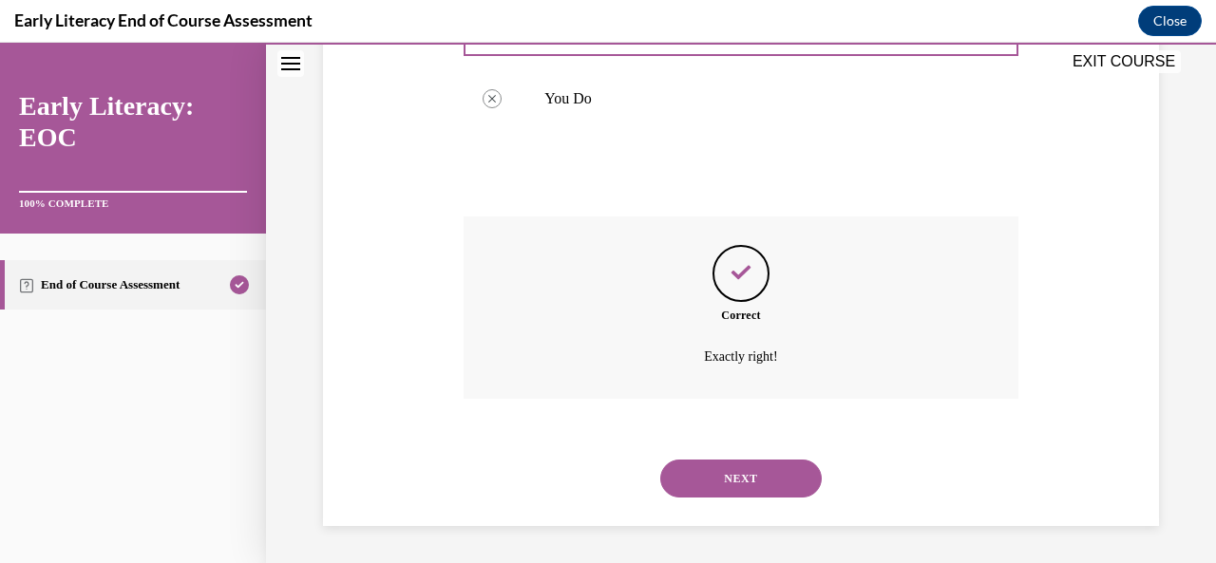
click at [717, 471] on button "NEXT" at bounding box center [740, 479] width 161 height 38
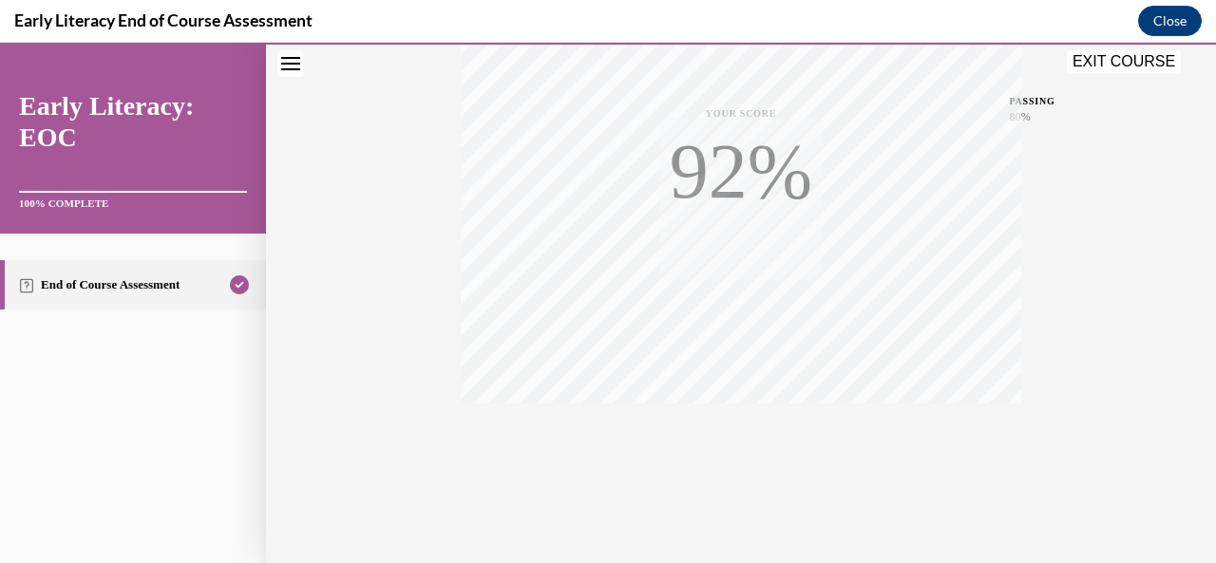
scroll to position [452, 0]
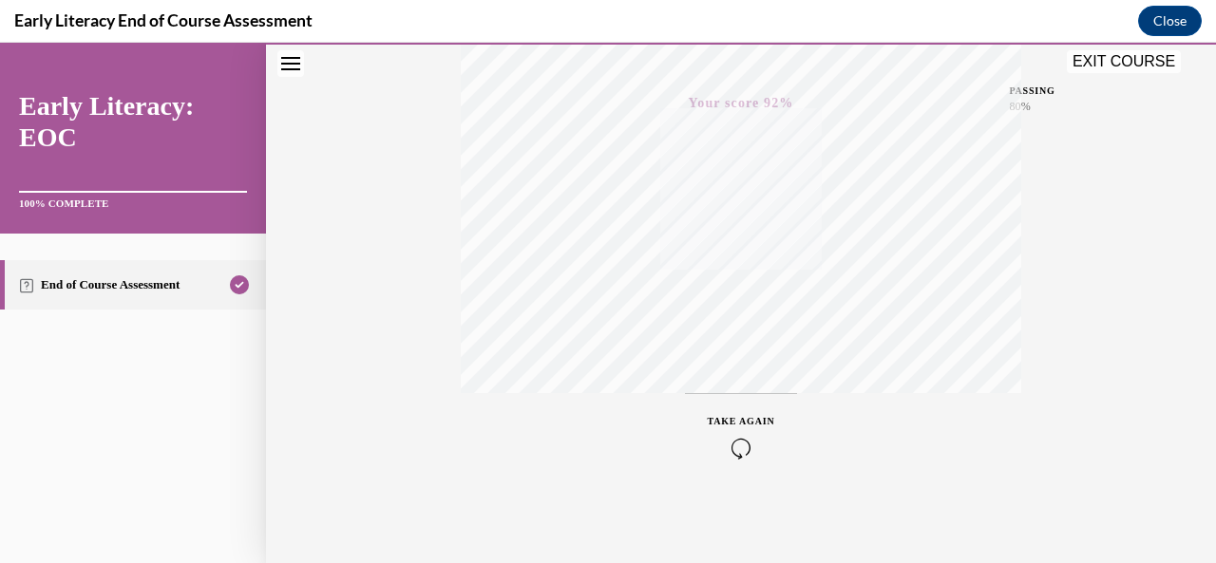
click at [1114, 70] on button "EXIT COURSE" at bounding box center [1124, 61] width 114 height 23
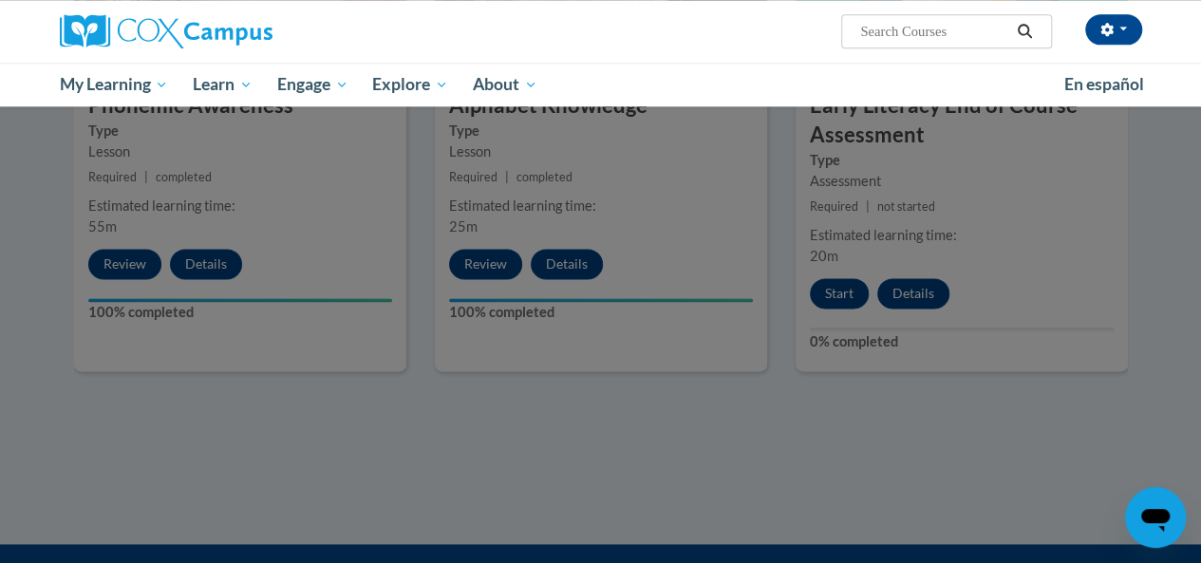
scroll to position [1128, 0]
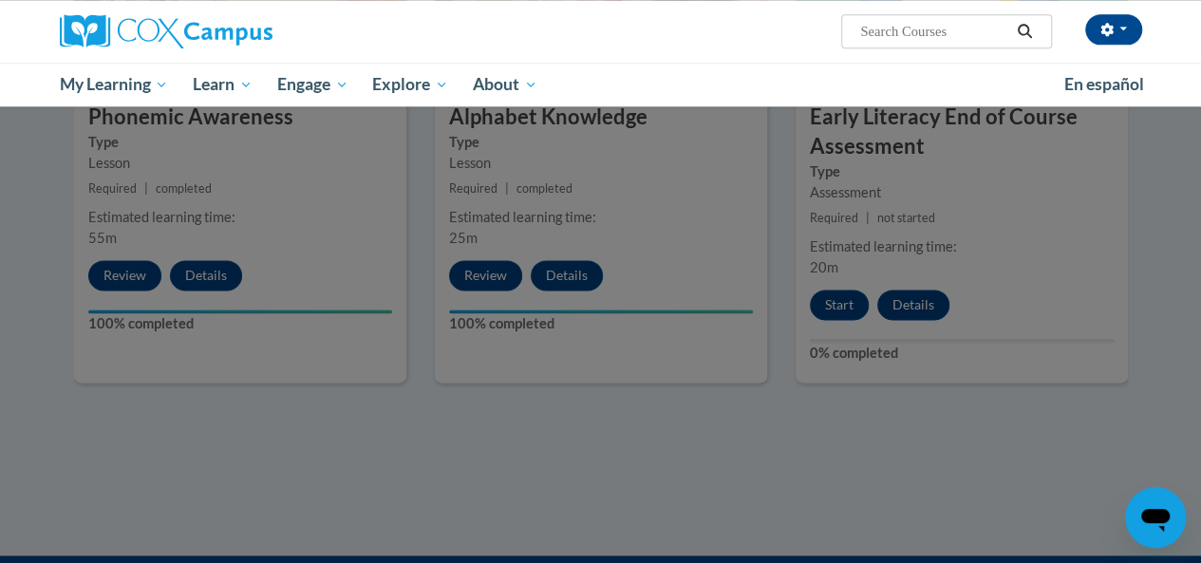
click at [505, 445] on div at bounding box center [600, 281] width 1201 height 563
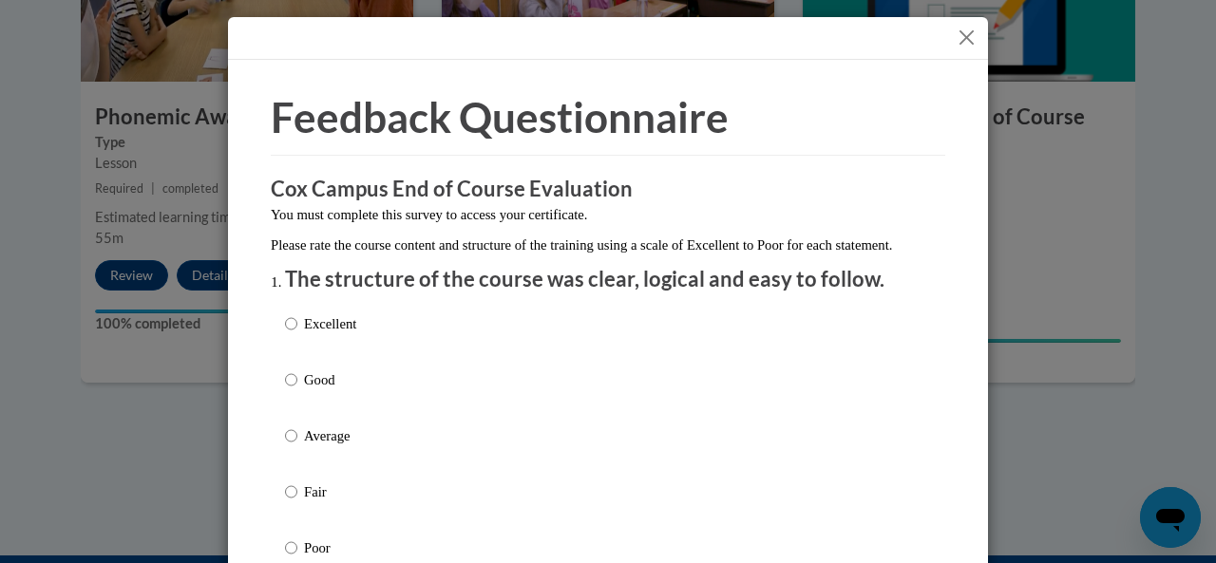
click at [954, 39] on button "Close" at bounding box center [966, 38] width 24 height 24
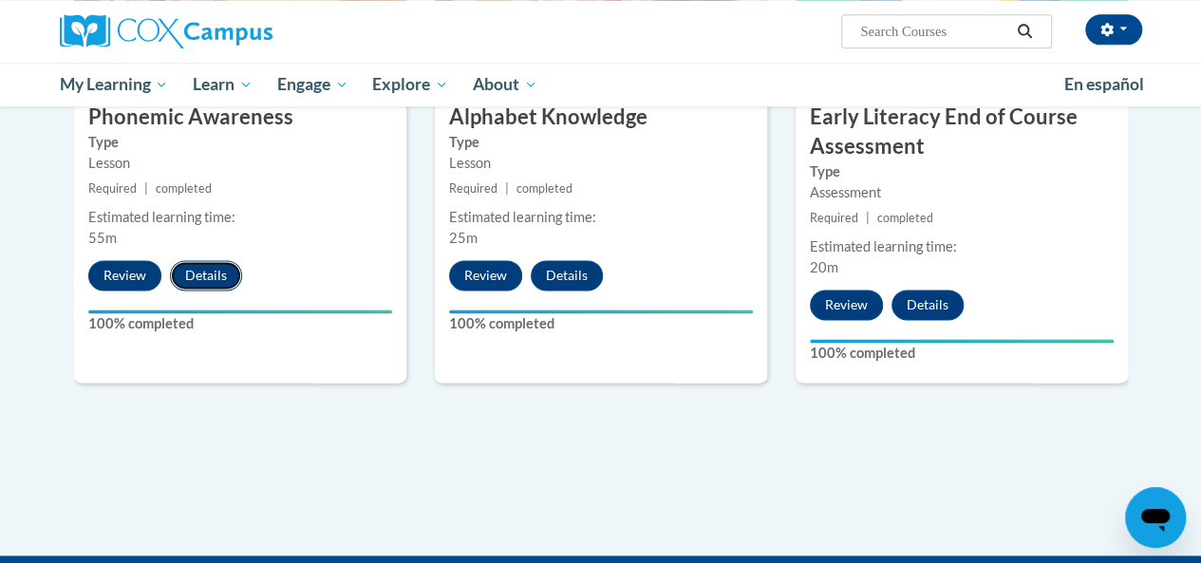
click at [192, 284] on button "Details" at bounding box center [206, 275] width 72 height 30
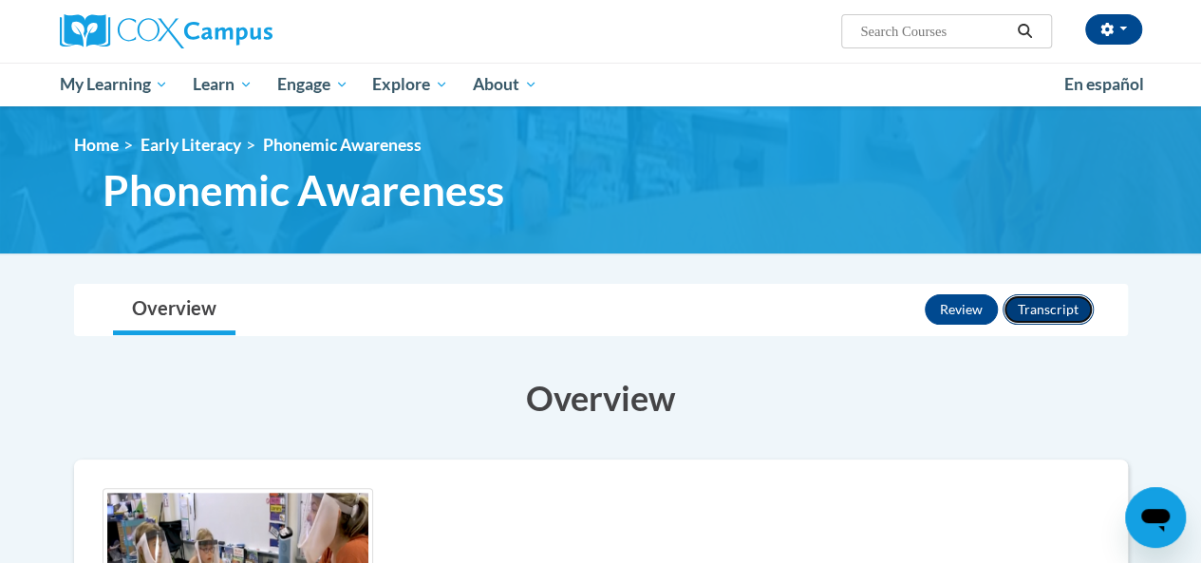
click at [1067, 314] on button "Transcript" at bounding box center [1048, 309] width 91 height 30
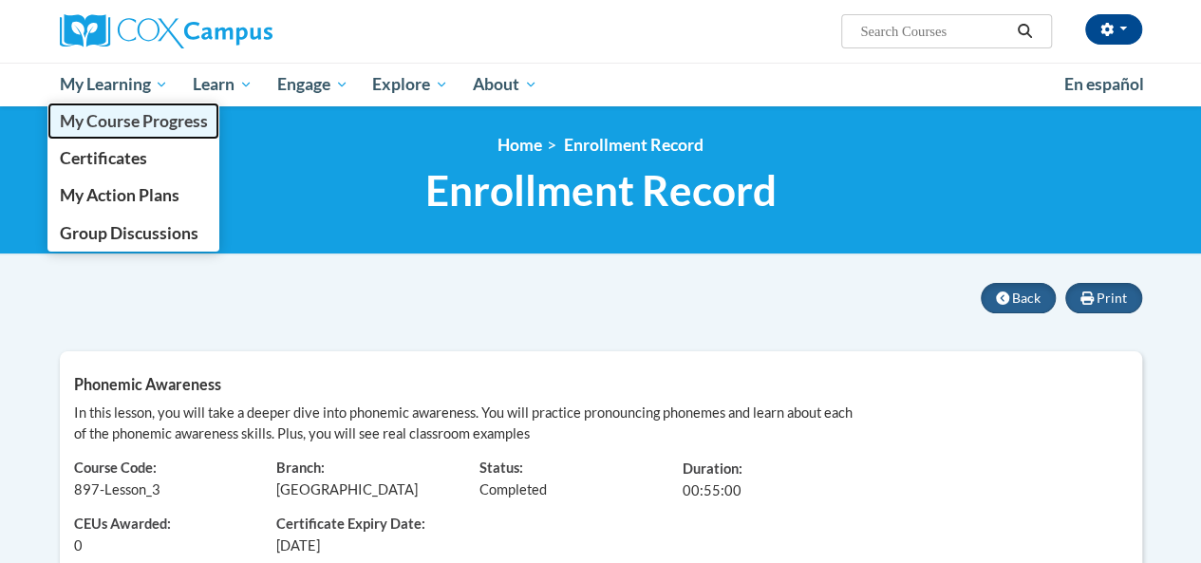
click at [160, 122] on span "My Course Progress" at bounding box center [133, 121] width 148 height 20
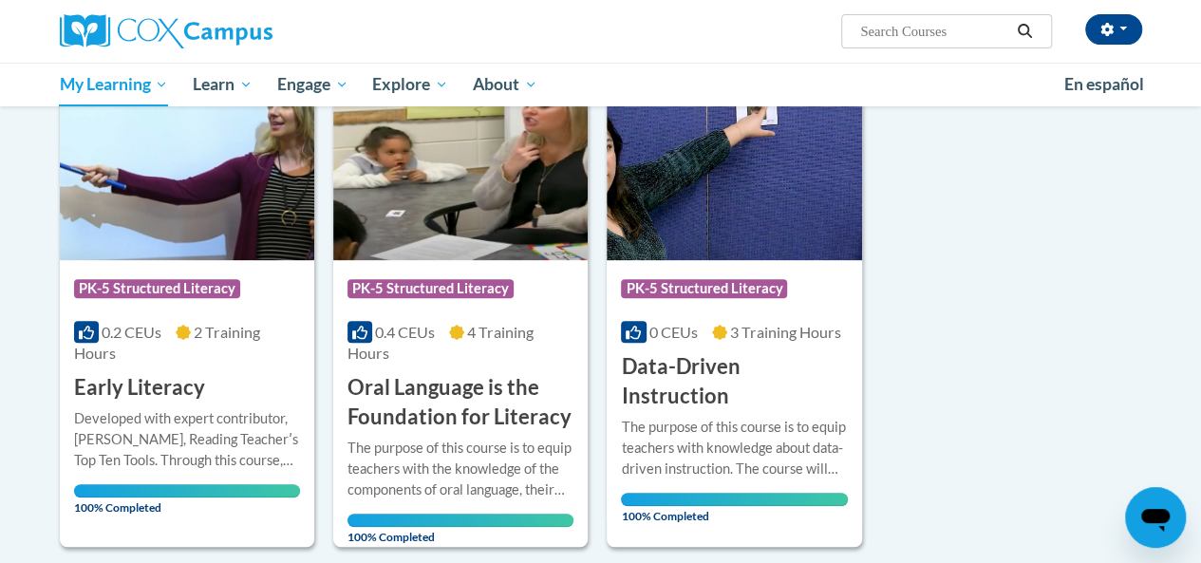
scroll to position [282, 0]
